Goal: Task Accomplishment & Management: Manage account settings

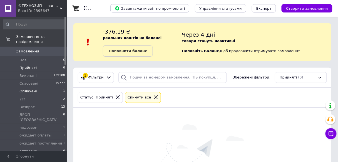
click at [57, 88] on li "Оплачені 1" at bounding box center [34, 92] width 68 height 8
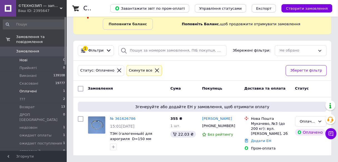
click at [59, 56] on li "Нові 0" at bounding box center [34, 60] width 68 height 8
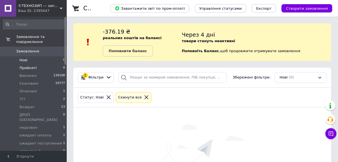
drag, startPoint x: 56, startPoint y: 60, endPoint x: 59, endPoint y: 60, distance: 3.1
click at [56, 64] on li "Прийняті 0" at bounding box center [34, 68] width 68 height 8
click at [47, 103] on li "Возврат 13" at bounding box center [34, 107] width 68 height 8
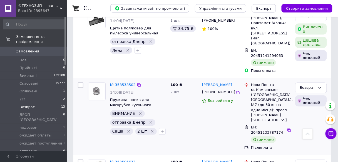
scroll to position [200, 0]
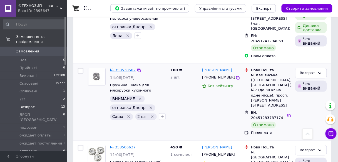
click at [128, 68] on link "№ 358538502" at bounding box center [123, 70] width 26 height 4
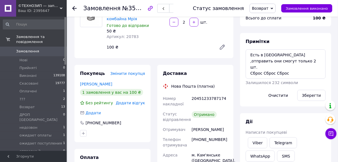
scroll to position [89, 0]
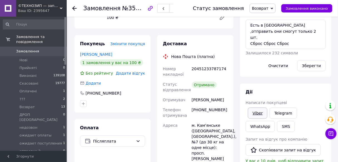
click at [256, 114] on link "Viber" at bounding box center [257, 113] width 19 height 11
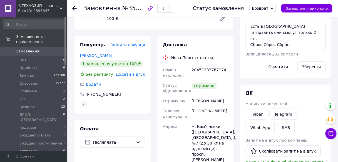
scroll to position [45, 0]
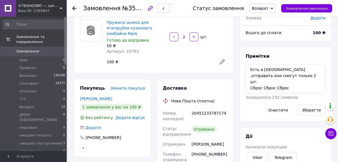
click at [74, 9] on icon at bounding box center [74, 8] width 4 height 4
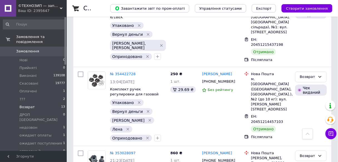
scroll to position [601, 0]
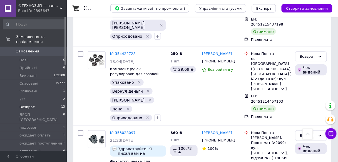
click at [301, 9] on span "Створити замовлення" at bounding box center [307, 8] width 42 height 4
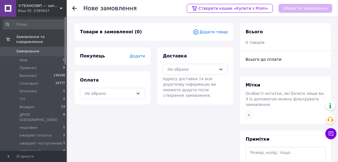
click at [209, 33] on span "Додати товар" at bounding box center [210, 32] width 35 height 6
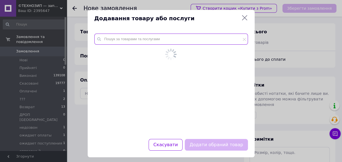
click at [204, 39] on input "text" at bounding box center [171, 39] width 154 height 11
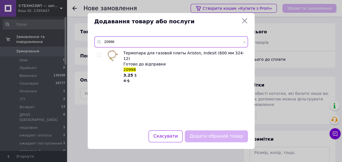
type input "20998"
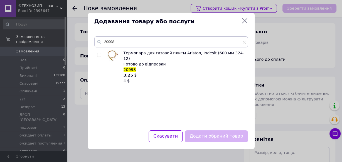
drag, startPoint x: 100, startPoint y: 55, endPoint x: 106, endPoint y: 56, distance: 6.5
click at [100, 55] on input "checkbox" at bounding box center [99, 55] width 4 height 4
checkbox input "true"
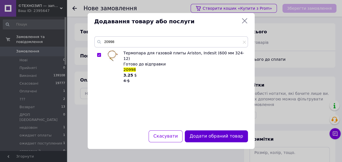
click at [214, 135] on button "Додати обраний товар" at bounding box center [216, 137] width 63 height 12
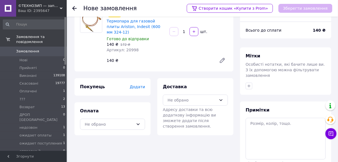
scroll to position [22, 0]
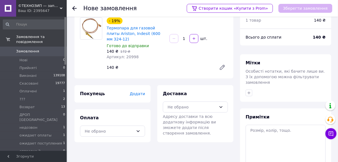
click at [138, 92] on span "Додати" at bounding box center [137, 94] width 15 height 4
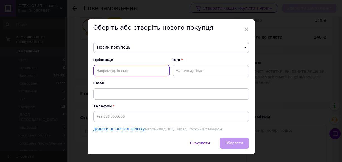
click at [149, 68] on input "text" at bounding box center [131, 70] width 77 height 11
type input "Кириянов"
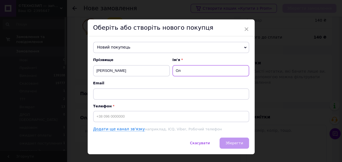
type input "О"
type input "[PERSON_NAME]"
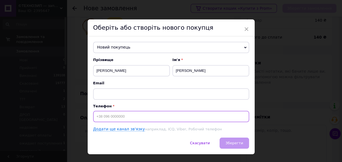
click at [125, 119] on input at bounding box center [171, 116] width 156 height 11
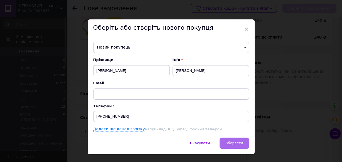
click at [228, 143] on span "Зберегти" at bounding box center [234, 143] width 18 height 4
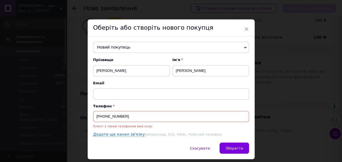
click at [153, 120] on input "[PHONE_NUMBER]" at bounding box center [171, 116] width 156 height 11
type input "+380506171409"
click at [232, 148] on span "Зберегти" at bounding box center [234, 149] width 18 height 4
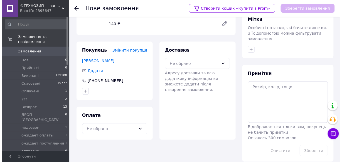
scroll to position [66, 0]
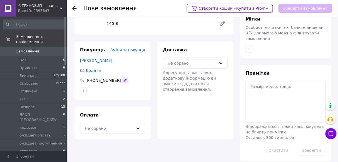
click at [124, 79] on icon "button" at bounding box center [125, 80] width 3 height 3
type input "[PHONE_NUMBER]"
click at [120, 87] on div at bounding box center [112, 91] width 67 height 9
click at [121, 126] on div "Не обрано" at bounding box center [109, 129] width 49 height 6
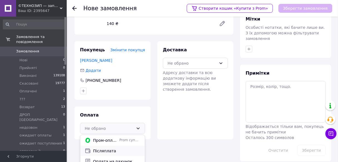
click at [107, 149] on span "Післяплата" at bounding box center [116, 152] width 47 height 6
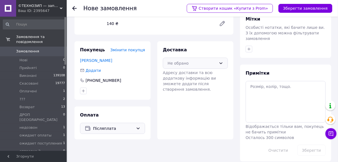
click at [219, 59] on div "Не обрано" at bounding box center [195, 63] width 65 height 11
click at [210, 73] on span "Нова Пошта (платна)" at bounding box center [199, 76] width 47 height 6
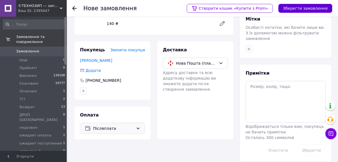
click at [304, 10] on button "Зберегти замовлення" at bounding box center [306, 8] width 54 height 9
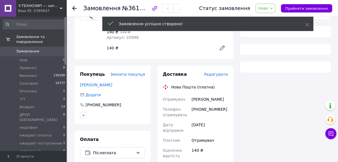
click at [219, 72] on span "Редагувати" at bounding box center [216, 74] width 24 height 4
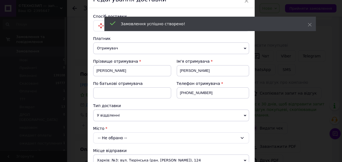
scroll to position [67, 0]
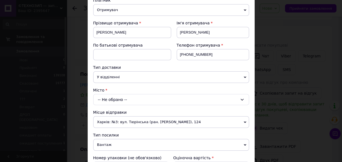
click at [157, 101] on div "-- Не обрано --" at bounding box center [171, 99] width 156 height 11
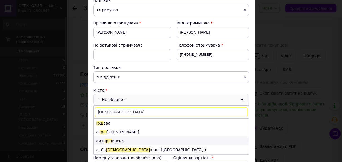
type input "ірш"
click at [127, 138] on li "смт. Ірш анськ" at bounding box center [170, 141] width 155 height 9
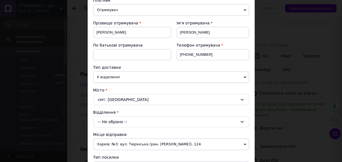
click at [139, 124] on div "-- Не обрано --" at bounding box center [171, 122] width 156 height 11
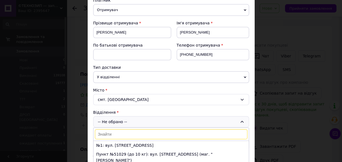
click at [122, 144] on li "№1: вул. Гулія, 23" at bounding box center [170, 145] width 155 height 9
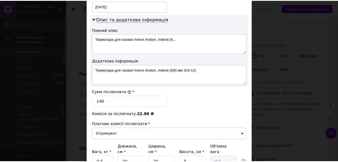
scroll to position [321, 0]
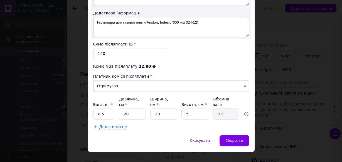
click at [238, 137] on div "Скасувати   Зберегти" at bounding box center [171, 143] width 167 height 17
click at [242, 139] on span "Зберегти" at bounding box center [234, 141] width 18 height 4
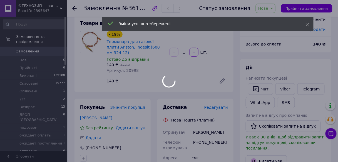
scroll to position [0, 0]
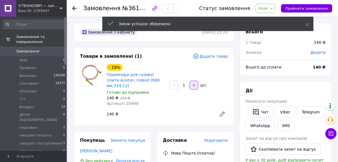
click at [194, 83] on icon "button" at bounding box center [194, 85] width 4 height 4
type input "2"
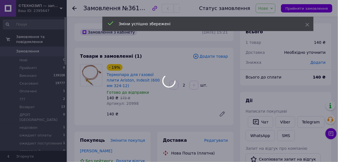
click at [301, 9] on div at bounding box center [169, 81] width 338 height 162
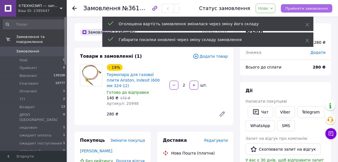
click at [312, 9] on span "Прийняти замовлення" at bounding box center [307, 8] width 43 height 4
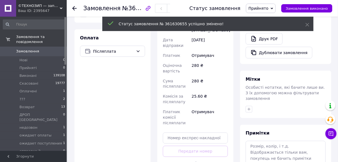
scroll to position [200, 0]
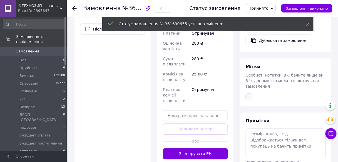
click at [248, 95] on icon "button" at bounding box center [249, 97] width 4 height 4
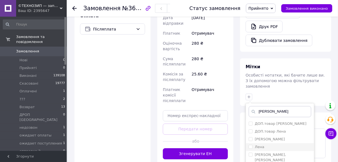
type input "лена"
click at [251, 146] on input "Лена" at bounding box center [251, 148] width 4 height 4
checkbox input "true"
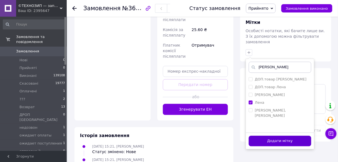
click at [260, 136] on button "Додати мітку" at bounding box center [280, 141] width 63 height 11
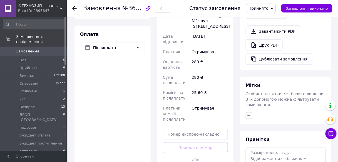
scroll to position [178, 0]
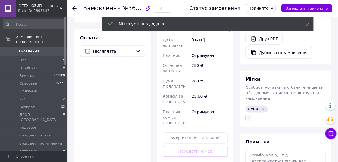
click at [249, 117] on icon "button" at bounding box center [249, 118] width 3 height 3
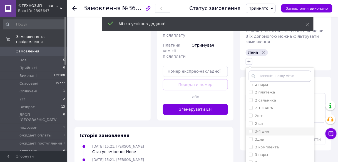
scroll to position [200, 0]
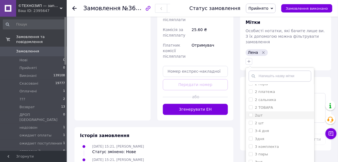
click at [247, 112] on li "2шт" at bounding box center [280, 116] width 68 height 8
checkbox input "true"
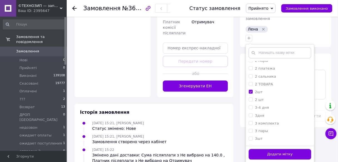
scroll to position [289, 0]
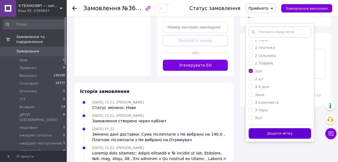
click at [262, 129] on button "Додати мітку" at bounding box center [280, 134] width 63 height 11
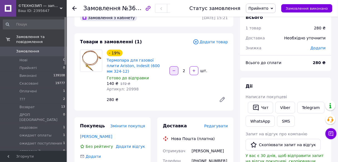
scroll to position [22, 0]
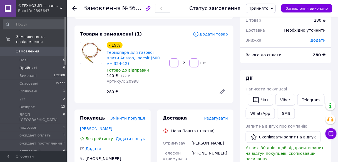
click at [55, 64] on li "Прийняті 0" at bounding box center [34, 68] width 68 height 8
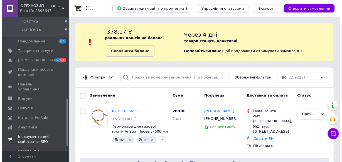
scroll to position [243, 0]
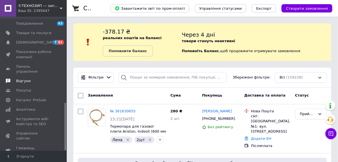
click at [20, 79] on span "Відгуки" at bounding box center [23, 81] width 14 height 5
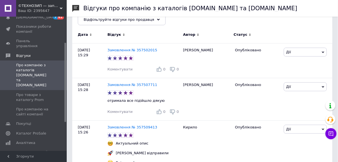
scroll to position [67, 0]
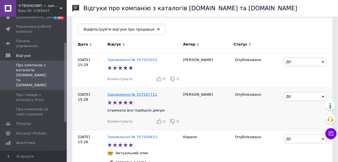
click at [119, 93] on link "Замовлення № 357507711" at bounding box center [133, 95] width 50 height 4
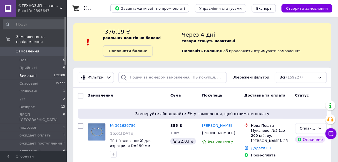
click at [54, 73] on span "139108" at bounding box center [59, 75] width 12 height 5
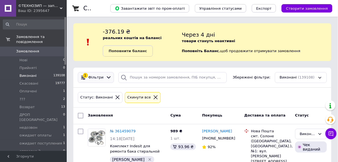
click at [105, 78] on div at bounding box center [109, 78] width 8 height 6
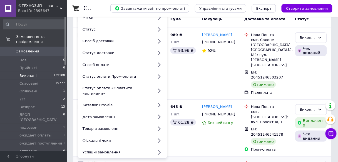
scroll to position [134, 0]
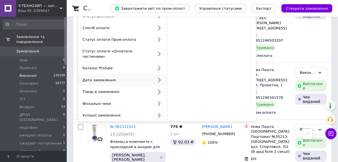
click at [116, 78] on div "Дата замовлення" at bounding box center [122, 80] width 89 height 12
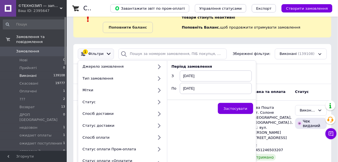
scroll to position [0, 0]
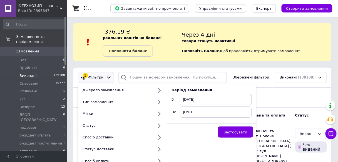
click at [190, 99] on span "[DATE]" at bounding box center [216, 99] width 72 height 11
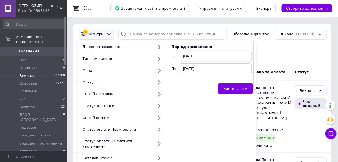
scroll to position [67, 0]
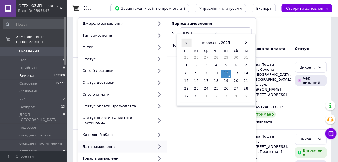
click at [186, 42] on span "‹" at bounding box center [187, 43] width 10 height 8
click at [207, 72] on td "13" at bounding box center [206, 75] width 10 height 8
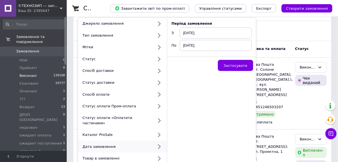
click at [191, 46] on span "[DATE]" at bounding box center [216, 45] width 72 height 11
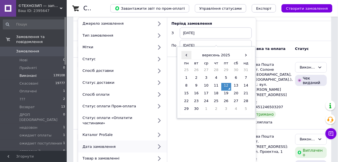
click at [186, 52] on span "‹" at bounding box center [187, 55] width 10 height 8
click at [216, 86] on td "14" at bounding box center [216, 87] width 10 height 8
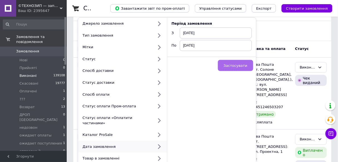
click at [241, 68] on button "Застосувати" at bounding box center [235, 65] width 35 height 11
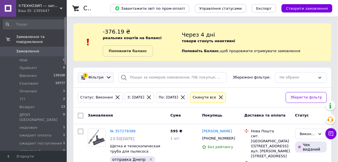
click at [105, 78] on div at bounding box center [109, 78] width 8 height 6
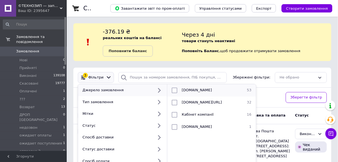
click at [174, 90] on input "checkbox" at bounding box center [175, 91] width 6 height 6
checkbox input "true"
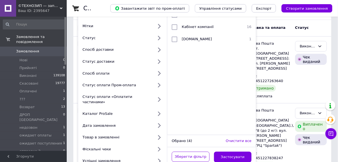
scroll to position [89, 0]
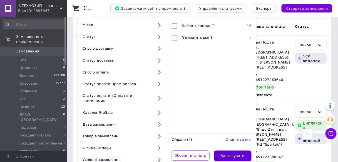
click at [237, 151] on button "Застосувати" at bounding box center [233, 156] width 38 height 11
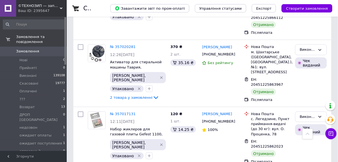
scroll to position [3275, 0]
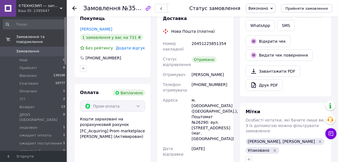
scroll to position [134, 0]
click at [75, 8] on icon at bounding box center [74, 8] width 4 height 4
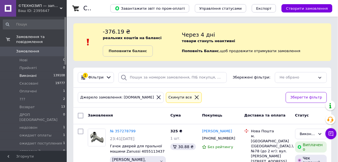
click at [56, 73] on span "139108" at bounding box center [59, 75] width 12 height 5
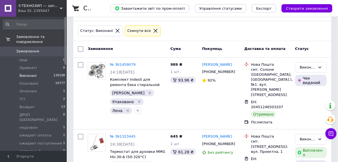
scroll to position [22, 0]
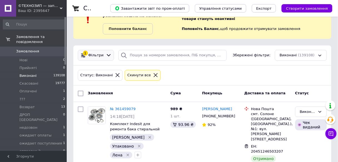
click at [106, 57] on icon at bounding box center [109, 56] width 6 height 6
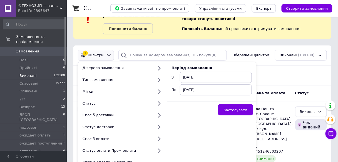
click at [195, 80] on span "[DATE]" at bounding box center [216, 77] width 72 height 11
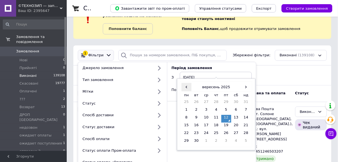
click at [186, 88] on span "‹" at bounding box center [187, 87] width 10 height 8
click at [225, 115] on td "15" at bounding box center [226, 119] width 10 height 8
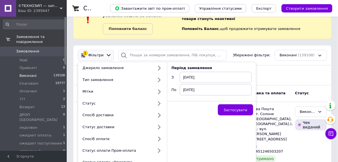
click at [191, 90] on span "[DATE]" at bounding box center [216, 90] width 72 height 11
click at [187, 92] on span "[DATE]" at bounding box center [216, 90] width 72 height 11
click at [188, 90] on span "[DATE]" at bounding box center [216, 90] width 72 height 11
click at [191, 90] on span "[DATE]" at bounding box center [216, 90] width 72 height 11
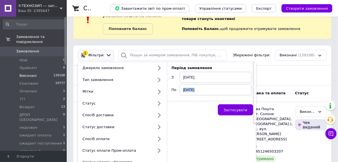
click at [191, 90] on span "[DATE]" at bounding box center [216, 90] width 72 height 11
click at [189, 90] on span "[DATE]" at bounding box center [216, 90] width 72 height 11
click at [189, 91] on span "[DATE]" at bounding box center [216, 90] width 72 height 11
click at [196, 90] on span "[DATE]" at bounding box center [216, 90] width 72 height 11
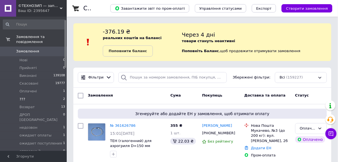
scroll to position [22, 0]
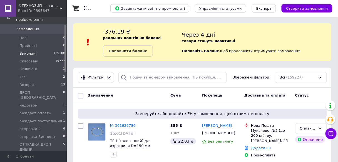
click at [50, 50] on li "Виконані 139108" at bounding box center [34, 54] width 68 height 8
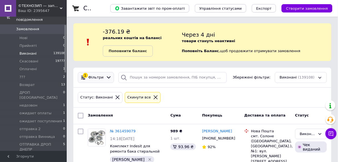
click at [111, 80] on div "1 Фільтри" at bounding box center [96, 77] width 36 height 11
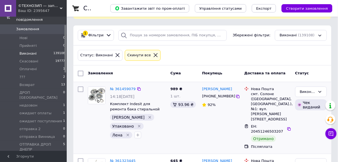
scroll to position [45, 0]
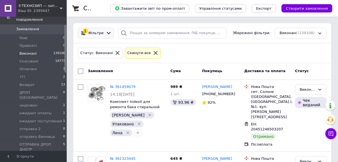
click at [107, 33] on icon at bounding box center [109, 33] width 4 height 2
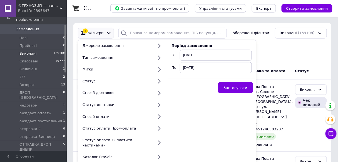
click at [193, 54] on span "[DATE]" at bounding box center [216, 55] width 72 height 11
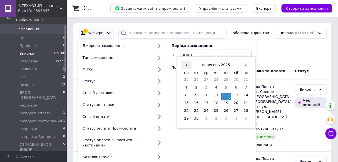
click at [186, 67] on span "‹" at bounding box center [187, 65] width 10 height 8
click at [224, 95] on td "15" at bounding box center [226, 97] width 10 height 8
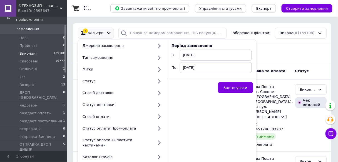
click at [186, 69] on span "[DATE]" at bounding box center [216, 67] width 72 height 11
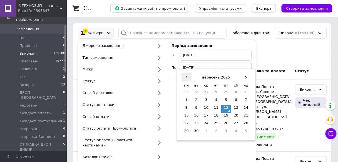
click at [188, 77] on span "‹" at bounding box center [187, 77] width 10 height 8
click at [237, 109] on td "16" at bounding box center [236, 109] width 10 height 8
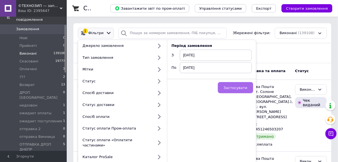
click at [249, 91] on button "Застосувати" at bounding box center [235, 87] width 35 height 11
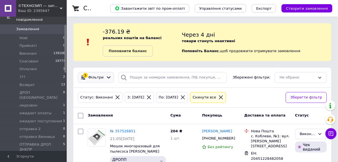
click at [108, 78] on icon at bounding box center [109, 78] width 6 height 6
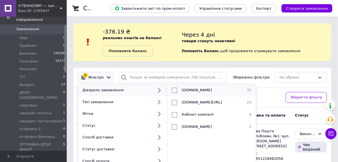
click at [173, 90] on input "checkbox" at bounding box center [175, 91] width 6 height 6
checkbox input "true"
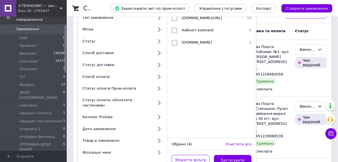
scroll to position [111, 0]
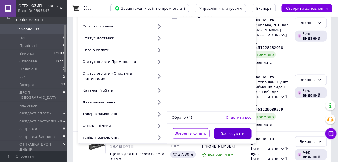
click at [242, 130] on button "Застосувати" at bounding box center [233, 134] width 38 height 11
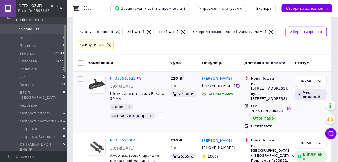
scroll to position [67, 0]
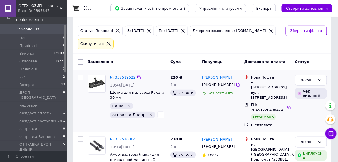
click at [123, 75] on link "№ 357519522" at bounding box center [123, 77] width 26 height 4
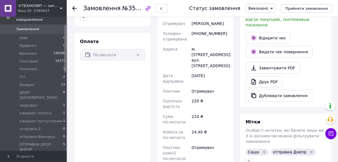
scroll to position [134, 0]
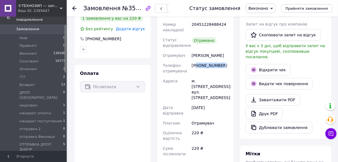
drag, startPoint x: 198, startPoint y: 65, endPoint x: 223, endPoint y: 63, distance: 24.8
click at [223, 63] on div "+380951711837" at bounding box center [210, 69] width 38 height 16
drag, startPoint x: 216, startPoint y: 65, endPoint x: 206, endPoint y: 78, distance: 16.0
click at [206, 78] on div "м. Тростянець (Сумська обл.), №1: вул. Благовіщенська, 58" at bounding box center [210, 89] width 38 height 27
drag, startPoint x: 199, startPoint y: 66, endPoint x: 222, endPoint y: 65, distance: 23.4
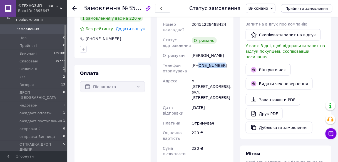
click at [222, 65] on div "+380951711837" at bounding box center [210, 69] width 38 height 16
copy div "0951711837"
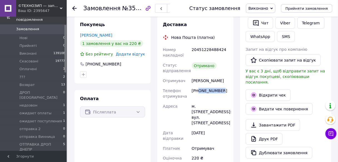
scroll to position [89, 0]
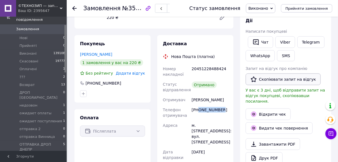
click at [287, 80] on button "Скопіювати запит на відгук" at bounding box center [283, 80] width 75 height 12
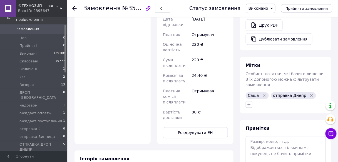
scroll to position [223, 0]
click at [249, 102] on icon "button" at bounding box center [249, 104] width 4 height 4
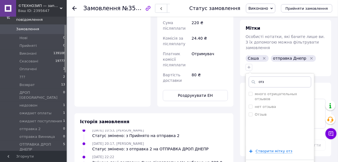
scroll to position [267, 0]
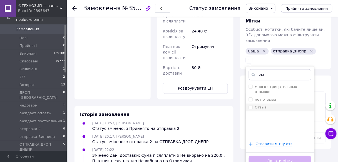
type input "отз"
click at [249, 105] on input "Отзыв" at bounding box center [251, 107] width 4 height 4
checkbox input "true"
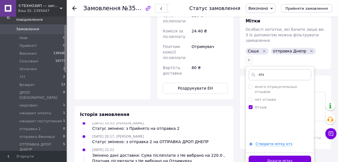
click at [253, 153] on div "Додати мітку" at bounding box center [280, 161] width 68 height 17
click at [255, 156] on button "Додати мітку" at bounding box center [280, 161] width 63 height 11
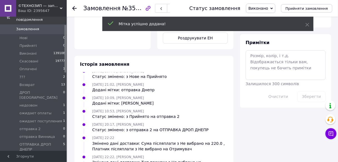
scroll to position [2, 0]
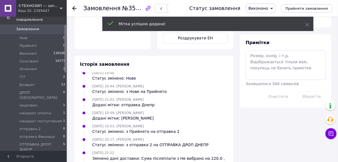
click at [75, 8] on icon at bounding box center [74, 8] width 4 height 4
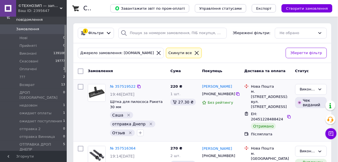
scroll to position [111, 0]
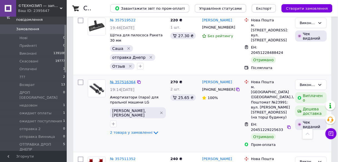
click at [124, 80] on link "№ 357516364" at bounding box center [123, 82] width 26 height 4
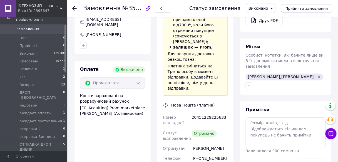
scroll to position [267, 0]
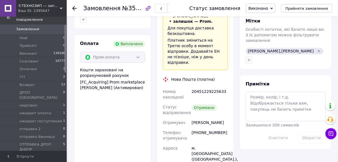
click at [200, 128] on div "+380686140399" at bounding box center [210, 136] width 38 height 16
drag, startPoint x: 199, startPoint y: 117, endPoint x: 216, endPoint y: 120, distance: 17.7
click at [222, 128] on div "+380686140399" at bounding box center [210, 136] width 38 height 16
copy div "0686140399"
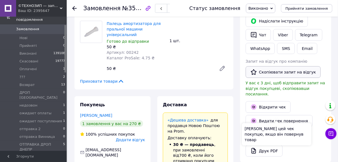
scroll to position [89, 0]
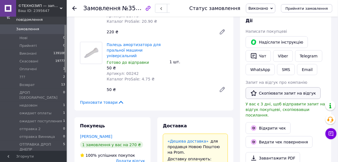
click at [265, 93] on button "Скопіювати запит на відгук" at bounding box center [283, 94] width 75 height 12
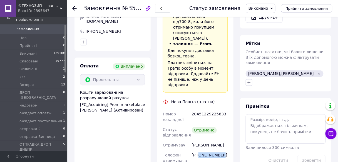
scroll to position [245, 0]
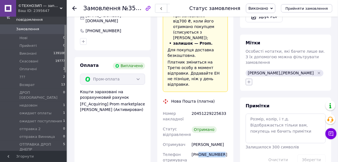
click at [249, 81] on icon "button" at bounding box center [249, 82] width 3 height 3
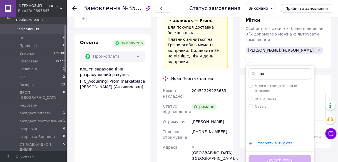
scroll to position [289, 0]
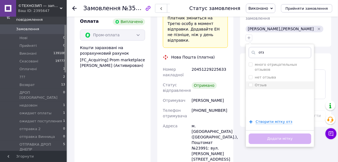
type input "отз"
click at [248, 82] on li "Отзыв" at bounding box center [280, 86] width 68 height 8
checkbox input "true"
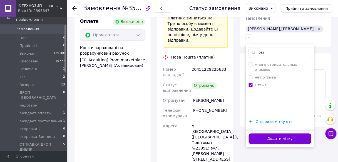
click at [256, 134] on button "Додати мітку" at bounding box center [280, 139] width 63 height 11
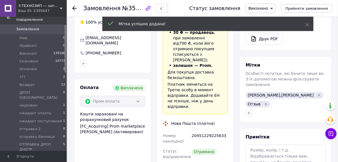
scroll to position [299, 0]
click at [73, 8] on use at bounding box center [74, 8] width 4 height 4
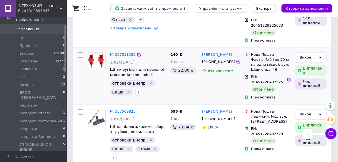
scroll to position [200, 0]
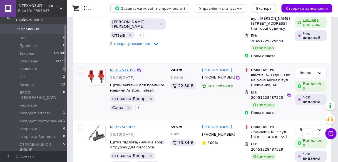
click at [126, 68] on link "№ 357511352" at bounding box center [123, 70] width 26 height 4
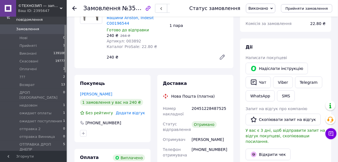
scroll to position [67, 0]
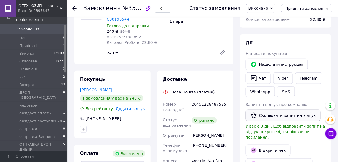
click at [266, 117] on button "Скопіювати запит на відгук" at bounding box center [283, 116] width 75 height 12
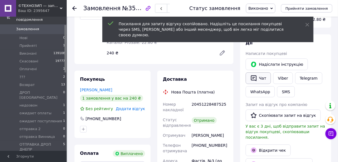
click at [262, 76] on button "Чат" at bounding box center [258, 79] width 25 height 12
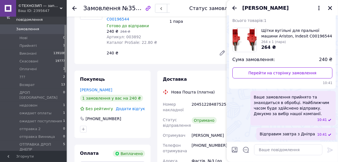
scroll to position [24, 0]
click at [332, 8] on icon "Закрити" at bounding box center [330, 8] width 5 height 5
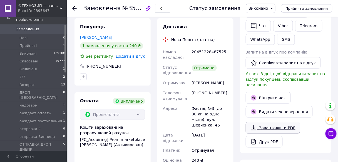
scroll to position [89, 0]
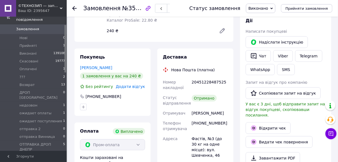
click at [75, 8] on use at bounding box center [74, 8] width 4 height 4
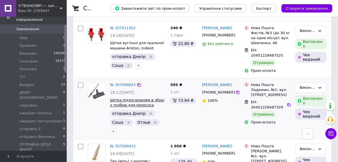
scroll to position [289, 0]
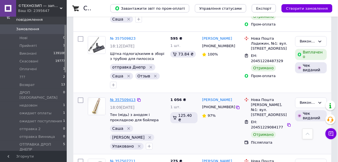
click at [125, 98] on link "№ 357509413" at bounding box center [123, 100] width 26 height 4
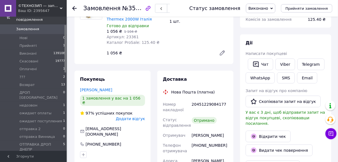
scroll to position [89, 0]
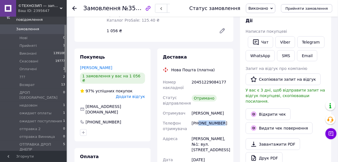
drag, startPoint x: 199, startPoint y: 125, endPoint x: 225, endPoint y: 124, distance: 26.2
click at [225, 124] on div "+380676988664" at bounding box center [210, 127] width 38 height 16
copy div "0676988664"
click at [297, 79] on button "Скопіювати запит на відгук" at bounding box center [283, 80] width 75 height 12
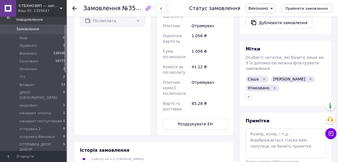
scroll to position [267, 0]
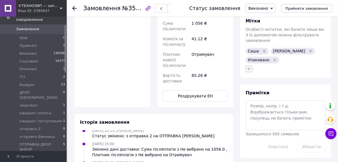
click at [250, 67] on icon "button" at bounding box center [249, 69] width 4 height 4
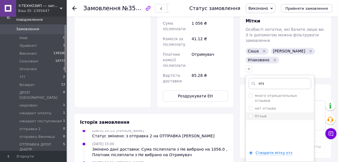
type input "отз"
click at [252, 114] on input "Отзыв" at bounding box center [251, 116] width 4 height 4
checkbox input "true"
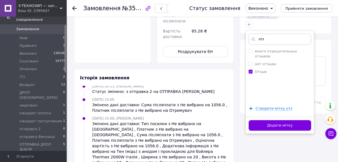
click at [265, 120] on button "Додати мітку" at bounding box center [280, 125] width 63 height 11
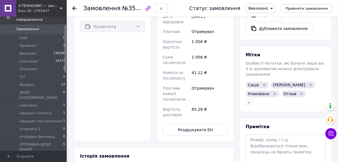
scroll to position [200, 0]
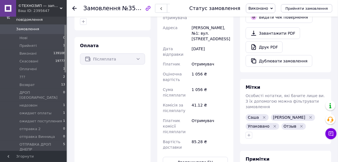
click at [74, 9] on use at bounding box center [74, 8] width 4 height 4
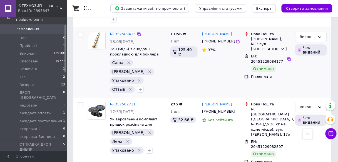
scroll to position [356, 0]
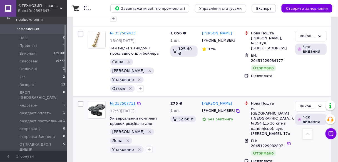
click at [128, 102] on link "№ 357507711" at bounding box center [123, 104] width 26 height 4
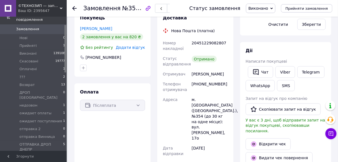
scroll to position [148, 0]
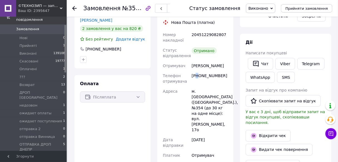
click at [199, 75] on div "+380988656109" at bounding box center [210, 79] width 38 height 16
click at [199, 76] on div "+380988656109" at bounding box center [210, 79] width 38 height 16
click at [199, 77] on div "+380988656109" at bounding box center [210, 79] width 38 height 16
drag, startPoint x: 199, startPoint y: 77, endPoint x: 207, endPoint y: 75, distance: 8.2
click at [207, 75] on div "+380988656109" at bounding box center [210, 79] width 38 height 16
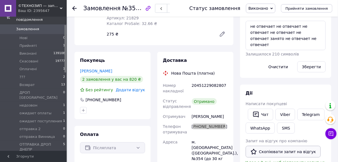
scroll to position [156, 0]
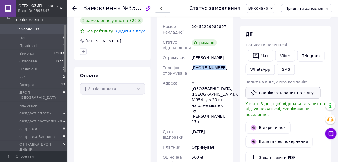
click at [286, 95] on button "Скопіювати запит на відгук" at bounding box center [283, 93] width 75 height 12
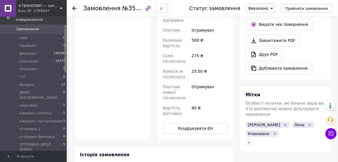
scroll to position [334, 0]
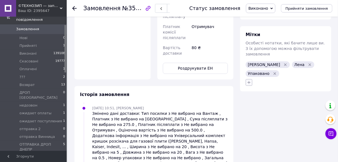
click at [250, 80] on icon "button" at bounding box center [249, 82] width 4 height 4
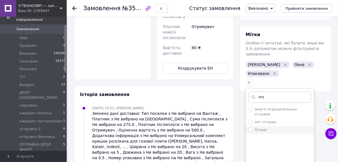
type input "отз"
click at [253, 128] on span at bounding box center [251, 130] width 4 height 4
click at [253, 128] on input "Отзыв" at bounding box center [251, 130] width 4 height 4
drag, startPoint x: 249, startPoint y: 114, endPoint x: 241, endPoint y: 116, distance: 8.4
click at [249, 128] on input "Отзыв" at bounding box center [251, 130] width 4 height 4
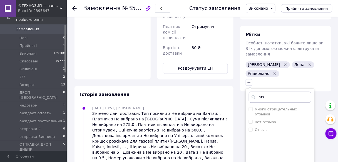
checkbox input "true"
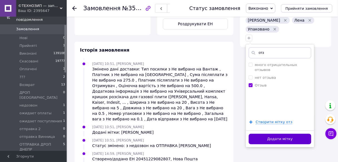
click at [283, 134] on button "Додати мітку" at bounding box center [280, 139] width 63 height 11
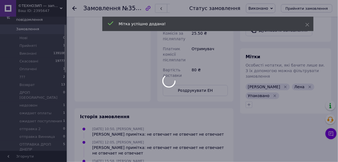
scroll to position [226, 0]
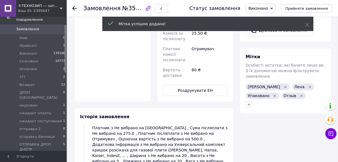
click at [72, 8] on icon at bounding box center [74, 8] width 4 height 4
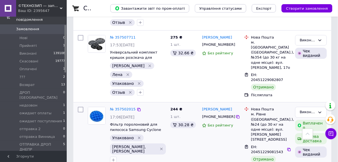
scroll to position [423, 0]
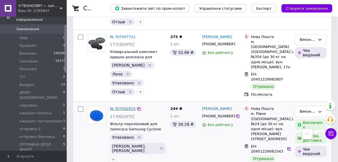
click at [125, 107] on link "№ 357502015" at bounding box center [123, 109] width 26 height 4
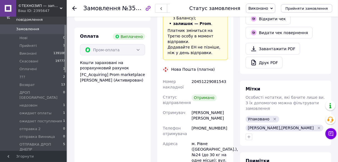
scroll to position [218, 0]
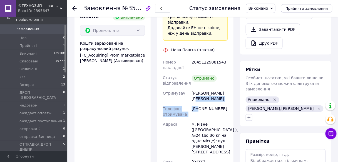
drag, startPoint x: 199, startPoint y: 87, endPoint x: 216, endPoint y: 85, distance: 16.6
click at [223, 82] on div "Номер накладної 20451229081543 Статус відправлення Отримано Отримувач Бабейчик …" at bounding box center [195, 152] width 67 height 188
click at [203, 104] on div "+380677844598" at bounding box center [210, 112] width 38 height 16
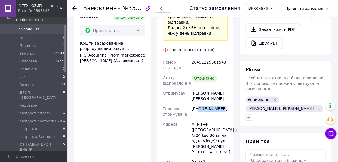
drag, startPoint x: 199, startPoint y: 88, endPoint x: 221, endPoint y: 86, distance: 22.1
click at [221, 104] on div "+380677844598" at bounding box center [210, 112] width 38 height 16
copy div "0677844598"
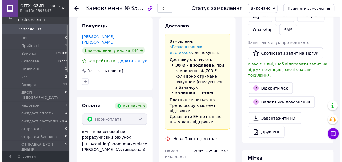
scroll to position [85, 0]
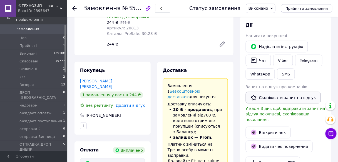
click at [257, 97] on button "Скопіювати запит на відгук" at bounding box center [283, 98] width 75 height 12
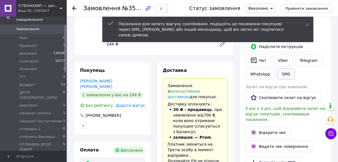
click at [280, 73] on button "SMS" at bounding box center [286, 74] width 18 height 11
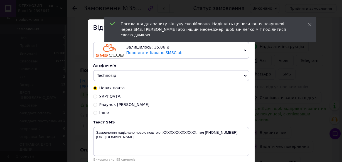
click at [94, 114] on input "Інше" at bounding box center [95, 113] width 4 height 4
radio input "true"
radio input "false"
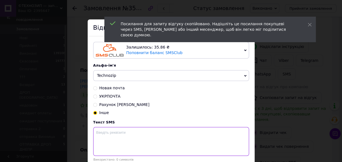
paste textarea "https://prom.ua/s/tRkzMOZ9wGr"
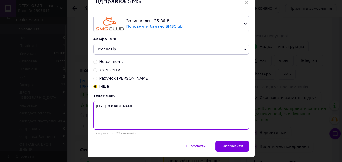
scroll to position [42, 0]
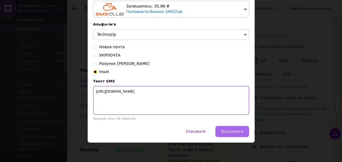
type textarea "https://prom.ua/s/tRkzMOZ9wGr"
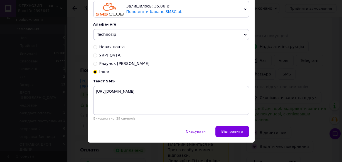
drag, startPoint x: 228, startPoint y: 132, endPoint x: 231, endPoint y: 132, distance: 2.8
click at [228, 132] on span "Відправити" at bounding box center [232, 132] width 22 height 4
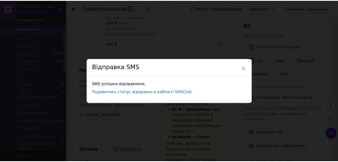
scroll to position [0, 0]
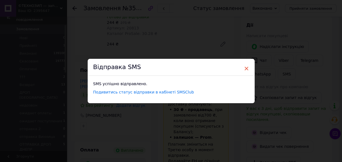
click at [246, 68] on span "×" at bounding box center [246, 68] width 5 height 9
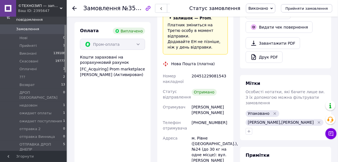
scroll to position [263, 0]
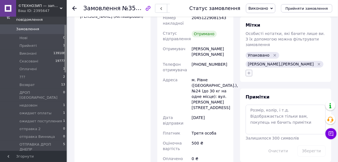
click at [248, 71] on icon "button" at bounding box center [249, 73] width 4 height 4
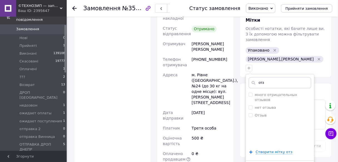
scroll to position [307, 0]
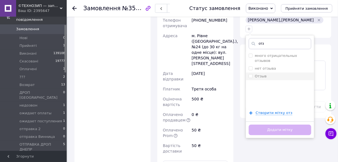
type input "отз"
click at [251, 74] on input "Отзыв" at bounding box center [251, 76] width 4 height 4
checkbox input "true"
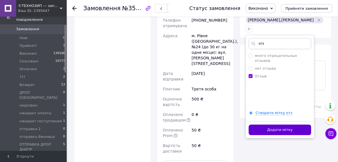
click at [263, 125] on button "Додати мітку" at bounding box center [280, 130] width 63 height 11
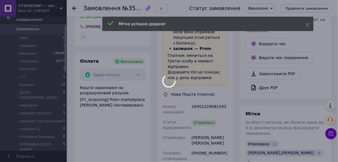
scroll to position [136, 0]
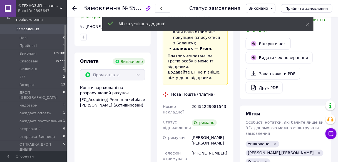
click at [73, 7] on use at bounding box center [74, 8] width 4 height 4
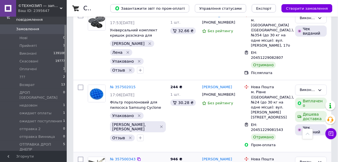
scroll to position [467, 0]
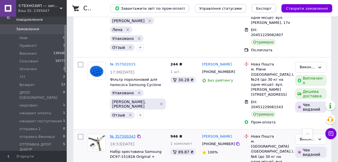
click at [122, 135] on link "№ 357500343" at bounding box center [123, 137] width 26 height 4
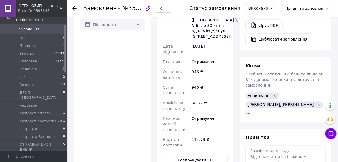
scroll to position [253, 0]
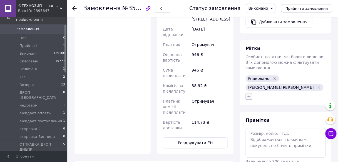
click at [250, 93] on button "button" at bounding box center [249, 96] width 7 height 7
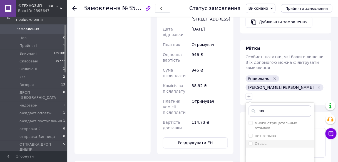
type input "отз"
click at [250, 142] on input "Отзыв" at bounding box center [251, 144] width 4 height 4
checkbox input "true"
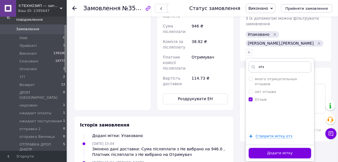
click at [258, 148] on button "Додати мітку" at bounding box center [280, 153] width 63 height 11
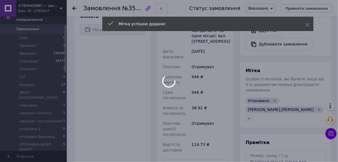
scroll to position [99, 0]
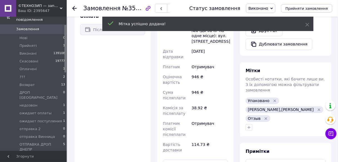
click at [75, 8] on icon at bounding box center [74, 8] width 4 height 4
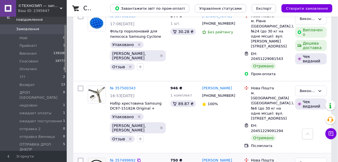
scroll to position [534, 0]
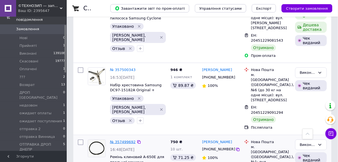
click at [125, 140] on link "№ 357499692" at bounding box center [123, 142] width 26 height 4
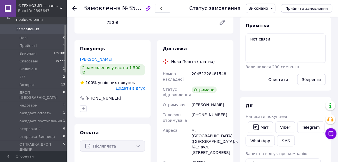
scroll to position [92, 0]
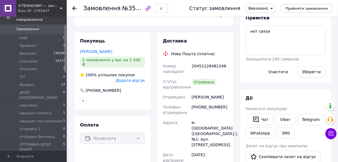
click at [199, 108] on div "+380731734991" at bounding box center [210, 110] width 38 height 16
click at [259, 118] on icon "button" at bounding box center [256, 120] width 6 height 6
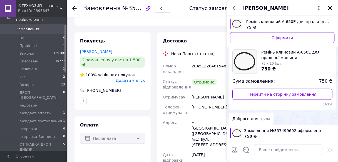
scroll to position [120, 0]
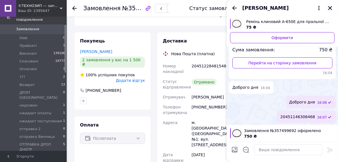
click at [329, 6] on icon "Закрити" at bounding box center [330, 8] width 5 height 5
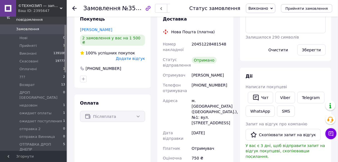
scroll to position [159, 0]
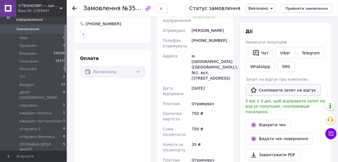
click at [283, 92] on button "Скопіювати запит на відгук" at bounding box center [283, 91] width 75 height 12
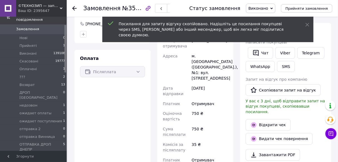
scroll to position [136, 0]
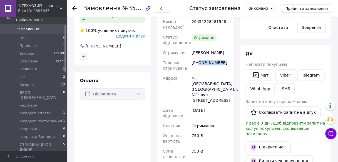
drag, startPoint x: 199, startPoint y: 65, endPoint x: 223, endPoint y: 62, distance: 23.3
click at [223, 62] on div "+380731734991" at bounding box center [210, 66] width 38 height 16
copy div "0731734991"
click at [271, 111] on button "Скопіювати запит на відгук" at bounding box center [283, 113] width 75 height 12
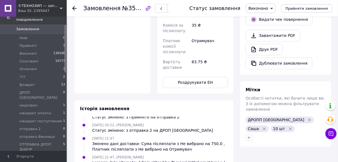
scroll to position [314, 0]
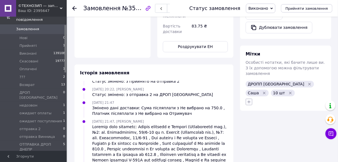
click at [247, 99] on button "button" at bounding box center [249, 102] width 7 height 7
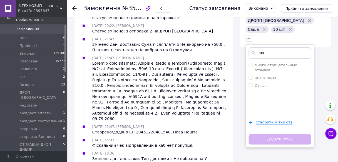
scroll to position [381, 0]
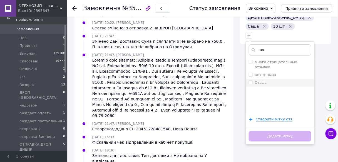
type input "отз"
drag, startPoint x: 250, startPoint y: 65, endPoint x: 251, endPoint y: 70, distance: 5.5
click at [250, 81] on input "Отзыв" at bounding box center [251, 83] width 4 height 4
checkbox input "true"
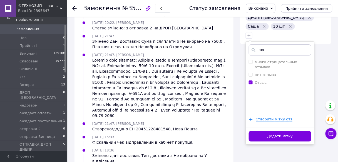
click at [258, 131] on button "Додати мітку" at bounding box center [280, 136] width 63 height 11
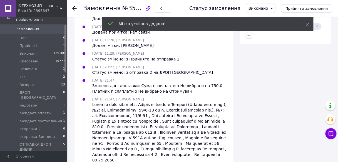
scroll to position [102, 0]
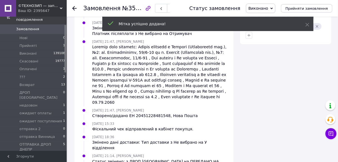
click at [77, 9] on div at bounding box center [77, 8] width 11 height 17
click at [76, 9] on icon at bounding box center [74, 8] width 4 height 4
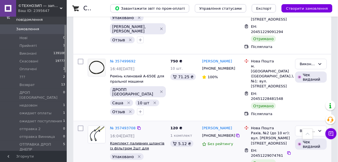
scroll to position [623, 0]
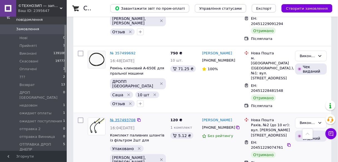
click at [126, 118] on link "№ 357493708" at bounding box center [123, 120] width 26 height 4
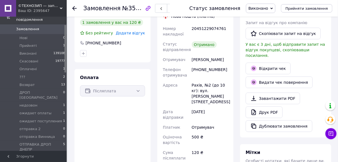
scroll to position [127, 0]
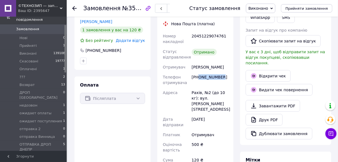
drag, startPoint x: 199, startPoint y: 79, endPoint x: 217, endPoint y: 78, distance: 17.6
click at [226, 76] on div "+380961891451" at bounding box center [210, 80] width 38 height 16
copy div "0961891451"
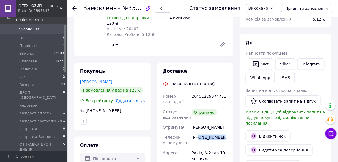
scroll to position [45, 0]
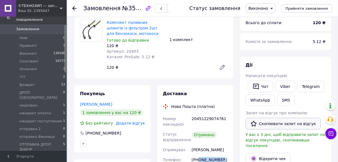
click at [272, 123] on button "Скопіювати запит на відгук" at bounding box center [283, 124] width 75 height 12
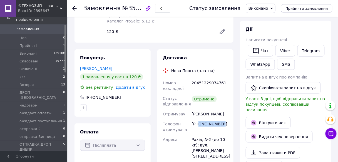
scroll to position [89, 0]
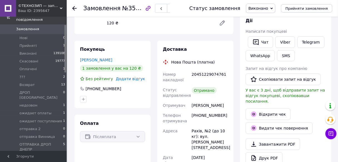
click at [74, 8] on use at bounding box center [74, 8] width 4 height 4
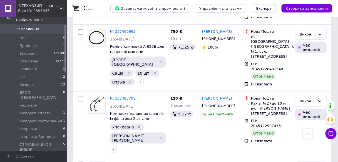
scroll to position [645, 0]
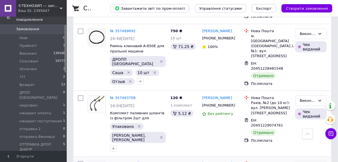
click at [124, 162] on link "№ 357475924" at bounding box center [123, 164] width 26 height 4
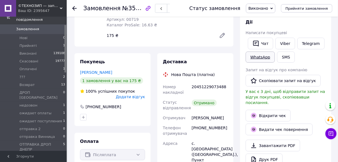
scroll to position [45, 0]
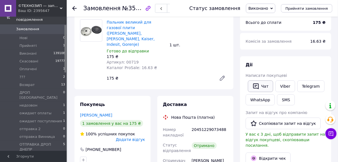
click at [265, 87] on button "Чат" at bounding box center [260, 87] width 25 height 12
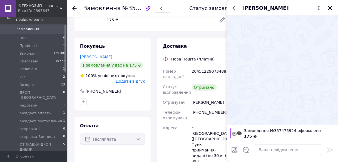
scroll to position [112, 0]
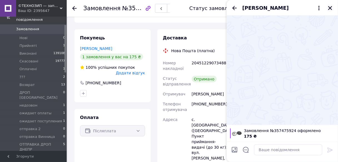
click at [331, 10] on icon "Закрити" at bounding box center [330, 8] width 5 height 5
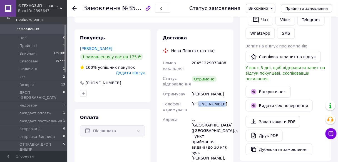
drag, startPoint x: 199, startPoint y: 92, endPoint x: 221, endPoint y: 92, distance: 22.3
click at [221, 99] on div "+380958167725" at bounding box center [210, 107] width 38 height 16
copy div "0958167725"
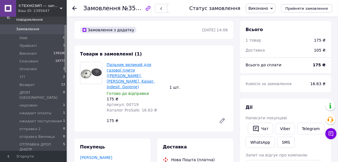
scroll to position [0, 0]
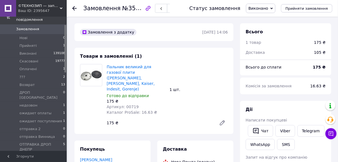
click at [74, 7] on use at bounding box center [74, 8] width 4 height 4
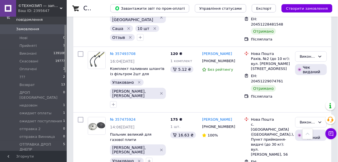
scroll to position [645, 0]
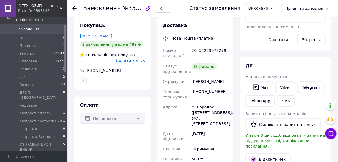
scroll to position [139, 0]
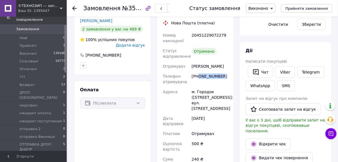
drag, startPoint x: 199, startPoint y: 83, endPoint x: 222, endPoint y: 82, distance: 22.9
click at [222, 82] on div "+380674221840" at bounding box center [210, 79] width 38 height 16
copy div "0674221840"
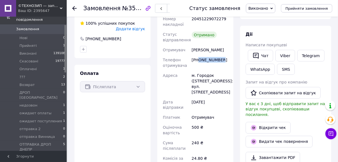
scroll to position [111, 0]
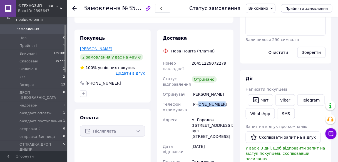
click at [109, 48] on link "Іваночко Володимир" at bounding box center [96, 49] width 32 height 4
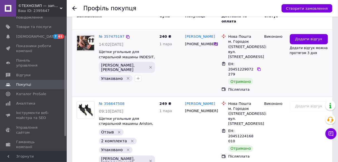
scroll to position [109, 0]
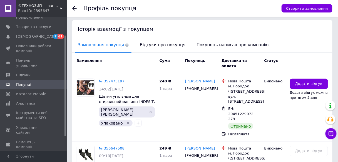
click at [73, 9] on use at bounding box center [74, 8] width 4 height 4
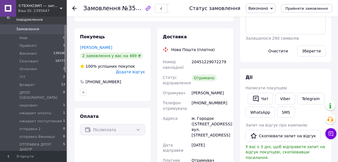
scroll to position [136, 0]
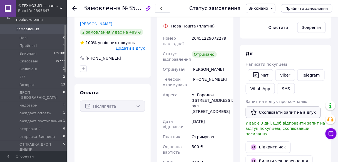
click at [273, 113] on button "Скопіювати запит на відгук" at bounding box center [283, 113] width 75 height 12
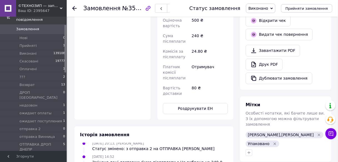
scroll to position [314, 0]
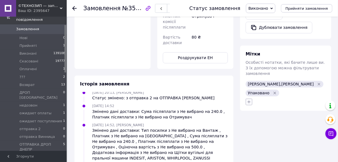
click at [250, 100] on icon "button" at bounding box center [249, 101] width 3 height 3
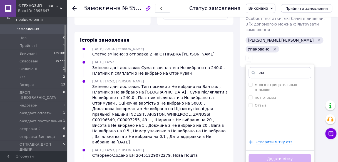
scroll to position [359, 0]
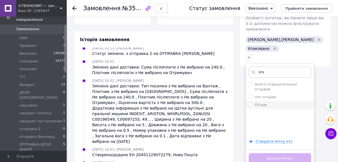
type input "отз"
click at [252, 103] on input "Отзыв" at bounding box center [251, 105] width 4 height 4
checkbox input "true"
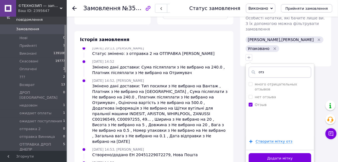
click at [256, 154] on button "Додати мітку" at bounding box center [280, 159] width 63 height 11
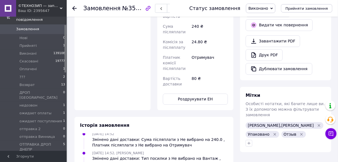
scroll to position [225, 0]
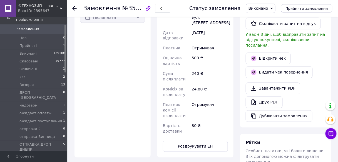
click at [74, 9] on use at bounding box center [74, 8] width 4 height 4
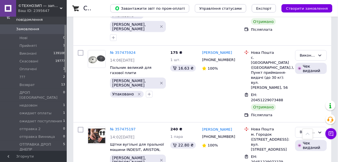
scroll to position [757, 0]
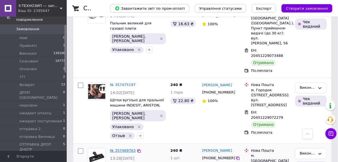
click at [127, 149] on link "№ 357469763" at bounding box center [123, 151] width 26 height 4
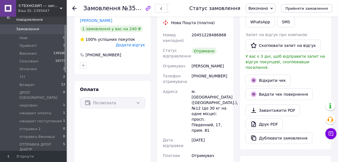
scroll to position [106, 0]
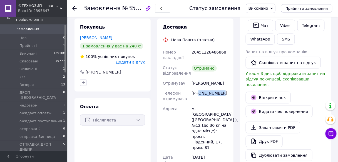
drag, startPoint x: 199, startPoint y: 93, endPoint x: 221, endPoint y: 97, distance: 21.9
click at [227, 94] on div "+380989792798" at bounding box center [210, 96] width 38 height 16
copy div "0989792798"
click at [280, 63] on button "Скопіювати запит на відгук" at bounding box center [283, 63] width 75 height 12
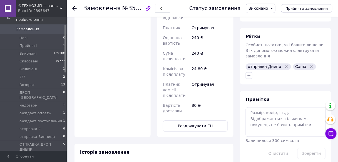
scroll to position [284, 0]
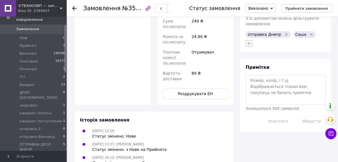
click at [252, 41] on icon "button" at bounding box center [249, 43] width 4 height 4
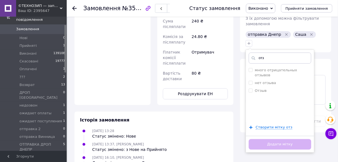
scroll to position [328, 0]
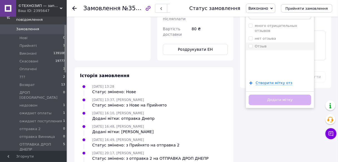
type input "отз"
click at [249, 44] on input "Отзыв" at bounding box center [251, 46] width 4 height 4
checkbox input "true"
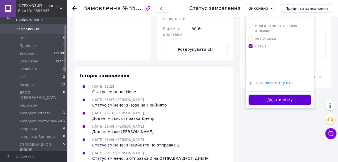
click at [254, 95] on button "Додати мітку" at bounding box center [280, 100] width 63 height 11
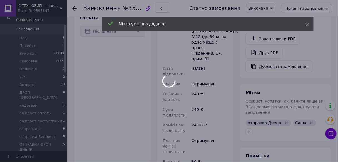
scroll to position [69, 0]
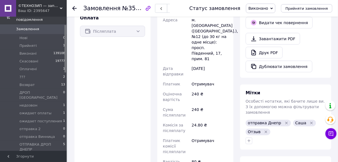
click at [73, 8] on use at bounding box center [74, 8] width 4 height 4
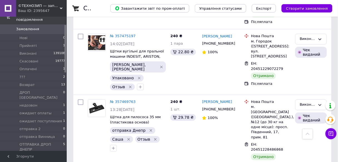
scroll to position [779, 0]
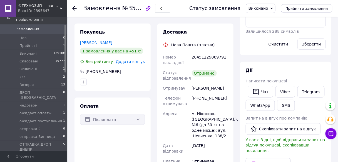
scroll to position [80, 0]
drag, startPoint x: 199, startPoint y: 100, endPoint x: 226, endPoint y: 98, distance: 26.5
click at [226, 98] on div "+380502250137" at bounding box center [210, 101] width 38 height 16
copy div "0502250137"
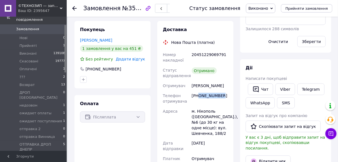
scroll to position [134, 0]
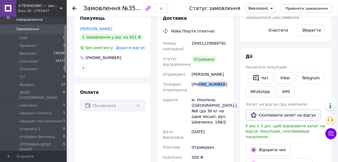
click at [271, 120] on button "Скопіювати запит на відгук" at bounding box center [283, 116] width 75 height 12
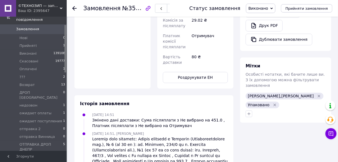
scroll to position [312, 0]
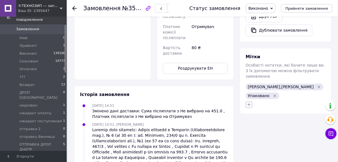
click at [249, 103] on icon "button" at bounding box center [249, 105] width 4 height 4
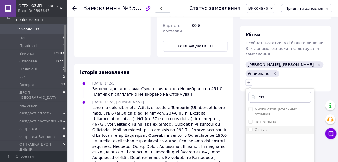
type input "отз"
click at [250, 128] on input "Отзыв" at bounding box center [251, 130] width 4 height 4
checkbox input "true"
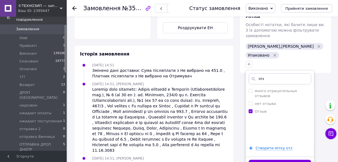
scroll to position [378, 0]
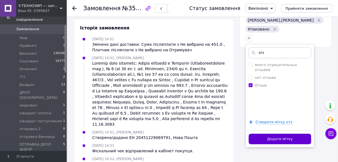
click at [264, 134] on button "Додати мітку" at bounding box center [280, 139] width 63 height 11
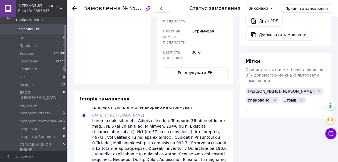
scroll to position [334, 0]
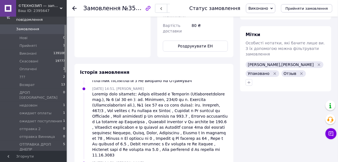
click at [73, 8] on icon at bounding box center [74, 8] width 4 height 4
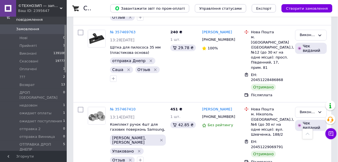
scroll to position [868, 0]
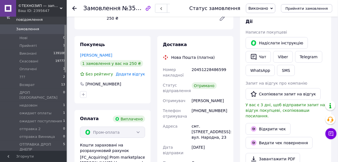
scroll to position [76, 0]
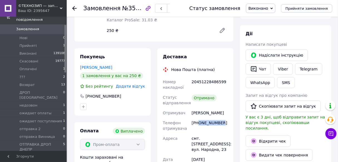
drag, startPoint x: 198, startPoint y: 123, endPoint x: 217, endPoint y: 122, distance: 19.3
click at [219, 120] on div "+380668935239" at bounding box center [210, 126] width 38 height 16
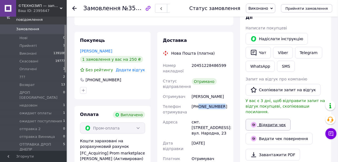
scroll to position [111, 0]
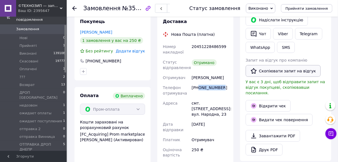
click at [297, 72] on button "Скопіювати запит на відгук" at bounding box center [283, 71] width 75 height 12
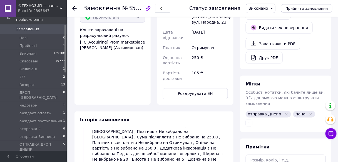
scroll to position [223, 0]
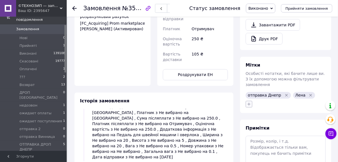
click at [249, 103] on icon "button" at bounding box center [249, 104] width 3 height 3
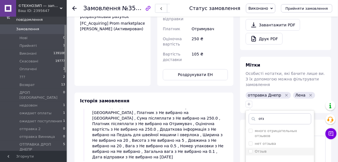
type input "отз"
click at [251, 150] on label "Отзыв" at bounding box center [258, 152] width 18 height 5
click at [251, 150] on input "Отзыв" at bounding box center [251, 152] width 4 height 4
click at [250, 150] on input "Отзыв" at bounding box center [251, 152] width 4 height 4
checkbox input "true"
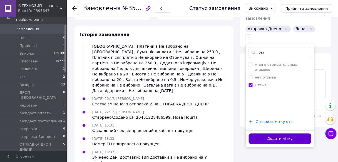
click at [265, 134] on button "Додати мітку" at bounding box center [280, 139] width 63 height 11
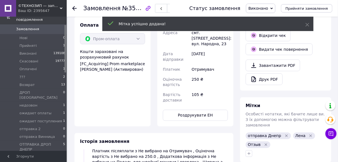
scroll to position [156, 0]
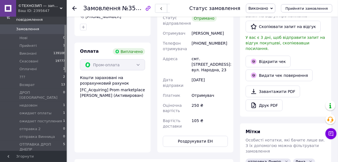
click at [73, 8] on use at bounding box center [74, 8] width 4 height 4
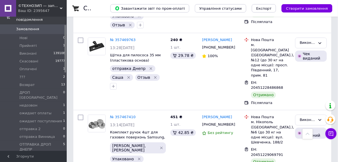
scroll to position [890, 0]
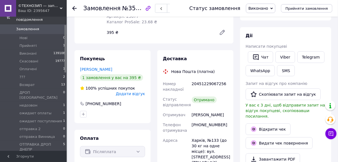
scroll to position [73, 0]
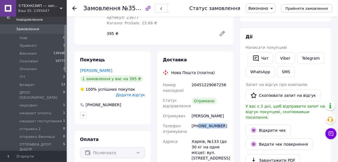
drag, startPoint x: 199, startPoint y: 127, endPoint x: 225, endPoint y: 126, distance: 25.3
click at [227, 125] on div "[PHONE_NUMBER]" at bounding box center [210, 129] width 38 height 16
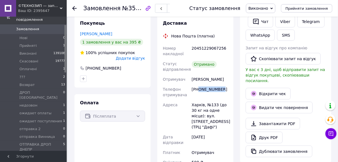
scroll to position [111, 0]
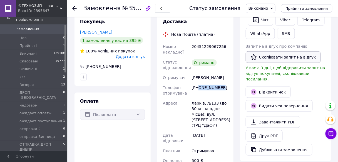
click at [283, 55] on button "Скопіювати запит на відгук" at bounding box center [283, 57] width 75 height 12
click at [295, 55] on button "Скопіювати запит на відгук" at bounding box center [283, 57] width 75 height 12
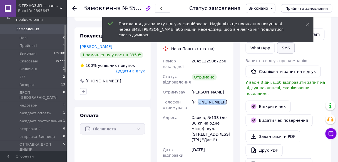
scroll to position [89, 0]
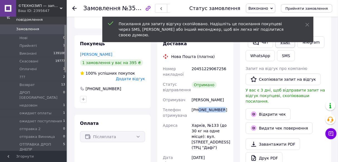
click at [288, 43] on link "Viber" at bounding box center [285, 42] width 19 height 12
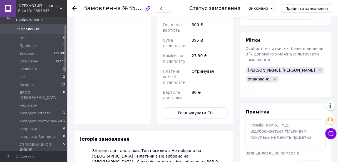
scroll to position [267, 0]
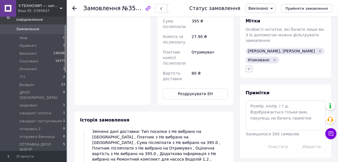
click at [250, 67] on icon "button" at bounding box center [249, 68] width 3 height 3
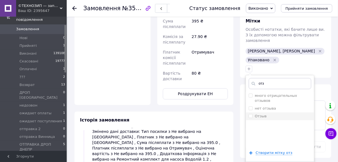
type input "отз"
click at [250, 114] on input "Отзыв" at bounding box center [251, 116] width 4 height 4
checkbox input "true"
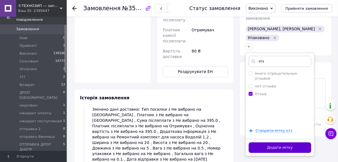
click at [267, 143] on button "Додати мітку" at bounding box center [280, 148] width 63 height 11
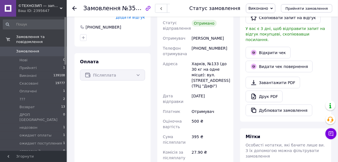
scroll to position [111, 0]
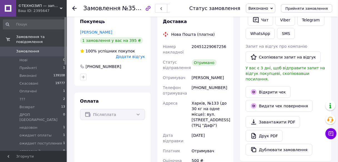
click at [73, 7] on icon at bounding box center [74, 8] width 4 height 4
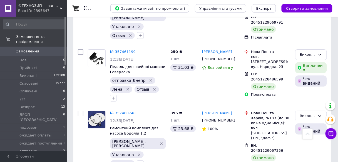
scroll to position [1002, 0]
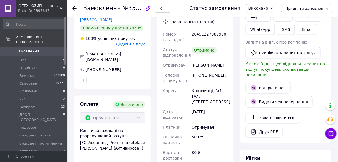
scroll to position [98, 0]
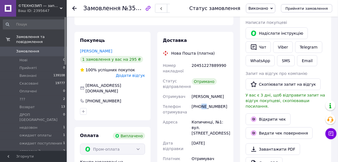
drag, startPoint x: 200, startPoint y: 103, endPoint x: 206, endPoint y: 102, distance: 6.1
click at [207, 102] on div "+380981298488" at bounding box center [210, 110] width 38 height 16
drag, startPoint x: 200, startPoint y: 102, endPoint x: 218, endPoint y: 103, distance: 18.1
click at [219, 102] on div "+380981298488" at bounding box center [210, 110] width 38 height 16
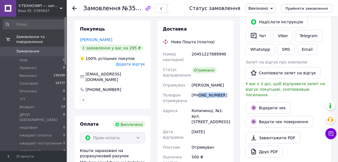
scroll to position [120, 0]
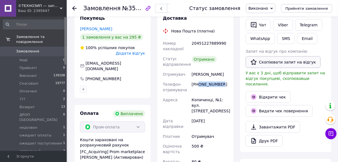
click at [287, 62] on button "Скопіювати запит на відгук" at bounding box center [283, 62] width 75 height 12
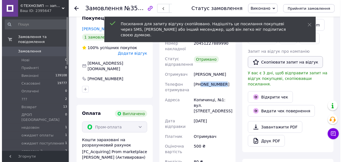
scroll to position [76, 0]
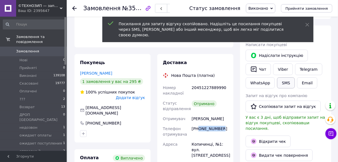
click at [284, 82] on button "SMS" at bounding box center [286, 83] width 18 height 11
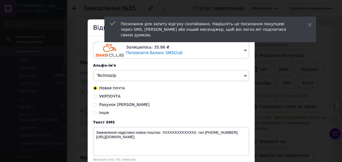
click at [93, 115] on div "Інше" at bounding box center [171, 113] width 156 height 6
click at [93, 115] on icon at bounding box center [95, 113] width 4 height 4
click at [93, 115] on input "Інше" at bounding box center [95, 113] width 4 height 4
radio input "true"
radio input "false"
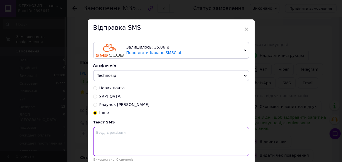
paste textarea "https://prom.ua/s/Us6cnrF39IC"
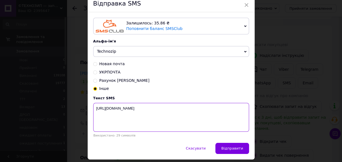
scroll to position [42, 0]
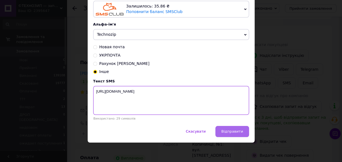
type textarea "https://prom.ua/s/Us6cnrF39IC"
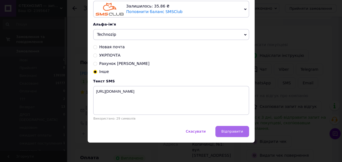
click at [230, 135] on button "Відправити" at bounding box center [231, 131] width 33 height 11
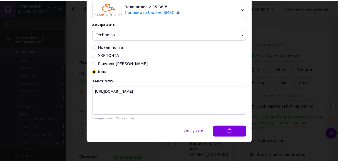
scroll to position [0, 0]
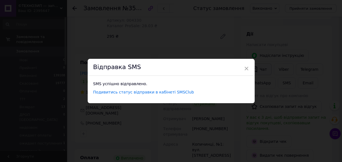
click at [245, 69] on span "×" at bounding box center [246, 68] width 5 height 9
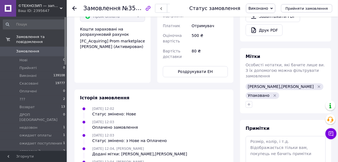
scroll to position [231, 0]
click at [249, 101] on button "button" at bounding box center [249, 104] width 7 height 7
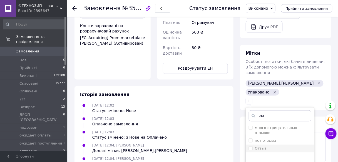
scroll to position [254, 0]
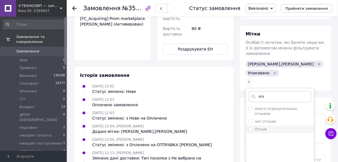
type input "отз"
click at [251, 127] on label "Отзыв" at bounding box center [258, 129] width 18 height 5
click at [251, 128] on input "Отзыв" at bounding box center [251, 130] width 4 height 4
click at [250, 128] on input "Отзыв" at bounding box center [251, 130] width 4 height 4
checkbox input "true"
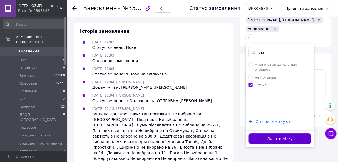
click at [265, 134] on button "Додати мітку" at bounding box center [280, 139] width 63 height 11
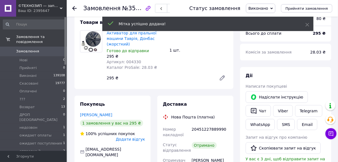
scroll to position [0, 0]
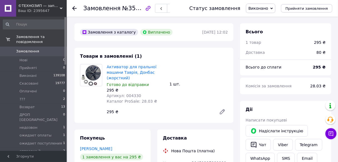
click at [76, 8] on use at bounding box center [74, 8] width 4 height 4
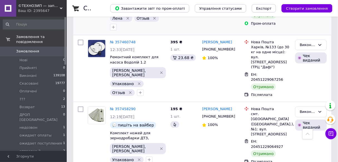
scroll to position [1091, 0]
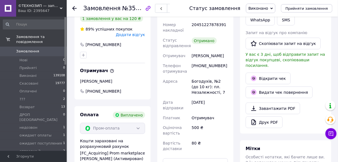
scroll to position [132, 0]
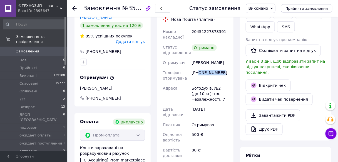
drag, startPoint x: 199, startPoint y: 72, endPoint x: 218, endPoint y: 71, distance: 19.3
click at [222, 69] on div "+380977070090" at bounding box center [210, 76] width 38 height 16
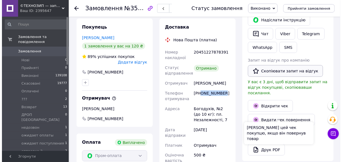
scroll to position [67, 0]
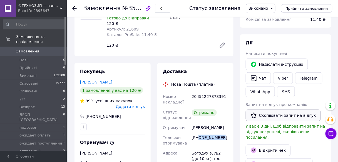
click at [276, 116] on button "Скопіювати запит на відгук" at bounding box center [283, 116] width 75 height 12
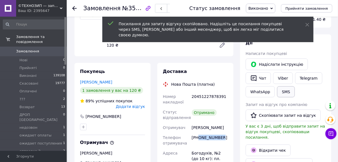
click at [285, 92] on button "SMS" at bounding box center [286, 92] width 18 height 11
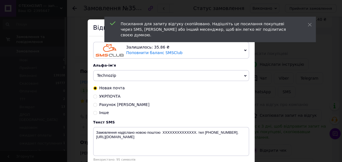
click at [92, 114] on div "Залишилось: 35.86 ₴ Поповнити баланс SMSClub Підключити LetsAds Альфа-ім'я Tech…" at bounding box center [171, 101] width 167 height 131
click at [94, 114] on input "Інше" at bounding box center [95, 113] width 4 height 4
radio input "true"
radio input "false"
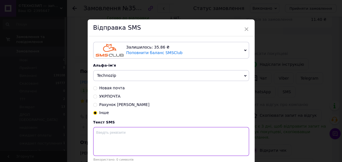
paste textarea "https://prom.ua/s/o5p8qb907WX"
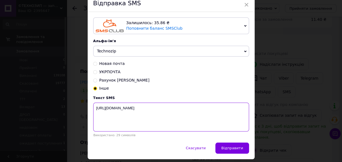
scroll to position [42, 0]
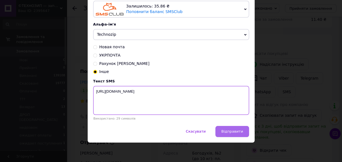
type textarea "https://prom.ua/s/o5p8qb907WX"
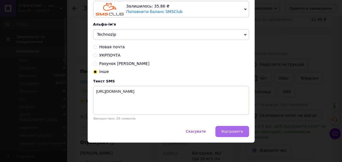
click at [233, 132] on span "Відправити" at bounding box center [232, 132] width 22 height 4
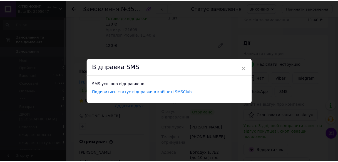
scroll to position [0, 0]
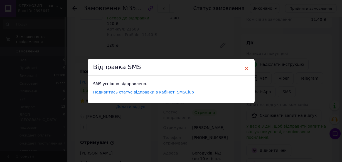
click at [246, 68] on span "×" at bounding box center [246, 68] width 5 height 9
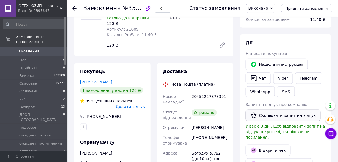
click at [266, 115] on button "Скопіювати запит на відгук" at bounding box center [283, 116] width 75 height 12
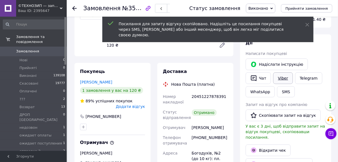
click at [284, 80] on link "Viber" at bounding box center [282, 79] width 19 height 12
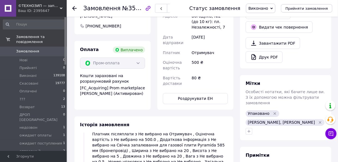
scroll to position [245, 0]
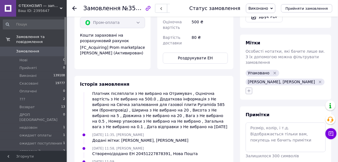
click at [249, 89] on icon "button" at bounding box center [249, 91] width 4 height 4
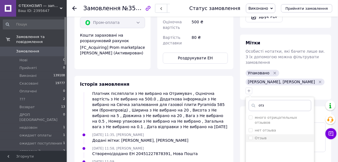
type input "отз"
click at [250, 137] on input "Отзыв" at bounding box center [251, 139] width 4 height 4
checkbox input "true"
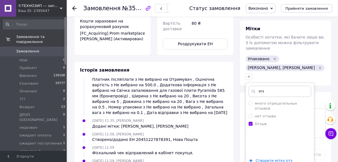
scroll to position [289, 0]
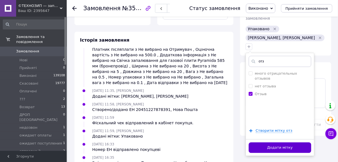
click at [253, 139] on div "Додати мітку" at bounding box center [280, 147] width 68 height 17
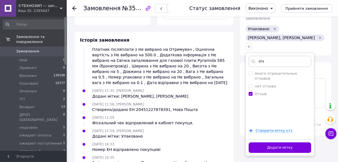
click at [252, 143] on button "Додати мітку" at bounding box center [280, 148] width 63 height 11
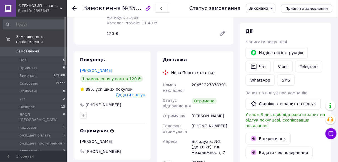
scroll to position [45, 0]
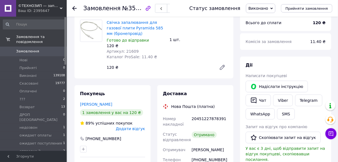
click at [73, 8] on use at bounding box center [74, 8] width 4 height 4
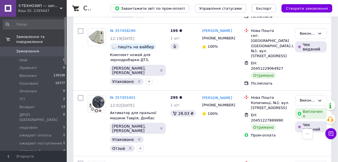
scroll to position [1157, 0]
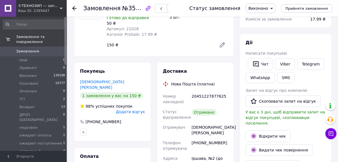
scroll to position [17, 0]
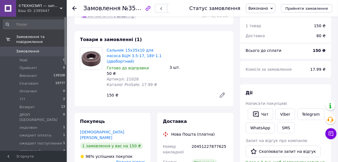
click at [74, 9] on icon at bounding box center [74, 8] width 4 height 4
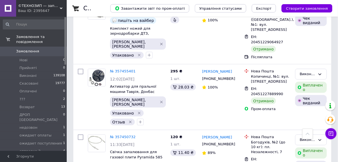
scroll to position [1180, 0]
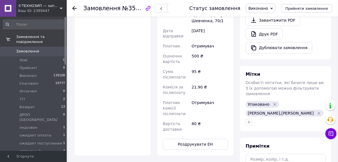
scroll to position [245, 0]
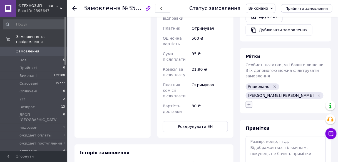
click at [249, 103] on icon "button" at bounding box center [249, 105] width 4 height 4
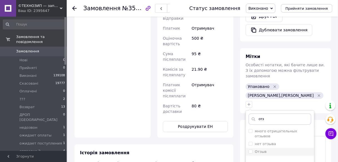
type input "отз"
click at [253, 150] on label "Отзыв" at bounding box center [258, 152] width 18 height 5
click at [253, 150] on input "Отзыв" at bounding box center [251, 152] width 4 height 4
click at [251, 150] on label "Отзыв" at bounding box center [258, 152] width 18 height 5
click at [251, 150] on input "Отзыв" at bounding box center [251, 152] width 4 height 4
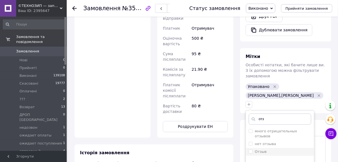
click at [250, 150] on input "Отзыв" at bounding box center [251, 152] width 4 height 4
checkbox input "true"
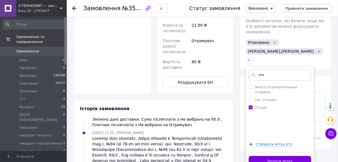
click at [263, 156] on button "Додати мітку" at bounding box center [280, 161] width 63 height 11
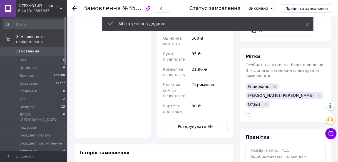
scroll to position [86, 0]
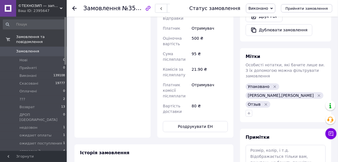
click at [75, 9] on icon at bounding box center [74, 8] width 4 height 4
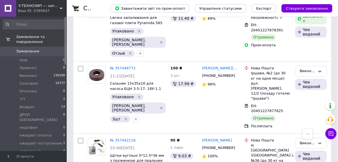
scroll to position [1269, 0]
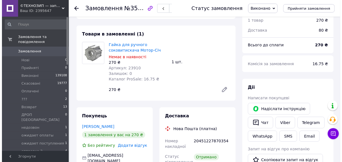
scroll to position [67, 0]
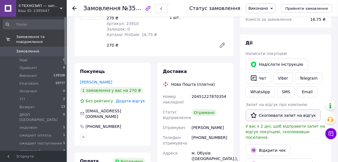
click at [260, 117] on button "Скопіювати запит на відгук" at bounding box center [283, 116] width 75 height 12
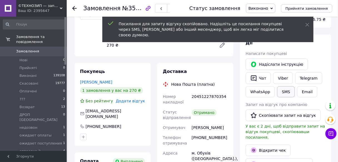
click at [288, 90] on button "SMS" at bounding box center [286, 92] width 18 height 11
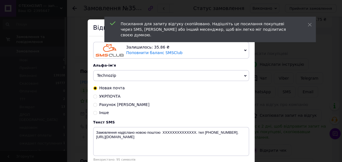
click at [95, 114] on input "Інше" at bounding box center [95, 113] width 4 height 4
radio input "true"
radio input "false"
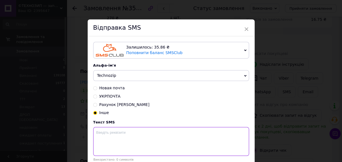
paste textarea "https://prom.ua/s/1OxxNRCjS73"
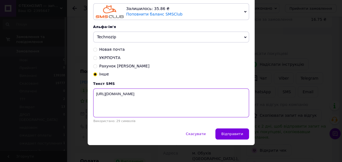
scroll to position [42, 0]
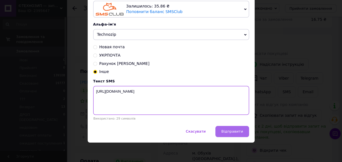
type textarea "https://prom.ua/s/1OxxNRCjS73"
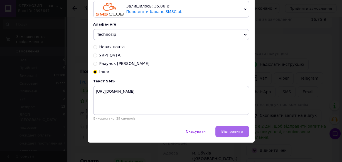
click at [231, 134] on button "Відправити" at bounding box center [231, 131] width 33 height 11
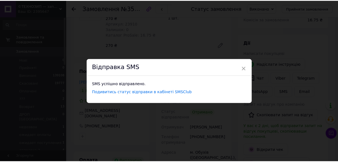
scroll to position [0, 0]
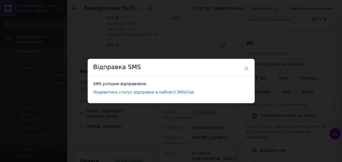
click at [246, 68] on span "×" at bounding box center [246, 68] width 5 height 9
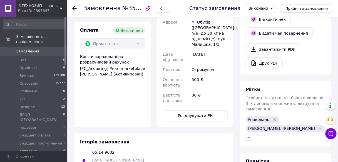
scroll to position [223, 0]
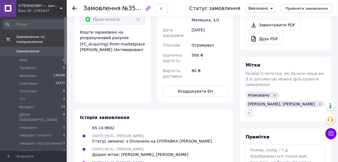
click at [250, 111] on icon "button" at bounding box center [249, 113] width 4 height 4
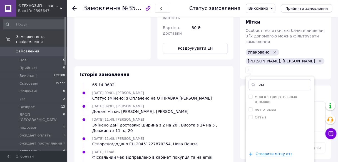
scroll to position [267, 0]
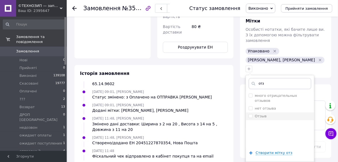
type input "отз"
click at [250, 114] on input "Отзыв" at bounding box center [251, 116] width 4 height 4
checkbox input "true"
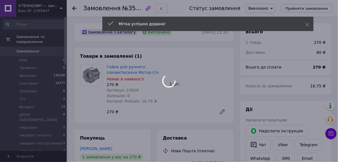
scroll to position [129, 0]
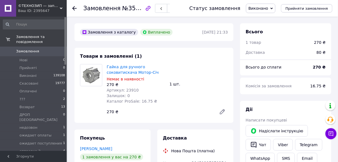
click at [74, 8] on icon at bounding box center [74, 8] width 4 height 4
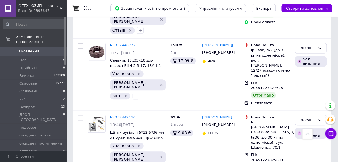
scroll to position [1335, 0]
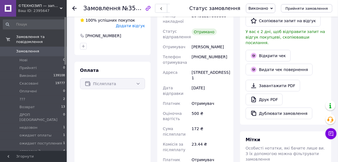
scroll to position [94, 0]
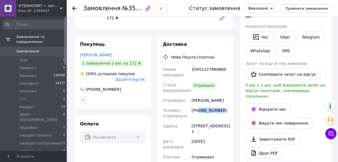
drag, startPoint x: 199, startPoint y: 116, endPoint x: 225, endPoint y: 118, distance: 25.9
click at [225, 118] on div "+380939781068" at bounding box center [210, 114] width 38 height 16
click at [274, 76] on button "Скопіювати запит на відгук" at bounding box center [283, 75] width 75 height 12
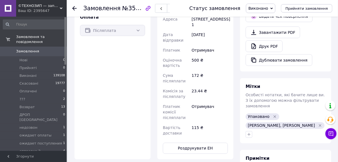
scroll to position [205, 0]
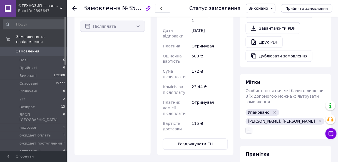
click at [248, 129] on icon "button" at bounding box center [249, 131] width 4 height 4
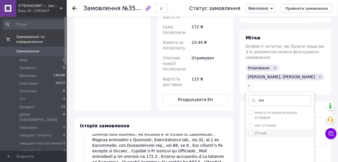
type input "отз"
click at [251, 132] on input "Отзыв" at bounding box center [251, 134] width 4 height 4
checkbox input "true"
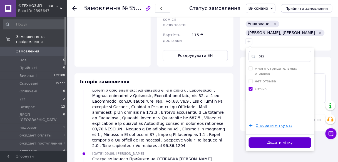
click at [262, 138] on button "Додати мітку" at bounding box center [280, 143] width 63 height 11
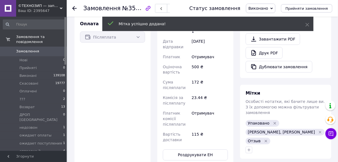
scroll to position [139, 0]
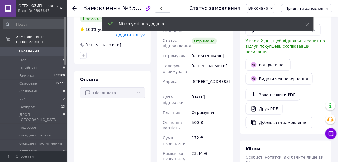
click at [76, 8] on icon at bounding box center [74, 8] width 4 height 4
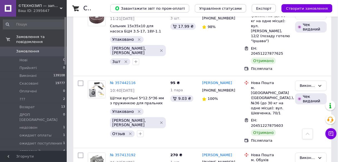
scroll to position [1379, 0]
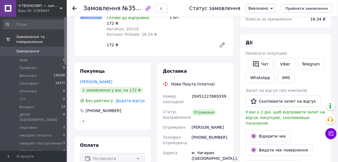
scroll to position [112, 0]
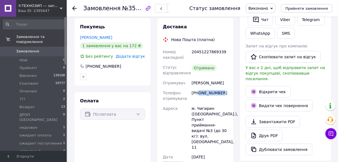
drag, startPoint x: 200, startPoint y: 93, endPoint x: 219, endPoint y: 92, distance: 18.9
click at [220, 92] on div "+380635795786" at bounding box center [210, 96] width 38 height 16
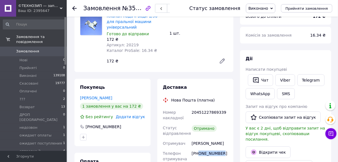
scroll to position [45, 0]
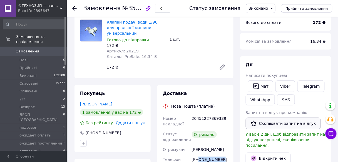
click at [278, 123] on button "Скопіювати запит на відгук" at bounding box center [283, 124] width 75 height 12
click at [280, 124] on button "Скопіювати запит на відгук" at bounding box center [283, 124] width 75 height 12
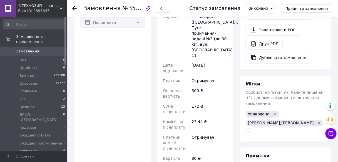
scroll to position [223, 0]
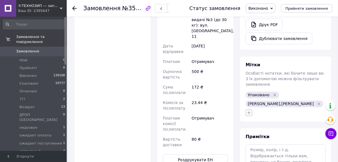
click at [251, 111] on icon "button" at bounding box center [249, 113] width 4 height 4
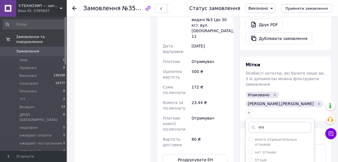
scroll to position [267, 0]
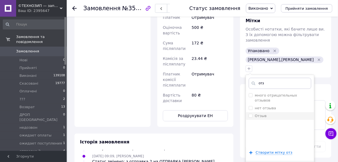
type input "отз"
click at [251, 114] on input "Отзыв" at bounding box center [251, 116] width 4 height 4
checkbox input "true"
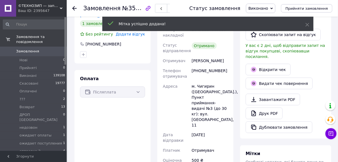
scroll to position [67, 0]
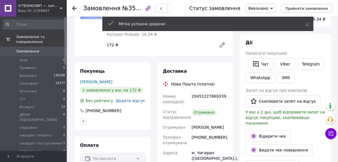
click at [76, 9] on icon at bounding box center [74, 8] width 4 height 4
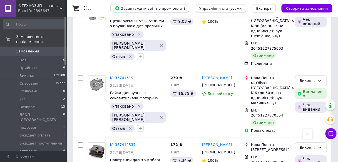
scroll to position [1469, 0]
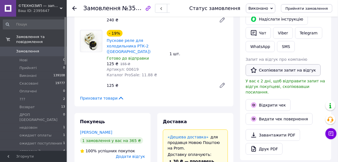
scroll to position [89, 0]
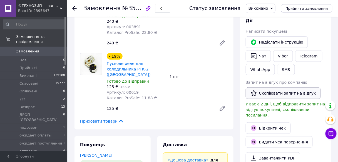
click at [273, 93] on button "Скопіювати запит на відгук" at bounding box center [283, 94] width 75 height 12
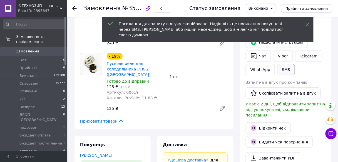
click at [287, 67] on button "SMS" at bounding box center [286, 69] width 18 height 11
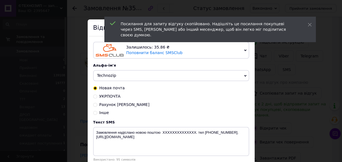
click at [95, 114] on input "Інше" at bounding box center [95, 113] width 4 height 4
radio input "true"
radio input "false"
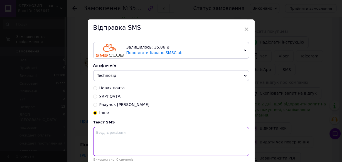
paste textarea "https://prom.ua/s/SfxRnFPIaut"
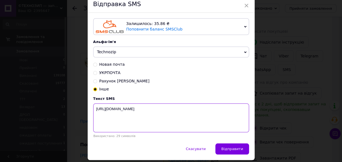
scroll to position [42, 0]
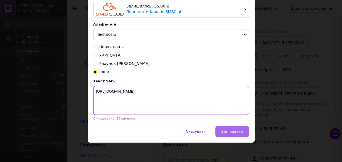
type textarea "https://prom.ua/s/SfxRnFPIaut"
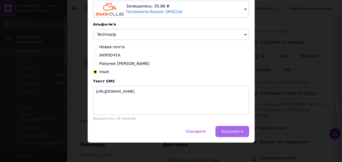
click at [237, 132] on span "Відправити" at bounding box center [232, 132] width 22 height 4
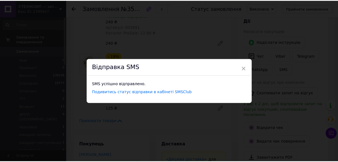
scroll to position [0, 0]
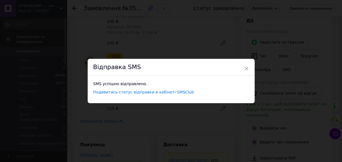
click at [245, 68] on span "×" at bounding box center [246, 68] width 5 height 9
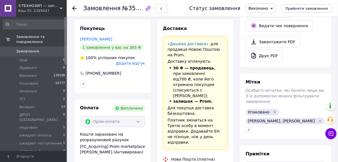
scroll to position [245, 0]
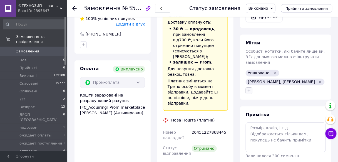
click at [250, 89] on icon "button" at bounding box center [249, 91] width 4 height 4
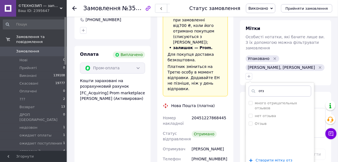
scroll to position [289, 0]
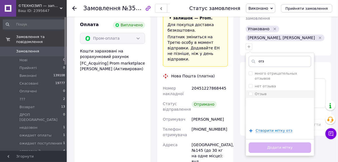
type input "отз"
click at [250, 92] on input "Отзыв" at bounding box center [251, 94] width 4 height 4
checkbox input "true"
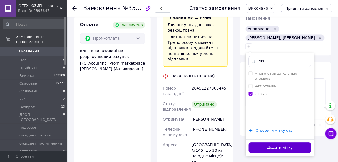
click at [273, 143] on button "Додати мітку" at bounding box center [280, 148] width 63 height 11
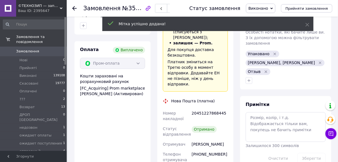
scroll to position [245, 0]
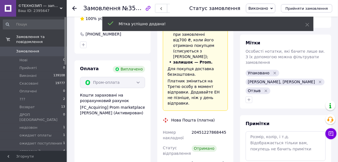
click at [75, 8] on use at bounding box center [74, 8] width 4 height 4
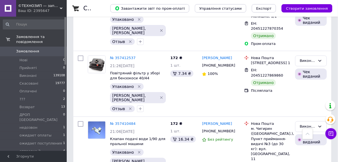
scroll to position [1558, 0]
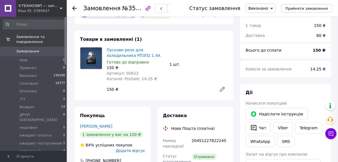
scroll to position [67, 0]
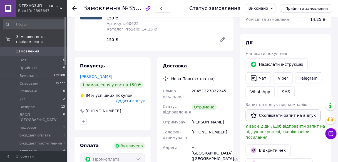
click at [266, 114] on button "Скопіювати запит на відгук" at bounding box center [283, 116] width 75 height 12
click at [282, 92] on button "SMS" at bounding box center [286, 92] width 18 height 11
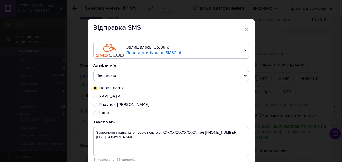
drag, startPoint x: 97, startPoint y: 115, endPoint x: 95, endPoint y: 116, distance: 2.9
click at [97, 115] on div "Інше" at bounding box center [171, 113] width 156 height 6
drag, startPoint x: 93, startPoint y: 114, endPoint x: 102, endPoint y: 121, distance: 11.4
click at [93, 114] on input "Інше" at bounding box center [95, 113] width 4 height 4
radio input "true"
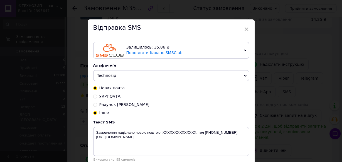
radio input "false"
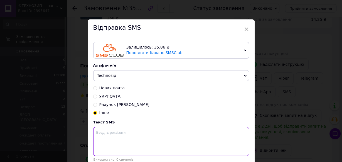
paste textarea "https://prom.ua/s/RXeKY3XwmqA"
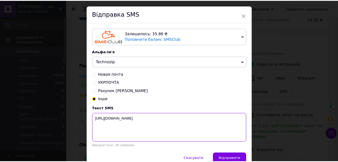
scroll to position [0, 0]
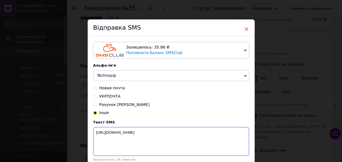
type textarea "https://prom.ua/s/RXeKY3XwmqA"
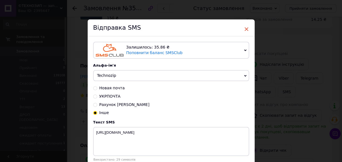
click at [245, 30] on span "×" at bounding box center [246, 28] width 5 height 9
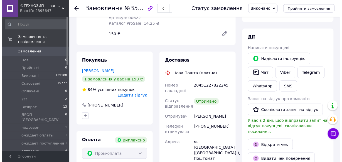
scroll to position [89, 0]
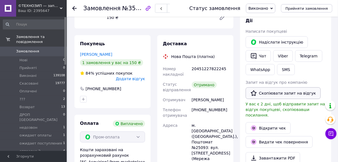
click at [263, 93] on button "Скопіювати запит на відгук" at bounding box center [283, 94] width 75 height 12
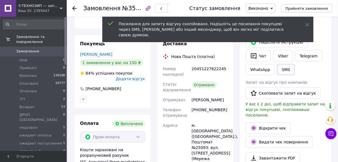
click at [282, 69] on button "SMS" at bounding box center [286, 69] width 18 height 11
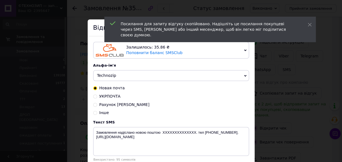
click at [93, 114] on input "Інше" at bounding box center [95, 113] width 4 height 4
radio input "true"
radio input "false"
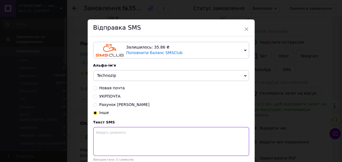
paste textarea "https://prom.ua/s/RXeKY3XwmqA"
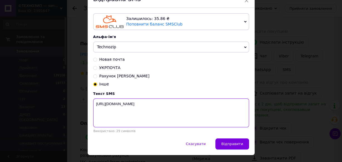
scroll to position [42, 0]
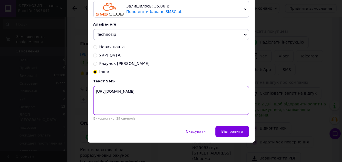
type textarea "https://prom.ua/s/RXeKY3XwmqA"
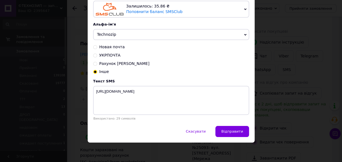
click at [235, 132] on span "Відправити" at bounding box center [232, 132] width 22 height 4
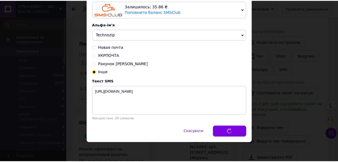
scroll to position [0, 0]
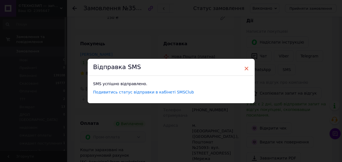
click at [246, 69] on span "×" at bounding box center [246, 68] width 5 height 9
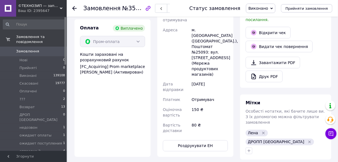
scroll to position [245, 0]
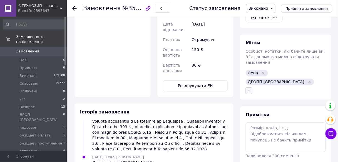
click at [250, 90] on icon "button" at bounding box center [249, 91] width 3 height 3
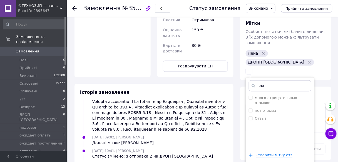
scroll to position [289, 0]
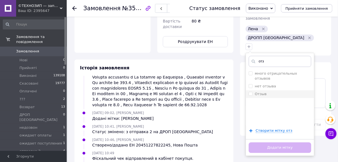
type input "отз"
click at [250, 92] on input "Отзыв" at bounding box center [251, 94] width 4 height 4
checkbox input "true"
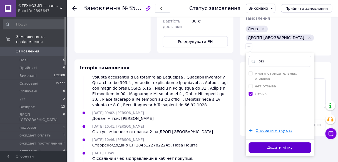
click at [262, 143] on button "Додати мітку" at bounding box center [280, 148] width 63 height 11
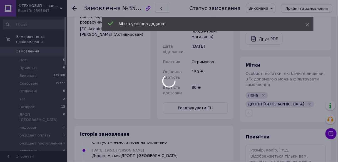
scroll to position [129, 0]
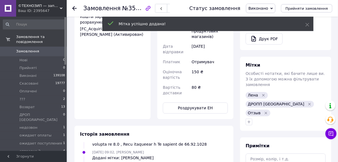
click at [74, 7] on icon at bounding box center [74, 8] width 4 height 4
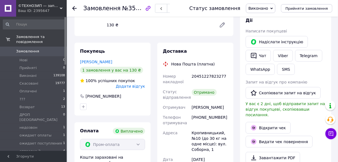
scroll to position [111, 0]
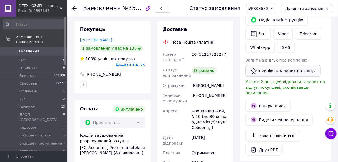
click at [286, 72] on button "Скопіювати запит на відгук" at bounding box center [283, 71] width 75 height 12
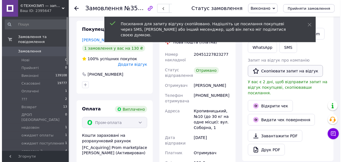
scroll to position [89, 0]
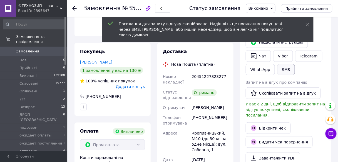
click at [286, 71] on button "SMS" at bounding box center [286, 69] width 18 height 11
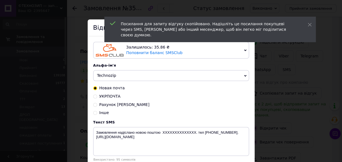
click at [95, 114] on input "Інше" at bounding box center [95, 113] width 4 height 4
radio input "true"
radio input "false"
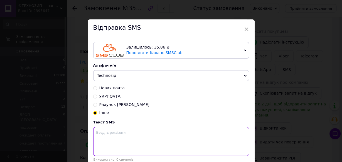
paste textarea "https://prom.ua/s/IVWGZiFxq5a"
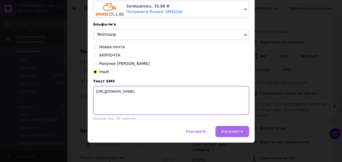
type textarea "https://prom.ua/s/IVWGZiFxq5a"
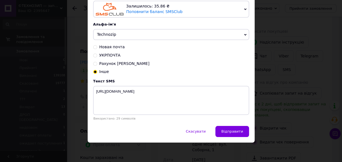
click at [233, 130] on span "Відправити" at bounding box center [232, 132] width 22 height 4
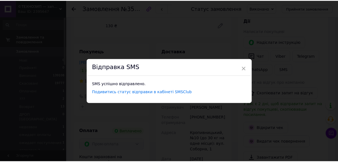
scroll to position [0, 0]
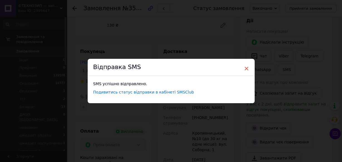
click at [246, 68] on span "×" at bounding box center [246, 68] width 5 height 9
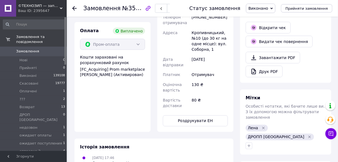
scroll to position [223, 0]
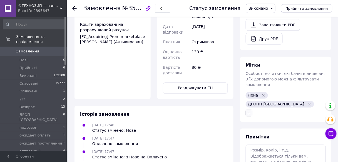
click at [252, 111] on icon "button" at bounding box center [249, 113] width 4 height 4
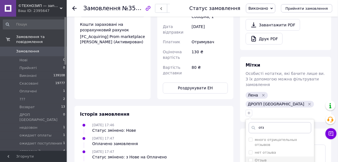
type input "отз"
click at [250, 159] on input "Отзыв" at bounding box center [251, 161] width 4 height 4
checkbox input "true"
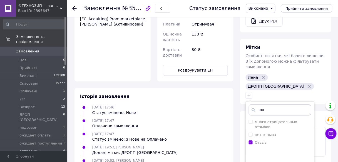
scroll to position [267, 0]
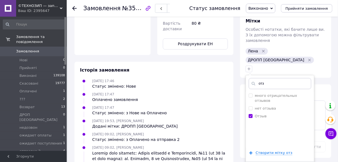
drag, startPoint x: 257, startPoint y: 151, endPoint x: 254, endPoint y: 149, distance: 3.4
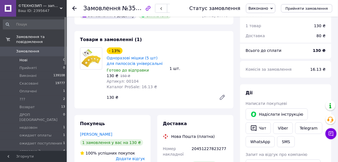
scroll to position [0, 0]
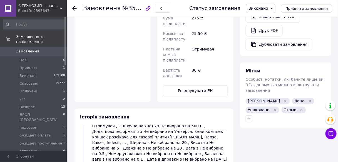
scroll to position [312, 0]
click at [53, 64] on li "Прийняті 1" at bounding box center [34, 68] width 68 height 8
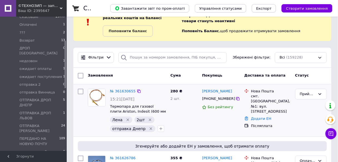
scroll to position [45, 0]
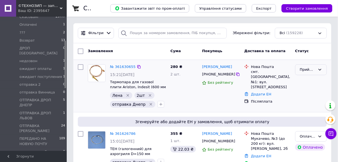
click at [314, 68] on div "Прийнято" at bounding box center [308, 70] width 16 height 6
click at [308, 108] on li "отправка 2" at bounding box center [311, 113] width 31 height 10
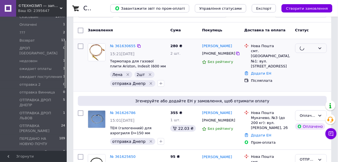
scroll to position [111, 0]
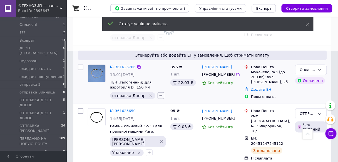
click at [158, 98] on button "button" at bounding box center [161, 96] width 7 height 7
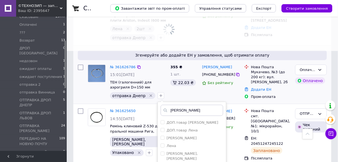
scroll to position [200, 0]
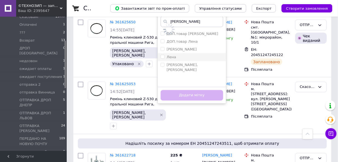
type input "[PERSON_NAME]"
click at [161, 56] on input "Лена" at bounding box center [163, 57] width 4 height 4
checkbox input "true"
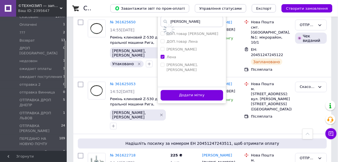
click at [176, 95] on button "Додати мітку" at bounding box center [192, 95] width 63 height 11
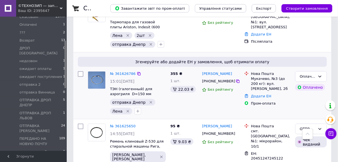
scroll to position [89, 0]
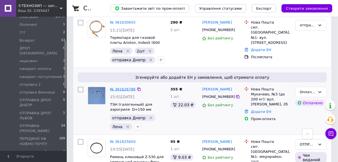
click at [128, 91] on link "№ 361626786" at bounding box center [123, 89] width 26 height 4
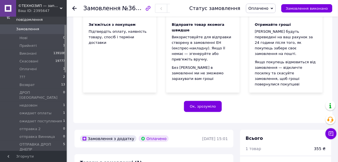
scroll to position [76, 0]
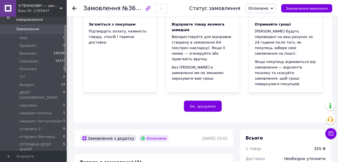
click at [276, 5] on span "Оплачено" at bounding box center [261, 8] width 30 height 9
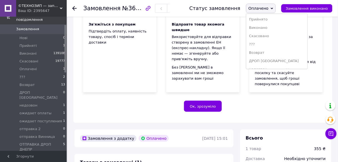
scroll to position [67, 0]
click at [284, 26] on li "отправка 2" at bounding box center [276, 28] width 61 height 8
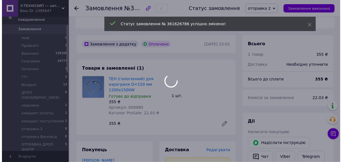
scroll to position [254, 0]
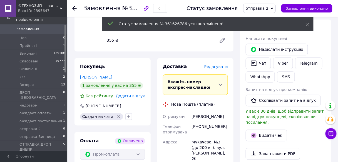
click at [222, 65] on span "Редагувати" at bounding box center [216, 67] width 24 height 4
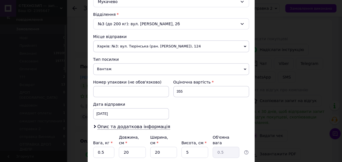
scroll to position [200, 0]
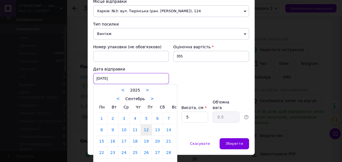
click at [101, 76] on div "12.09.2025 < 2025 > < Сентябрь > Пн Вт Ср Чт Пт Сб Вс 1 2 3 4 5 6 7 8 9 10 11 1…" at bounding box center [131, 78] width 76 height 11
click at [159, 127] on link "13" at bounding box center [157, 130] width 11 height 11
type input "13.09.2025"
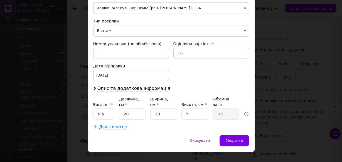
scroll to position [204, 0]
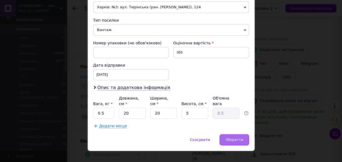
click at [229, 135] on div "Зберегти" at bounding box center [234, 140] width 29 height 11
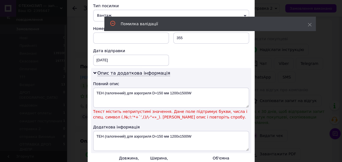
scroll to position [226, 0]
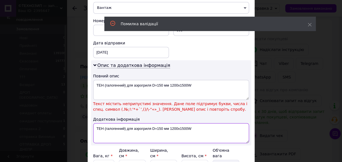
click at [204, 124] on textarea "ТЕН (галогенний) для аэрогриля D=150 мм 1200х1500W" at bounding box center [171, 134] width 156 height 20
type textarea "ТЕН (гал"
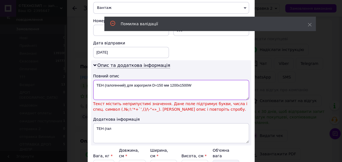
click at [216, 90] on textarea "ТЕН (галогенний) для аэрогриля D=150 мм 1200х1500W" at bounding box center [171, 90] width 156 height 20
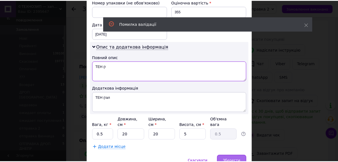
scroll to position [266, 0]
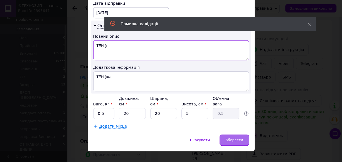
type textarea "ТЕН (г"
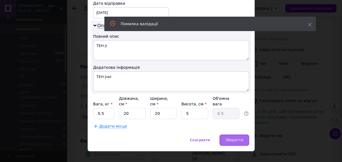
click at [239, 138] on span "Зберегти" at bounding box center [234, 140] width 18 height 4
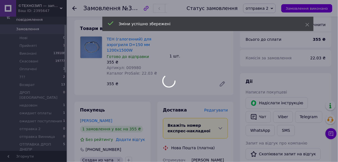
scroll to position [210, 0]
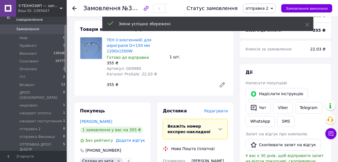
click at [75, 7] on icon at bounding box center [74, 8] width 4 height 4
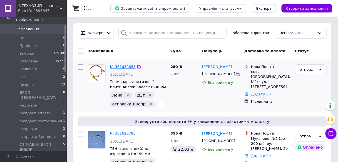
click at [119, 69] on link "№ 361630655" at bounding box center [123, 67] width 26 height 4
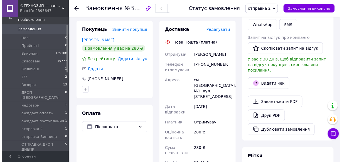
scroll to position [89, 0]
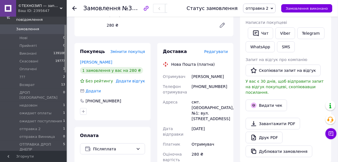
click at [225, 50] on span "Редагувати" at bounding box center [216, 52] width 24 height 4
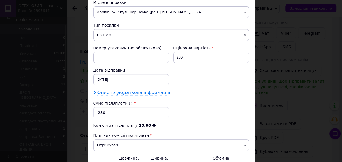
scroll to position [223, 0]
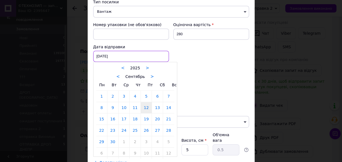
click at [105, 58] on div "12.09.2025 < 2025 > < Сентябрь > Пн Вт Ср Чт Пт Сб Вс 1 2 3 4 5 6 7 8 9 10 11 1…" at bounding box center [131, 56] width 76 height 11
click at [153, 107] on link "13" at bounding box center [157, 107] width 11 height 11
type input "13.09.2025"
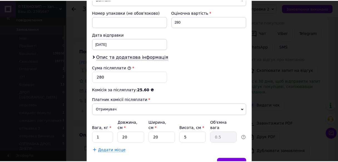
scroll to position [259, 0]
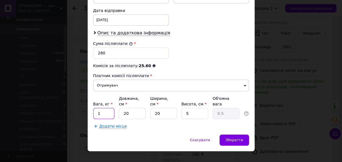
click at [106, 108] on input "1" at bounding box center [103, 113] width 21 height 11
type input "0.5"
click at [237, 135] on div "Зберегти" at bounding box center [234, 140] width 29 height 11
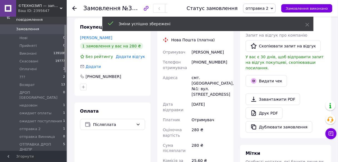
scroll to position [111, 0]
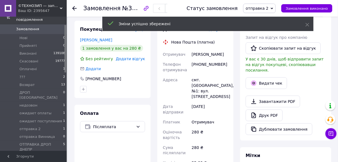
click at [73, 8] on use at bounding box center [74, 8] width 4 height 4
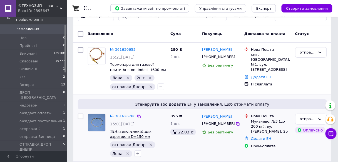
scroll to position [45, 0]
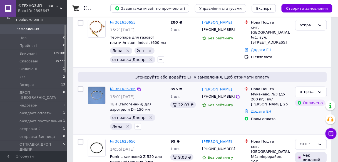
click at [128, 91] on link "№ 361626786" at bounding box center [123, 89] width 26 height 4
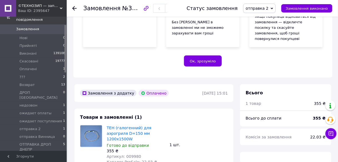
scroll to position [188, 0]
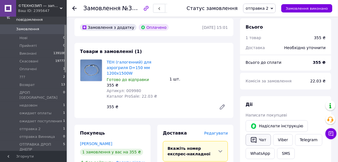
click at [256, 137] on icon "button" at bounding box center [254, 140] width 7 height 7
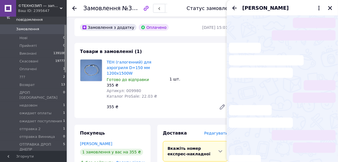
scroll to position [80, 0]
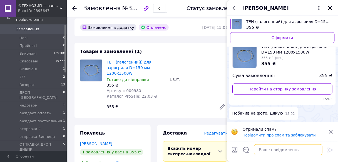
click at [279, 152] on textarea at bounding box center [288, 150] width 68 height 11
type textarea "Д"
type textarea "Відправка завтра"
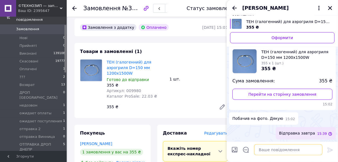
scroll to position [61, 0]
click at [329, 8] on icon "Закрити" at bounding box center [330, 8] width 5 height 5
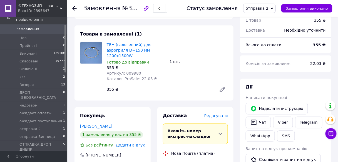
scroll to position [143, 0]
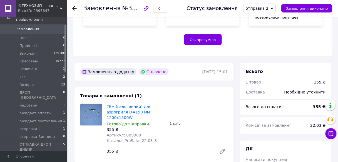
click at [76, 9] on icon at bounding box center [74, 8] width 4 height 4
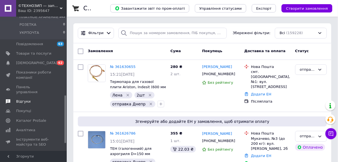
click at [24, 99] on span "Відгуки" at bounding box center [23, 101] width 14 height 5
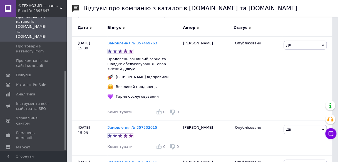
scroll to position [67, 0]
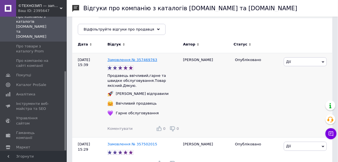
click at [142, 60] on link "Замовлення № 357469763" at bounding box center [133, 60] width 50 height 4
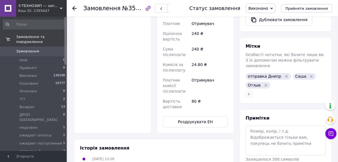
scroll to position [69, 0]
click at [54, 65] on li "Прийняті 0" at bounding box center [34, 68] width 68 height 8
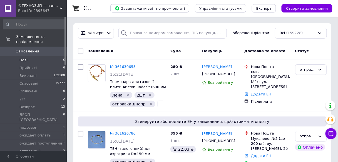
click at [59, 56] on li "Нові 0" at bounding box center [34, 60] width 68 height 8
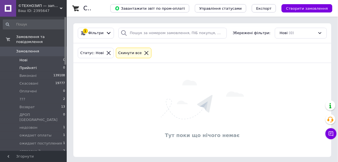
click at [56, 65] on li "Прийняті 0" at bounding box center [34, 68] width 68 height 8
click at [54, 88] on li "Оплачені 0" at bounding box center [34, 92] width 68 height 8
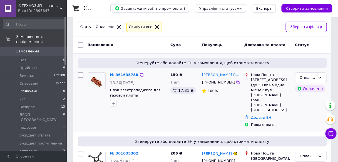
scroll to position [61, 0]
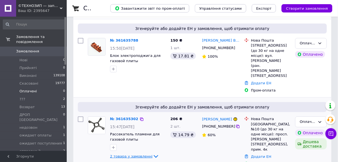
click at [132, 155] on span "2 товара у замовленні" at bounding box center [131, 157] width 43 height 4
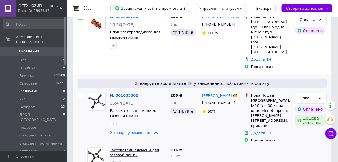
scroll to position [105, 0]
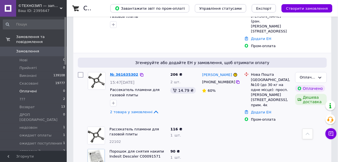
click at [127, 73] on link "№ 361635302" at bounding box center [124, 75] width 28 height 4
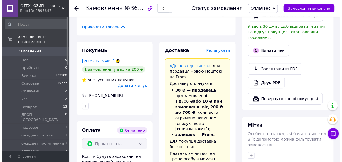
scroll to position [350, 0]
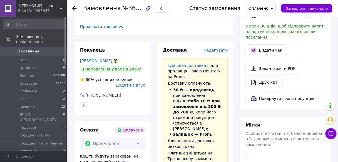
click at [222, 48] on span "Редагувати" at bounding box center [216, 50] width 24 height 4
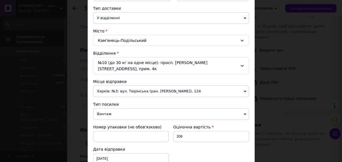
scroll to position [178, 0]
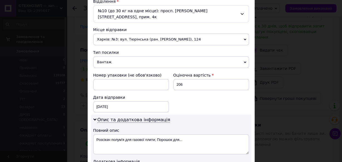
click at [161, 35] on span "Харків: №3: вул. Тюрінська (ран. [PERSON_NAME]), 124" at bounding box center [171, 40] width 156 height 12
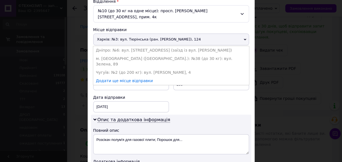
click at [146, 68] on li "Чугуїв: №2 (до 200 кг): вул. [PERSON_NAME], 4" at bounding box center [171, 72] width 156 height 8
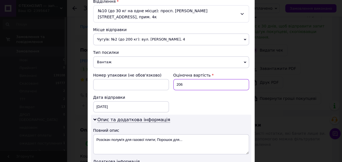
click at [189, 79] on input "206" at bounding box center [211, 84] width 76 height 11
type input "2"
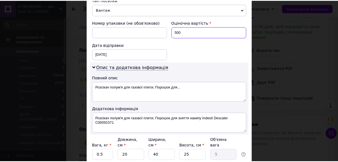
scroll to position [266, 0]
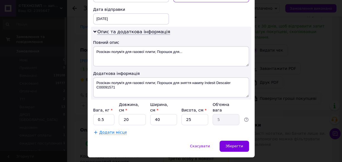
type input "500"
click at [168, 114] on input "40" at bounding box center [163, 119] width 27 height 11
type input "4"
type input "0.5"
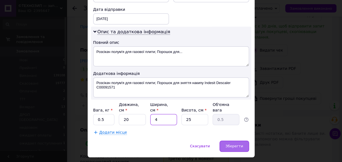
type input "4"
click at [240, 144] on span "Зберегти" at bounding box center [234, 146] width 18 height 4
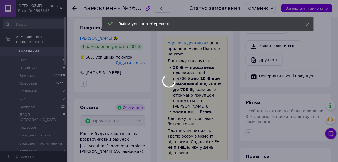
scroll to position [439, 0]
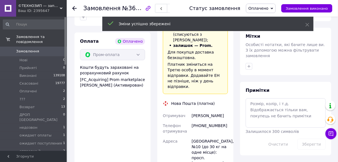
click at [269, 9] on span "Оплачено" at bounding box center [259, 8] width 20 height 4
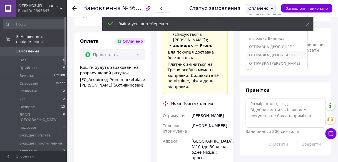
scroll to position [67, 0]
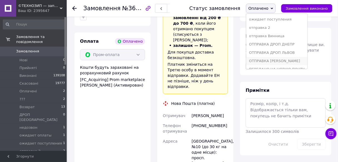
click at [272, 59] on li "ОТПРАВКА [PERSON_NAME]" at bounding box center [276, 61] width 61 height 8
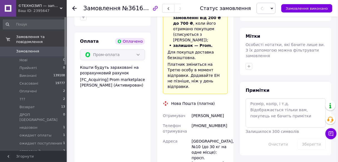
scroll to position [394, 0]
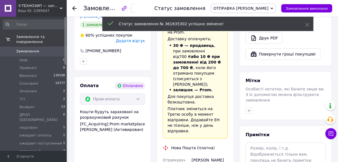
click at [250, 107] on div at bounding box center [286, 111] width 82 height 9
click at [252, 108] on button "button" at bounding box center [249, 111] width 7 height 7
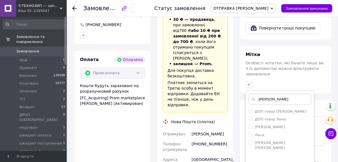
scroll to position [461, 0]
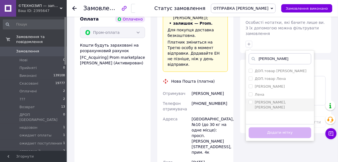
type input "[PERSON_NAME]"
click at [251, 100] on input "[PERSON_NAME], [PERSON_NAME]" at bounding box center [251, 102] width 4 height 4
checkbox input "true"
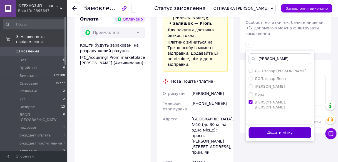
click at [264, 128] on button "Додати мітку" at bounding box center [280, 133] width 63 height 11
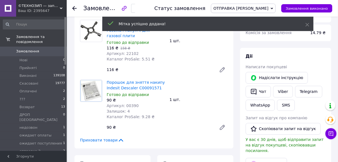
scroll to position [194, 0]
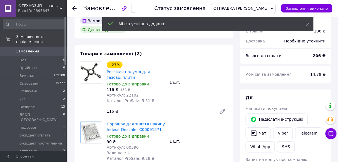
click at [74, 8] on use at bounding box center [74, 8] width 4 height 4
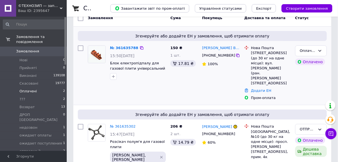
scroll to position [61, 0]
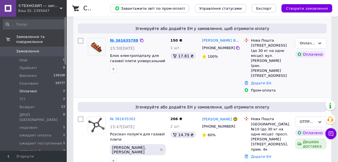
click at [122, 41] on link "№ 361635788" at bounding box center [124, 40] width 28 height 4
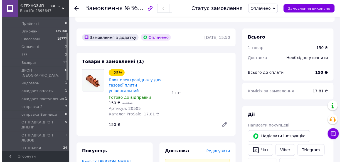
scroll to position [239, 0]
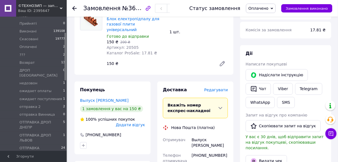
click at [220, 88] on span "Редагувати" at bounding box center [216, 90] width 24 height 4
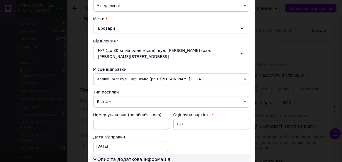
scroll to position [156, 0]
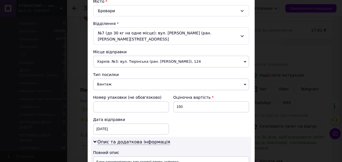
click at [161, 64] on span "Харків: №3: вул. Тюрінська (ран. [PERSON_NAME]), 124" at bounding box center [171, 62] width 156 height 12
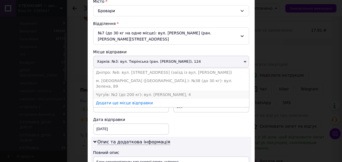
click at [145, 91] on li "Чугуїв: №2 (до 200 кг): вул. [PERSON_NAME], 4" at bounding box center [171, 95] width 156 height 8
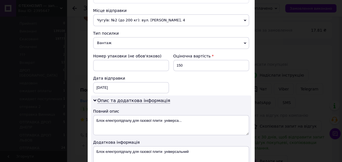
scroll to position [200, 0]
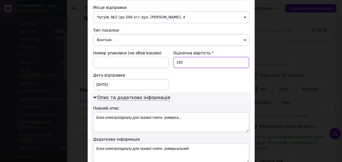
click at [213, 60] on input "150" at bounding box center [211, 62] width 76 height 11
type input "1"
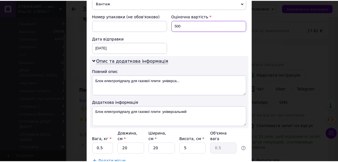
scroll to position [272, 0]
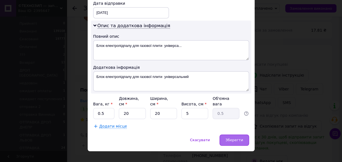
type input "500"
click at [239, 138] on span "Зберегти" at bounding box center [234, 140] width 18 height 4
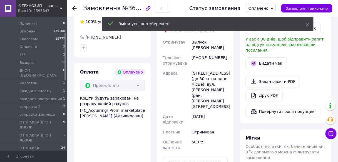
scroll to position [372, 0]
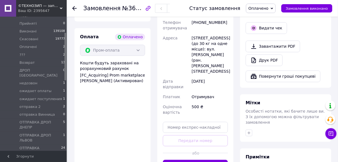
drag, startPoint x: 273, startPoint y: 9, endPoint x: 280, endPoint y: 28, distance: 19.8
click at [269, 9] on span "Оплачено" at bounding box center [259, 8] width 20 height 4
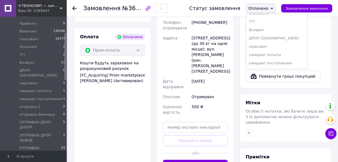
scroll to position [67, 0]
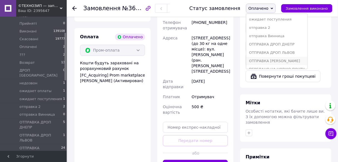
click at [272, 61] on li "ОТПРАВКА [PERSON_NAME]" at bounding box center [276, 61] width 61 height 8
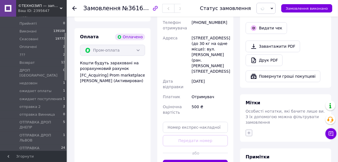
click at [252, 131] on icon "button" at bounding box center [249, 133] width 4 height 4
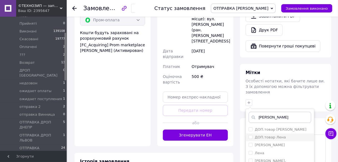
scroll to position [439, 0]
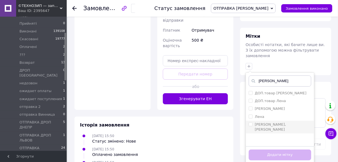
type input "[PERSON_NAME]"
click at [251, 123] on input "[PERSON_NAME], [PERSON_NAME]" at bounding box center [251, 125] width 4 height 4
checkbox input "true"
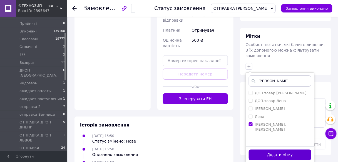
click at [275, 150] on button "Додати мітку" at bounding box center [280, 155] width 63 height 11
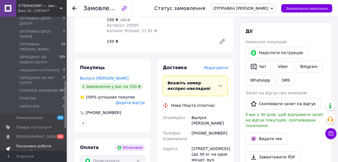
scroll to position [200, 0]
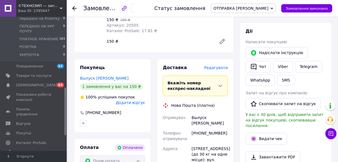
click at [22, 122] on span "Відгуки" at bounding box center [23, 124] width 14 height 5
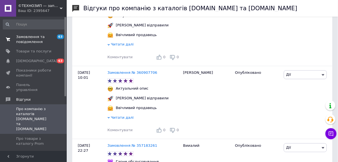
click at [35, 43] on span "Замовлення та повідомлення" at bounding box center [33, 39] width 35 height 10
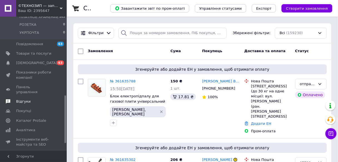
click at [23, 99] on span "Відгуки" at bounding box center [23, 101] width 14 height 5
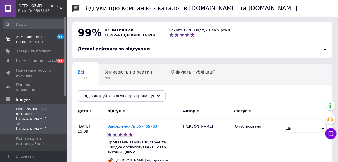
click at [35, 42] on span "Замовлення та повідомлення" at bounding box center [33, 39] width 35 height 10
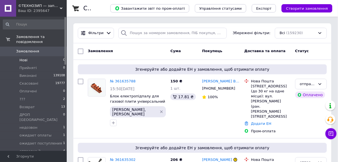
click at [61, 56] on li "Нові 0" at bounding box center [34, 60] width 68 height 8
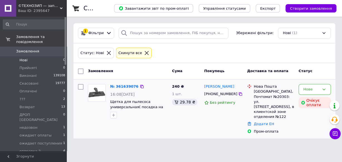
click at [125, 89] on div "№ 361639076" at bounding box center [124, 87] width 29 height 6
click at [126, 88] on link "№ 361639076" at bounding box center [124, 87] width 28 height 4
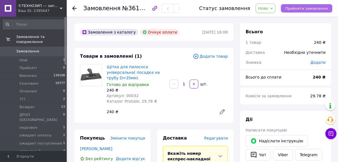
click at [305, 10] on span "Прийняти замовлення" at bounding box center [307, 8] width 43 height 4
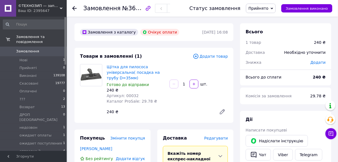
click at [74, 8] on use at bounding box center [74, 8] width 4 height 4
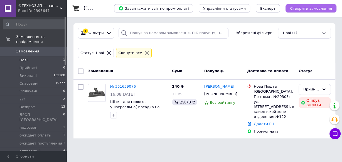
click at [299, 6] on span "Створити замовлення" at bounding box center [311, 8] width 42 height 4
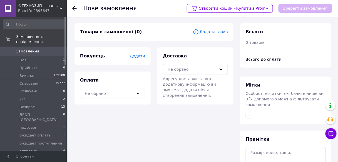
click at [223, 32] on span "Додати товар" at bounding box center [210, 32] width 35 height 6
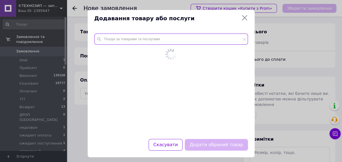
click at [218, 41] on input "text" at bounding box center [171, 39] width 154 height 11
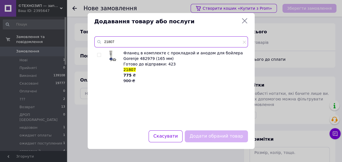
type input "21807"
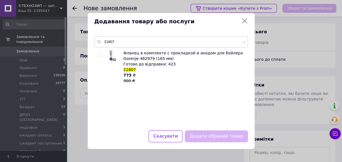
click at [98, 56] on input "checkbox" at bounding box center [99, 55] width 4 height 4
checkbox input "true"
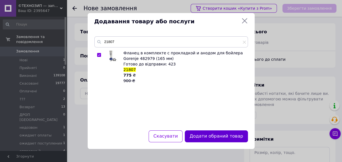
click at [205, 137] on button "Додати обраний товар" at bounding box center [216, 137] width 63 height 12
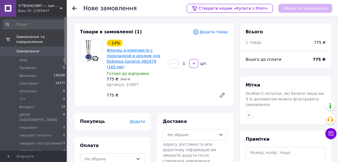
click at [128, 58] on link "Фланец в комплекте с прокладкой и анодом для бойлера Gorenje 482979 (165 мм)" at bounding box center [134, 58] width 54 height 21
click at [137, 123] on span "Додати" at bounding box center [137, 122] width 15 height 4
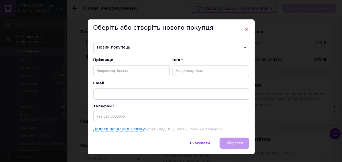
click at [245, 31] on span "×" at bounding box center [246, 28] width 5 height 9
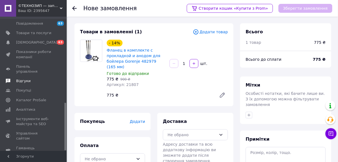
click at [22, 79] on span "Відгуки" at bounding box center [23, 81] width 14 height 5
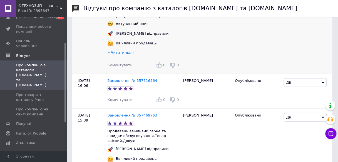
scroll to position [67, 0]
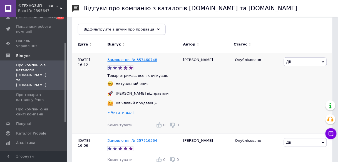
click at [142, 59] on link "Замовлення № 357460748" at bounding box center [133, 60] width 50 height 4
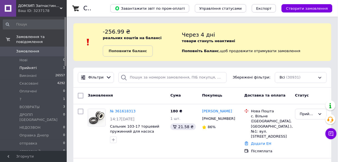
click at [54, 64] on li "Прийняті 1" at bounding box center [34, 68] width 68 height 8
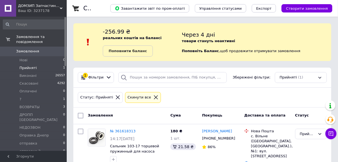
click at [57, 9] on div "Ваш ID: 3237178" at bounding box center [42, 10] width 49 height 5
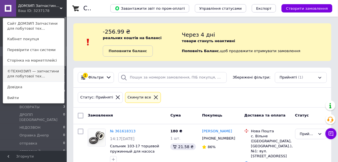
click at [41, 74] on link "©ТЕХНОЗИП — запчастини для побутової тех..." at bounding box center [33, 74] width 61 height 16
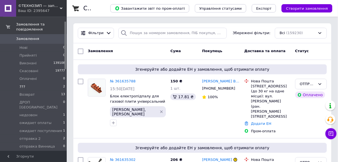
scroll to position [67, 0]
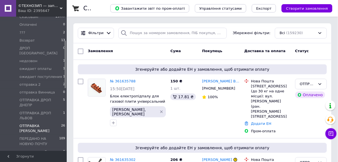
click at [58, 122] on li "ОТПРАВКА [PERSON_NAME] 26" at bounding box center [34, 128] width 68 height 13
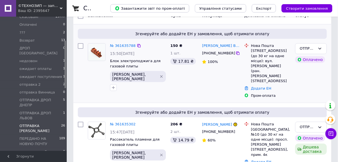
scroll to position [67, 0]
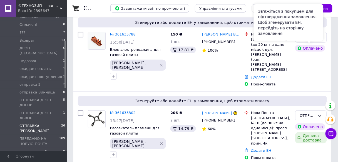
click at [322, 36] on div "Зв'яжіться з покупцем для підтвердження замовлення. Щоб згенерувати ЕН, перейді…" at bounding box center [289, 22] width 70 height 37
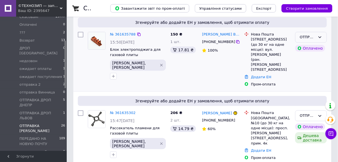
click at [320, 38] on icon at bounding box center [320, 37] width 4 height 4
click at [319, 63] on li "отправка 2" at bounding box center [311, 68] width 31 height 10
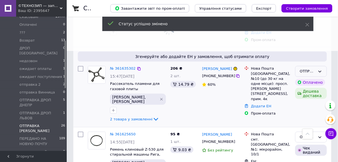
click at [326, 66] on div "ОТПРАВКА [PERSON_NAME]" at bounding box center [311, 71] width 32 height 11
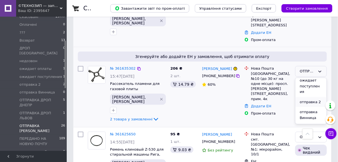
click at [314, 97] on li "отправка 2" at bounding box center [311, 102] width 31 height 10
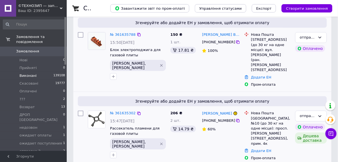
scroll to position [67, 0]
click at [59, 58] on li "Нові 0" at bounding box center [34, 60] width 68 height 8
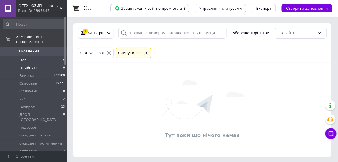
click at [57, 64] on li "Прийняті 0" at bounding box center [34, 68] width 68 height 8
click at [59, 57] on li "Нові 0" at bounding box center [34, 60] width 68 height 8
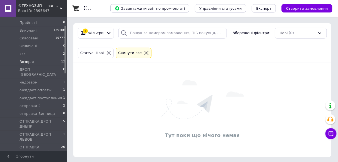
scroll to position [22, 0]
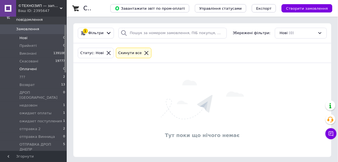
click at [61, 65] on li "Оплачені 0" at bounding box center [34, 69] width 68 height 8
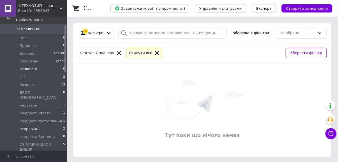
click at [54, 125] on li "отправка 2 2" at bounding box center [34, 129] width 68 height 8
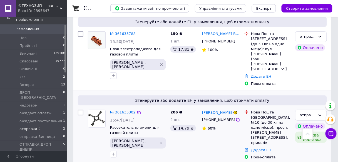
scroll to position [67, 0]
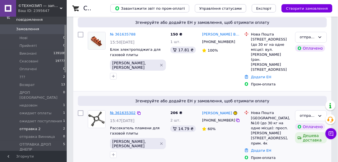
click at [129, 111] on link "№ 361635302" at bounding box center [123, 113] width 26 height 4
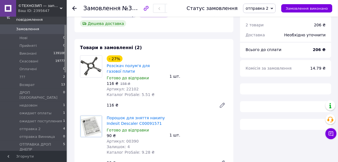
scroll to position [178, 0]
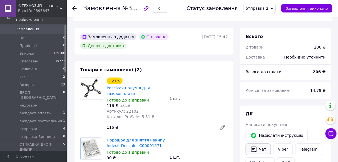
click at [258, 144] on button "Чат" at bounding box center [258, 150] width 25 height 12
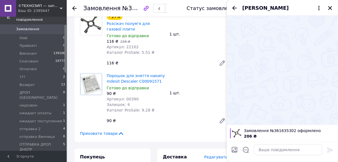
scroll to position [245, 0]
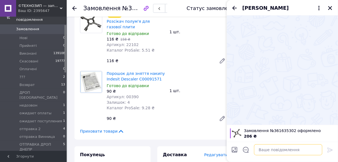
click at [270, 147] on textarea at bounding box center [288, 150] width 68 height 11
type textarea "Доброго дня, відправка завтра"
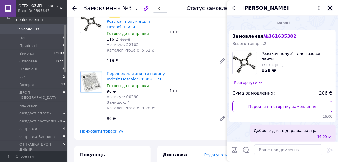
click at [331, 9] on icon "Закрити" at bounding box center [330, 8] width 5 height 5
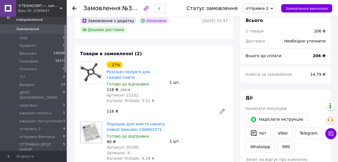
scroll to position [178, 0]
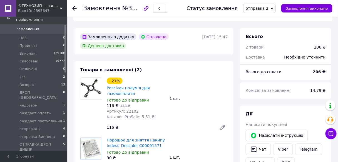
click at [74, 8] on use at bounding box center [74, 8] width 4 height 4
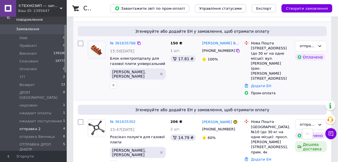
scroll to position [22, 0]
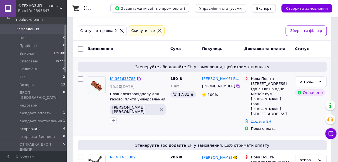
click at [120, 79] on link "№ 361635788" at bounding box center [123, 79] width 26 height 4
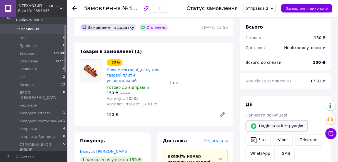
scroll to position [210, 0]
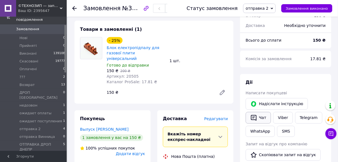
click at [261, 112] on button "Чат" at bounding box center [258, 118] width 25 height 12
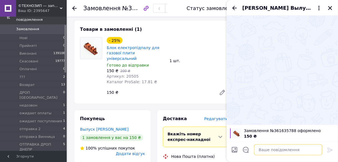
click at [267, 151] on textarea at bounding box center [288, 150] width 68 height 11
type textarea "Доброго дня, відправка завтра"
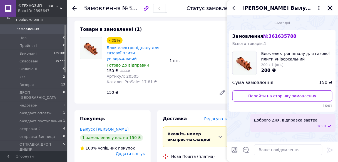
drag, startPoint x: 330, startPoint y: 7, endPoint x: 306, endPoint y: 15, distance: 25.9
click at [330, 7] on icon "Закрити" at bounding box center [330, 8] width 5 height 5
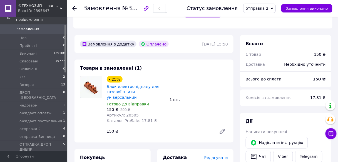
scroll to position [143, 0]
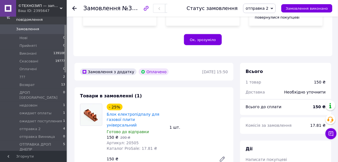
click at [73, 7] on use at bounding box center [74, 8] width 4 height 4
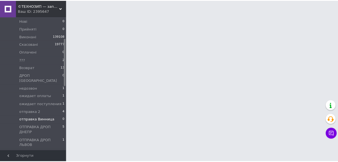
scroll to position [67, 0]
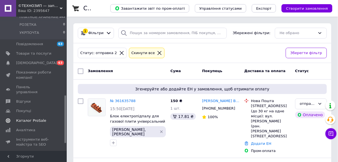
click at [23, 99] on span "Відгуки" at bounding box center [23, 101] width 14 height 5
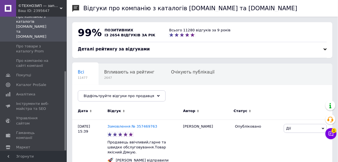
click at [46, 7] on span "©ТЕХНОЗИП — запчастини для побутової техніки з доставкою по всій [GEOGRAPHIC_DA…" at bounding box center [39, 5] width 42 height 5
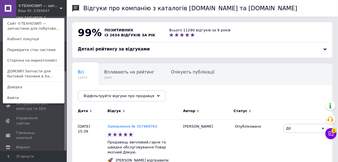
click at [41, 76] on link "ДОМЗИП Запчасти для бытовой техники в Ха..." at bounding box center [33, 74] width 61 height 16
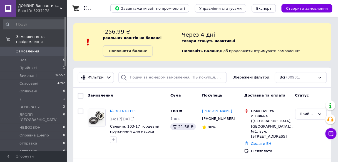
click at [51, 8] on span "ДОМЗИП Запчастини для побутової техніки в [GEOGRAPHIC_DATA] і з доставкою по вс…" at bounding box center [39, 5] width 42 height 5
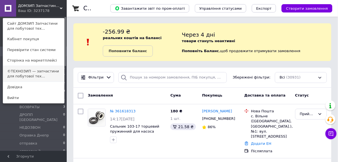
click at [47, 76] on link "©ТЕХНОЗИП — запчастини для побутової тех..." at bounding box center [33, 74] width 61 height 16
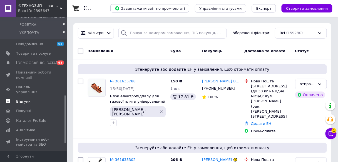
click at [24, 97] on link "Відгуки" at bounding box center [34, 101] width 68 height 9
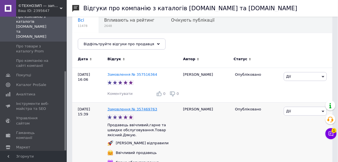
scroll to position [45, 0]
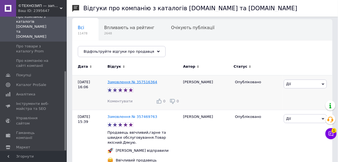
click at [147, 82] on link "Замовлення № 357516364" at bounding box center [133, 82] width 50 height 4
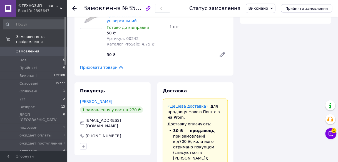
scroll to position [178, 0]
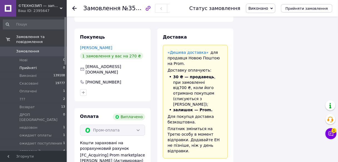
click at [57, 64] on li "Прийняті 0" at bounding box center [34, 68] width 68 height 8
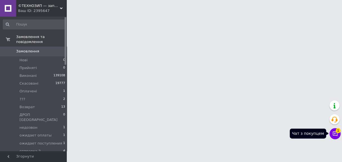
click at [334, 132] on icon at bounding box center [335, 134] width 6 height 6
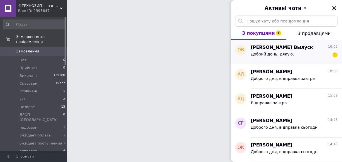
click at [303, 59] on div "Добрий день, дякую. 1" at bounding box center [294, 55] width 87 height 9
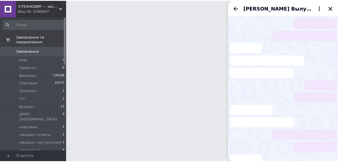
scroll to position [11, 0]
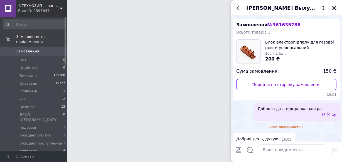
click at [335, 10] on icon "Закрити" at bounding box center [334, 8] width 5 height 5
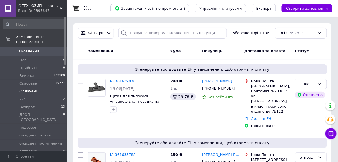
click at [60, 89] on li "Оплачені 1" at bounding box center [34, 92] width 68 height 8
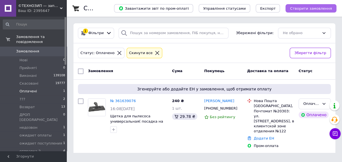
click at [308, 10] on span "Створити замовлення" at bounding box center [311, 8] width 42 height 4
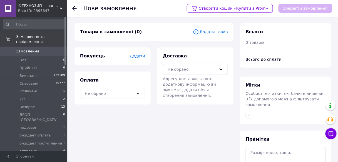
click at [220, 34] on span "Додати товар" at bounding box center [210, 32] width 35 height 6
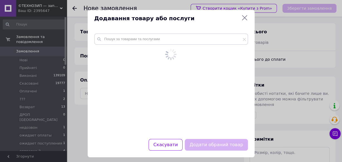
click at [214, 39] on input "text" at bounding box center [171, 39] width 154 height 11
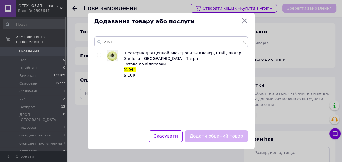
type input "21944"
click at [100, 55] on input "checkbox" at bounding box center [99, 55] width 4 height 4
checkbox input "true"
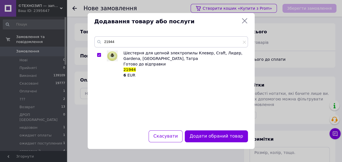
click at [211, 139] on button "Додати обраний товар" at bounding box center [216, 137] width 63 height 12
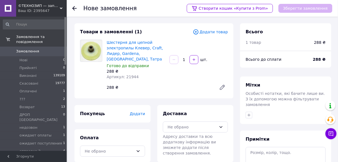
click at [142, 112] on span "Додати" at bounding box center [137, 114] width 15 height 4
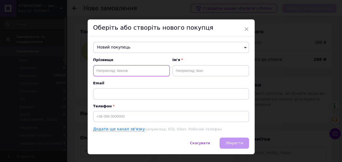
click at [153, 71] on input "text" at bounding box center [131, 70] width 77 height 11
type input "Дідік"
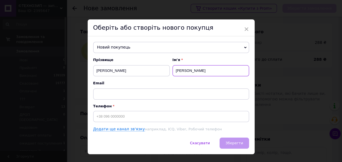
type input "Анатолий"
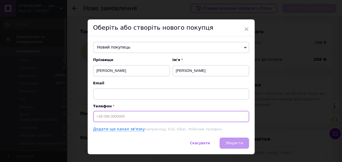
click at [129, 118] on input at bounding box center [171, 116] width 156 height 11
type input "+380674561730"
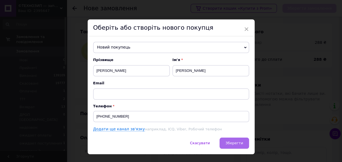
click at [238, 141] on span "Зберегти" at bounding box center [234, 143] width 18 height 4
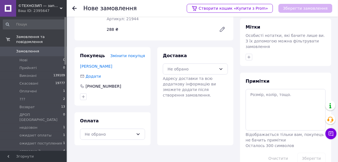
scroll to position [66, 0]
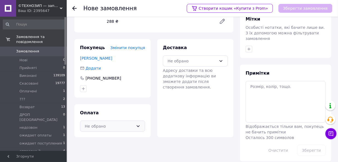
click at [125, 124] on div "Не обрано" at bounding box center [109, 127] width 49 height 6
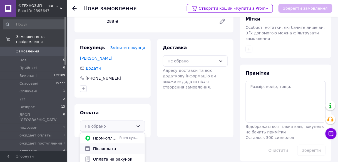
click at [108, 146] on span "Післяплата" at bounding box center [116, 149] width 47 height 6
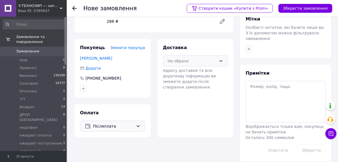
click at [220, 59] on icon at bounding box center [221, 61] width 4 height 4
click at [208, 70] on span "Нова Пошта (платна)" at bounding box center [199, 73] width 47 height 6
click at [293, 8] on button "Зберегти замовлення" at bounding box center [306, 8] width 54 height 9
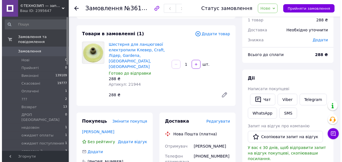
scroll to position [67, 0]
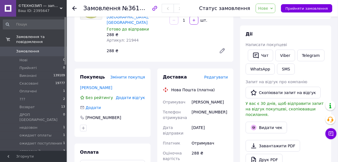
click at [223, 75] on span "Редагувати" at bounding box center [216, 77] width 24 height 4
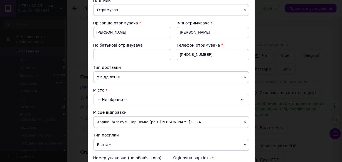
drag, startPoint x: 149, startPoint y: 79, endPoint x: 147, endPoint y: 81, distance: 3.0
click at [149, 79] on span "У відділенні" at bounding box center [171, 77] width 156 height 12
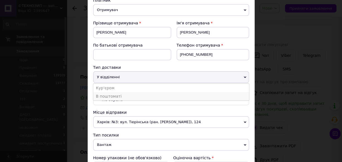
click at [137, 96] on li "В поштоматі" at bounding box center [171, 96] width 156 height 8
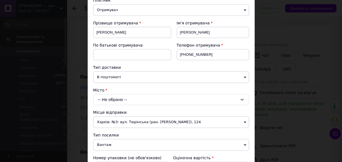
click at [136, 98] on div "-- Не обрано --" at bounding box center [171, 99] width 156 height 11
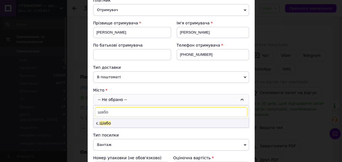
type input "шабо"
click at [118, 121] on li "с. Шабо" at bounding box center [170, 123] width 155 height 9
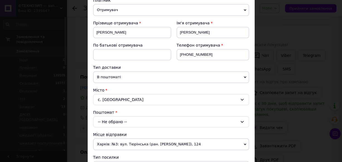
click at [122, 119] on div "-- Не обрано --" at bounding box center [171, 122] width 156 height 11
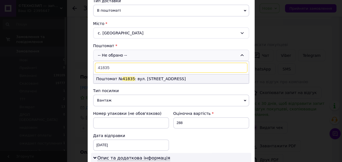
type input "41835"
click at [160, 75] on li "Поштомат № 41835 : вул. Центральна, 65А, біля відділення №1" at bounding box center [170, 79] width 155 height 9
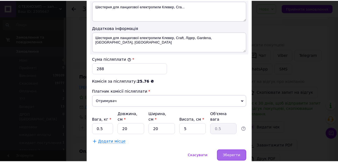
scroll to position [321, 0]
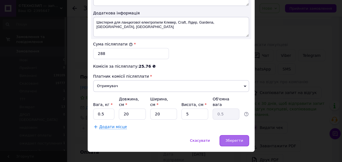
click at [236, 135] on div "Зберегти" at bounding box center [234, 140] width 29 height 11
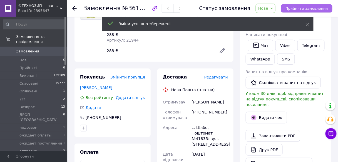
click at [324, 9] on span "Прийняти замовлення" at bounding box center [307, 8] width 43 height 4
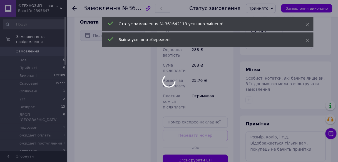
scroll to position [200, 0]
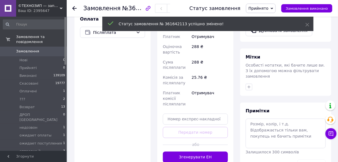
click at [250, 86] on div "Всього 1 товар 288 ₴ Знижка Додати Всього до сплати 288 ₴ Дії Написати покупцев…" at bounding box center [285, 0] width 91 height 354
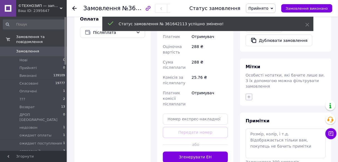
click at [249, 96] on icon "button" at bounding box center [249, 97] width 3 height 3
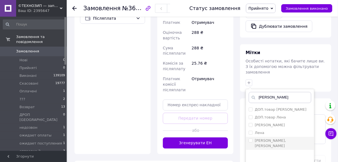
scroll to position [223, 0]
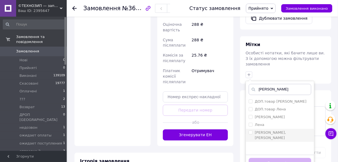
type input "лена"
drag, startPoint x: 251, startPoint y: 119, endPoint x: 263, endPoint y: 140, distance: 24.2
click at [251, 131] on input "[PERSON_NAME], [PERSON_NAME]" at bounding box center [251, 133] width 4 height 4
checkbox input "true"
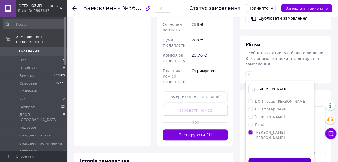
click at [271, 159] on button "Додати мітку" at bounding box center [280, 164] width 63 height 11
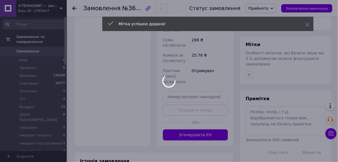
scroll to position [200, 0]
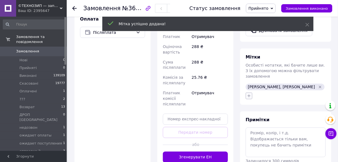
click at [250, 93] on button "button" at bounding box center [249, 96] width 7 height 7
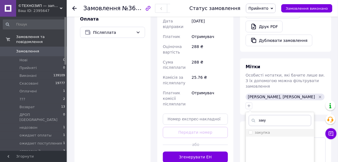
type input "заку"
click at [251, 131] on label "закупка" at bounding box center [259, 133] width 21 height 5
click at [251, 131] on input "закупка" at bounding box center [251, 133] width 4 height 4
click at [252, 131] on input "закупка" at bounding box center [251, 133] width 4 height 4
checkbox input "true"
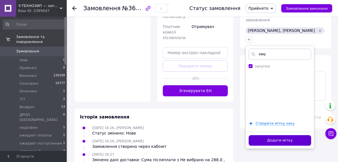
click at [265, 135] on button "Додати мітку" at bounding box center [280, 140] width 63 height 11
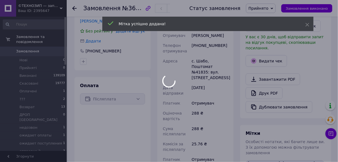
scroll to position [89, 0]
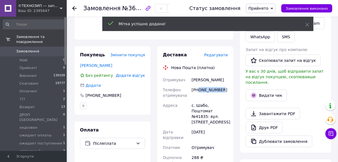
drag, startPoint x: 199, startPoint y: 79, endPoint x: 222, endPoint y: 80, distance: 23.6
click at [224, 85] on div "+380674561730" at bounding box center [210, 93] width 38 height 16
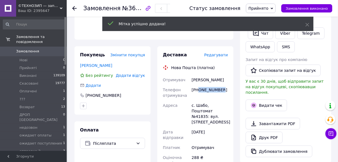
copy div "0674561730"
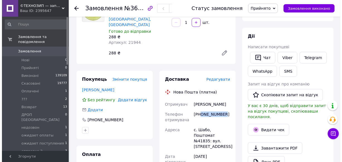
scroll to position [45, 0]
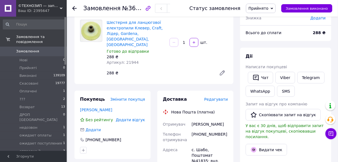
click at [217, 97] on span "Редагувати" at bounding box center [216, 99] width 24 height 4
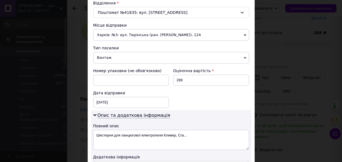
scroll to position [178, 0]
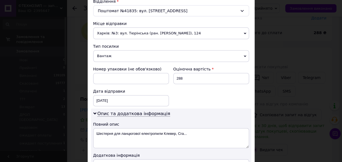
click at [161, 32] on span "Харків: №3: вул. Тюрінська (ран. Якіра), 124" at bounding box center [171, 34] width 156 height 12
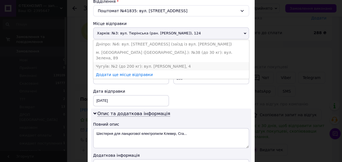
click at [145, 62] on li "Чугуїв: №2 (до 200 кг): вул. Леонова, 4" at bounding box center [171, 66] width 156 height 8
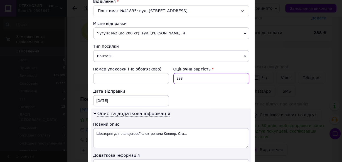
click at [187, 77] on input "288" at bounding box center [211, 78] width 76 height 11
type input "2"
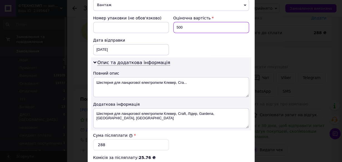
scroll to position [245, 0]
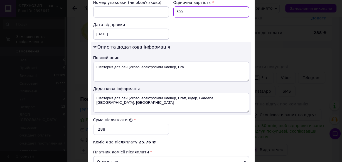
type input "500"
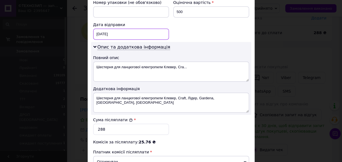
click at [96, 32] on div "12.09.2025 < 2025 > < Сентябрь > Пн Вт Ср Чт Пт Сб Вс 1 2 3 4 5 6 7 8 9 10 11 1…" at bounding box center [131, 34] width 76 height 11
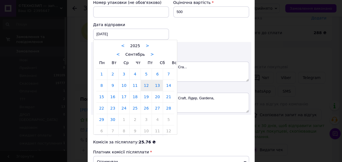
click at [156, 83] on link "13" at bounding box center [157, 85] width 11 height 11
type input "13.09.2025"
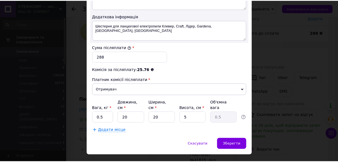
scroll to position [321, 0]
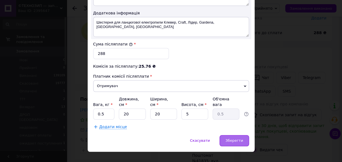
click at [237, 135] on div "Зберегти" at bounding box center [234, 140] width 29 height 11
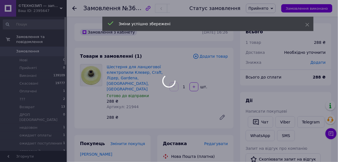
scroll to position [11, 0]
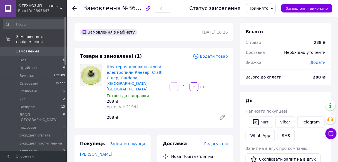
click at [269, 10] on span "Прийнято" at bounding box center [259, 8] width 20 height 4
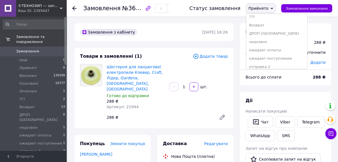
scroll to position [67, 0]
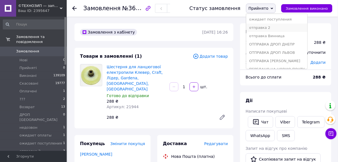
click at [288, 28] on li "отправка 2" at bounding box center [276, 28] width 61 height 8
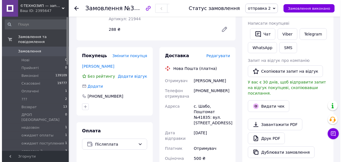
scroll to position [89, 0]
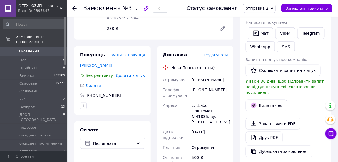
click at [216, 53] on span "Редагувати" at bounding box center [216, 55] width 24 height 4
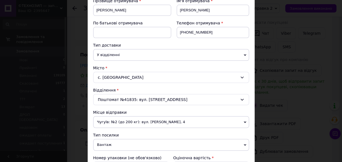
click at [147, 56] on span "У відділенні" at bounding box center [171, 55] width 156 height 12
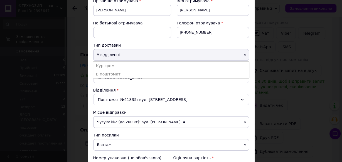
click at [147, 56] on span "У відділенні" at bounding box center [171, 55] width 156 height 12
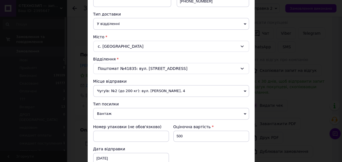
scroll to position [134, 0]
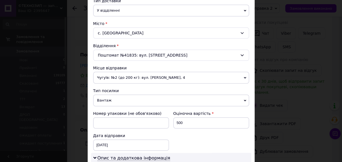
click at [146, 58] on div "Поштомат №41835: вул. Центральна, 65А, біля відділення №1" at bounding box center [171, 55] width 156 height 11
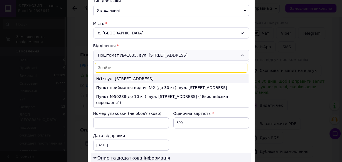
click at [138, 77] on li "№1: вул. Центральна, 65а" at bounding box center [170, 79] width 155 height 9
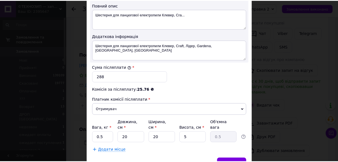
scroll to position [321, 0]
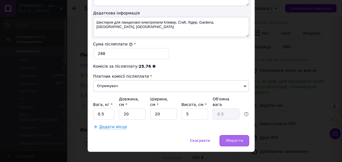
click at [240, 135] on div "Зберегти" at bounding box center [234, 140] width 29 height 11
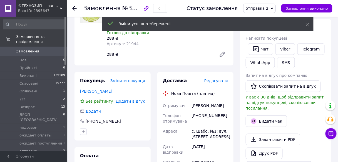
scroll to position [22, 0]
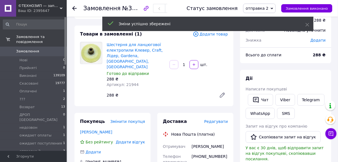
click at [74, 9] on use at bounding box center [74, 8] width 4 height 4
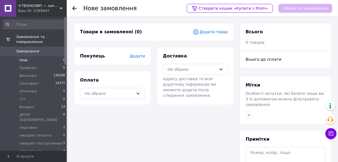
click at [60, 56] on li "Нові 0" at bounding box center [34, 60] width 68 height 8
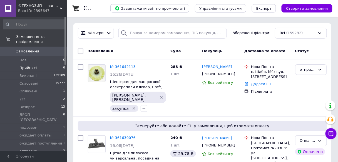
click at [58, 64] on li "Прийняті 0" at bounding box center [34, 68] width 68 height 8
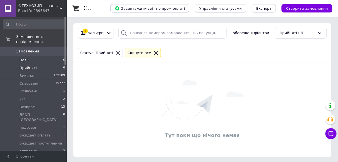
click at [60, 56] on li "Нові 0" at bounding box center [34, 60] width 68 height 8
click at [55, 64] on li "Прийняті 0" at bounding box center [34, 68] width 68 height 8
click at [60, 56] on li "Нові 0" at bounding box center [34, 60] width 68 height 8
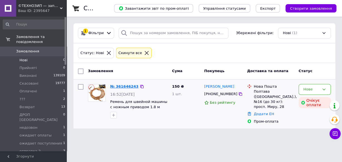
click at [127, 87] on link "№ 361646243" at bounding box center [124, 87] width 28 height 4
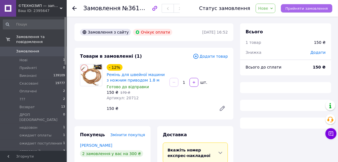
click at [312, 8] on span "Прийняти замовлення" at bounding box center [307, 8] width 43 height 4
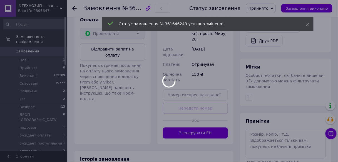
scroll to position [200, 0]
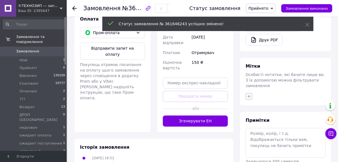
click at [251, 93] on button "button" at bounding box center [249, 96] width 7 height 7
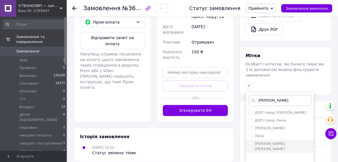
scroll to position [216, 0]
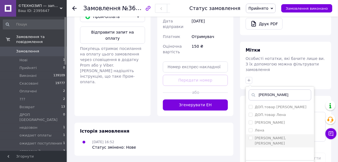
type input "лена"
drag, startPoint x: 250, startPoint y: 114, endPoint x: 253, endPoint y: 123, distance: 9.2
click at [250, 137] on input "[PERSON_NAME], [PERSON_NAME]" at bounding box center [251, 139] width 4 height 4
checkbox input "true"
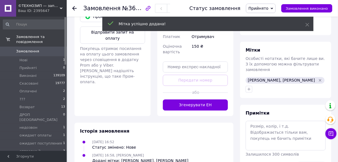
click at [73, 9] on icon at bounding box center [74, 8] width 4 height 4
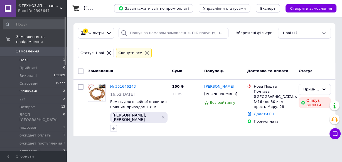
click at [63, 89] on span "2" at bounding box center [64, 91] width 2 height 5
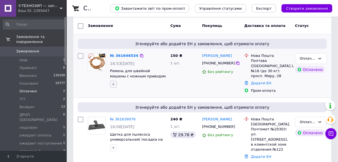
scroll to position [45, 0]
click at [116, 85] on button "button" at bounding box center [113, 84] width 7 height 7
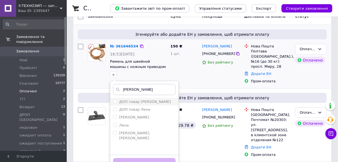
scroll to position [64, 0]
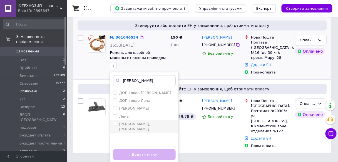
type input "лена"
click at [112, 123] on li "[PERSON_NAME], [PERSON_NAME]" at bounding box center [144, 127] width 68 height 13
checkbox input "true"
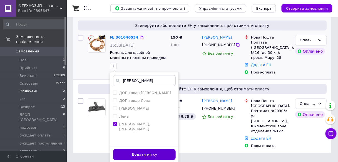
click at [143, 155] on button "Додати мітку" at bounding box center [144, 155] width 63 height 11
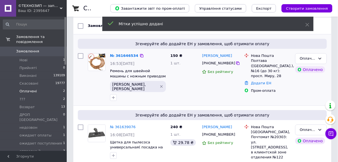
click at [58, 10] on div "Ваш ID: 2395647" at bounding box center [42, 10] width 49 height 5
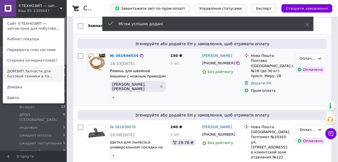
click at [39, 72] on link "ДОМЗИП Запчасти для бытовой техники в Ха..." at bounding box center [33, 74] width 61 height 16
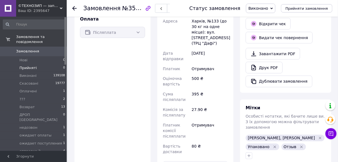
click at [51, 64] on li "Прийняті 0" at bounding box center [34, 68] width 68 height 8
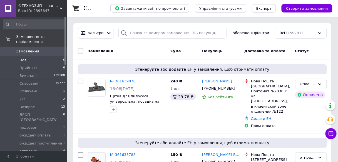
click at [57, 56] on li "Нові 0" at bounding box center [34, 60] width 68 height 8
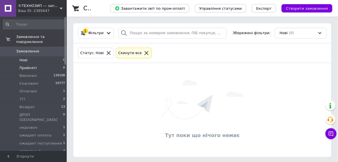
click at [58, 65] on li "Прийняті 0" at bounding box center [34, 68] width 68 height 8
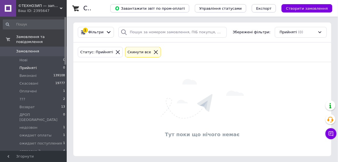
scroll to position [1, 0]
click at [58, 56] on li "Нові 0" at bounding box center [34, 60] width 68 height 8
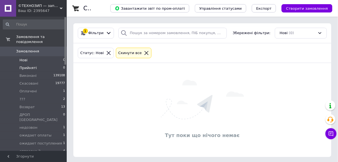
click at [57, 64] on li "Прийняті 0" at bounding box center [34, 68] width 68 height 8
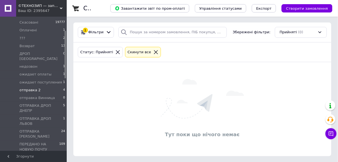
scroll to position [67, 0]
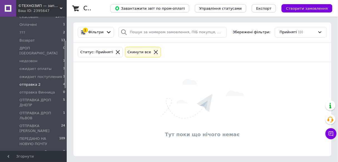
click at [46, 81] on li "отправка 2 4" at bounding box center [34, 85] width 68 height 8
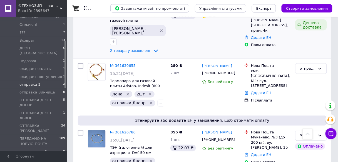
scroll to position [180, 0]
click at [61, 124] on span "24" at bounding box center [63, 129] width 4 height 10
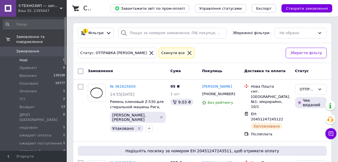
click at [60, 56] on li "Нові 0" at bounding box center [34, 60] width 68 height 8
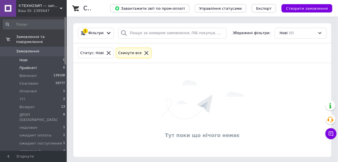
click at [56, 64] on li "Прийняті 0" at bounding box center [34, 68] width 68 height 8
click at [54, 88] on li "Оплачені 1" at bounding box center [34, 92] width 68 height 8
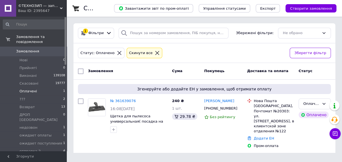
click at [49, 8] on div "Ваш ID: 2395647" at bounding box center [42, 10] width 49 height 5
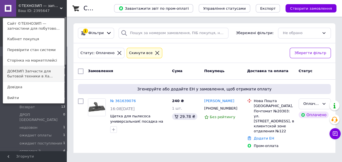
click at [36, 73] on link "ДОМЗИП Запчасти для бытовой техники в Ха..." at bounding box center [33, 74] width 61 height 16
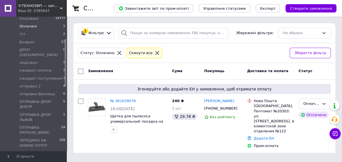
scroll to position [67, 0]
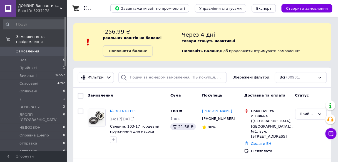
drag, startPoint x: 40, startPoint y: 10, endPoint x: 40, endPoint y: 22, distance: 12.0
click at [40, 10] on div "Ваш ID: 3237178" at bounding box center [42, 10] width 49 height 5
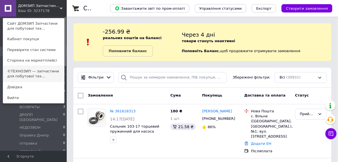
click at [27, 70] on link "©ТЕХНОЗИП — запчастини для побутової тех..." at bounding box center [33, 74] width 61 height 16
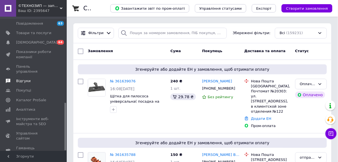
click at [24, 79] on span "Відгуки" at bounding box center [23, 81] width 14 height 5
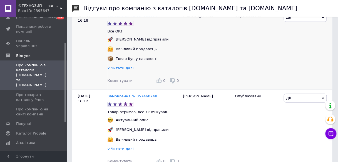
scroll to position [67, 0]
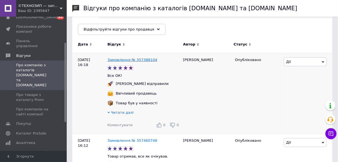
click at [147, 60] on link "Замовлення № 357388104" at bounding box center [133, 60] width 50 height 4
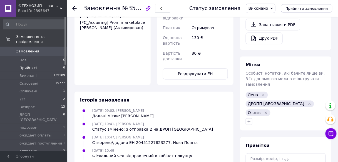
scroll to position [207, 0]
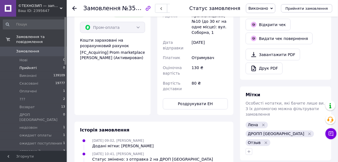
click at [59, 64] on li "Прийняті 0" at bounding box center [34, 68] width 68 height 8
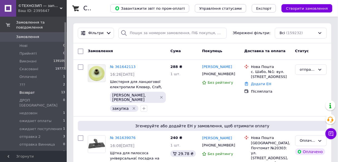
scroll to position [22, 0]
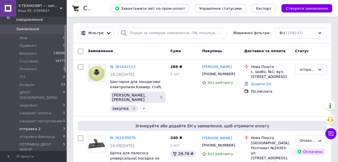
click at [56, 125] on li "отправка 2 3" at bounding box center [34, 129] width 68 height 8
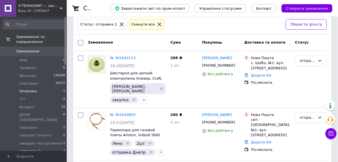
click at [59, 88] on li "Оплачені 1" at bounding box center [34, 92] width 68 height 8
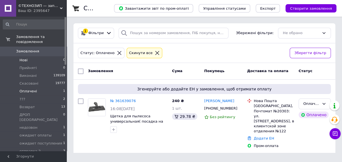
click at [62, 58] on li "Нові 0" at bounding box center [34, 60] width 68 height 8
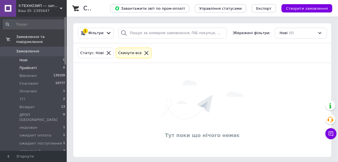
click at [59, 64] on li "Прийняті 0" at bounding box center [34, 68] width 68 height 8
click at [60, 88] on li "Оплачені 1" at bounding box center [34, 92] width 68 height 8
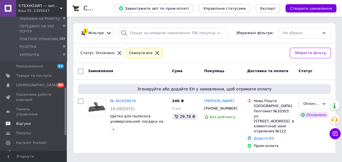
click at [21, 122] on span "Відгуки" at bounding box center [23, 124] width 14 height 5
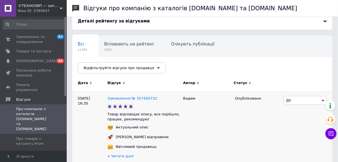
scroll to position [67, 0]
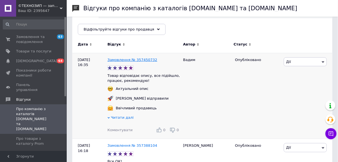
click at [145, 60] on link "Замовлення № 357450732" at bounding box center [133, 60] width 50 height 4
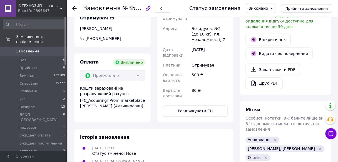
scroll to position [131, 0]
click at [63, 66] on span "0" at bounding box center [64, 68] width 2 height 5
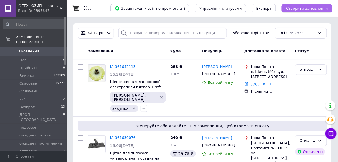
click at [311, 6] on span "Створити замовлення" at bounding box center [307, 8] width 42 height 4
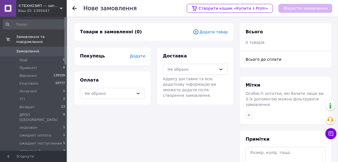
click at [226, 33] on span "Додати товар" at bounding box center [210, 32] width 35 height 6
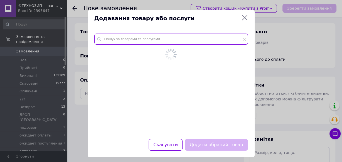
click at [220, 40] on input "text" at bounding box center [171, 39] width 154 height 11
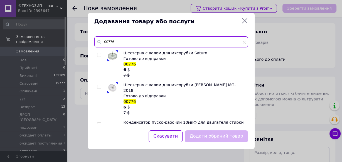
type input "00776"
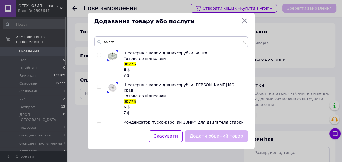
click at [97, 55] on div "Шестерня с валом для мясорубки Saturn Готово до відправки 00776 6 $ 7 $ Шестерн…" at bounding box center [170, 87] width 153 height 74
click at [98, 56] on input "checkbox" at bounding box center [99, 55] width 4 height 4
checkbox input "true"
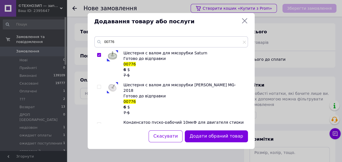
click at [220, 139] on button "Додати обраний товар" at bounding box center [216, 137] width 63 height 12
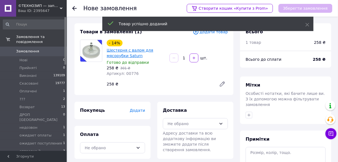
click at [135, 57] on link "Шестерня с валом для мясорубки Saturn" at bounding box center [130, 53] width 47 height 10
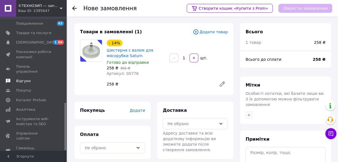
click at [24, 79] on span "Відгуки" at bounding box center [23, 81] width 14 height 5
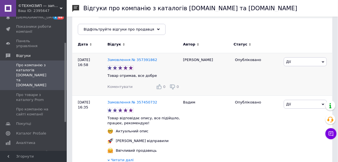
scroll to position [45, 0]
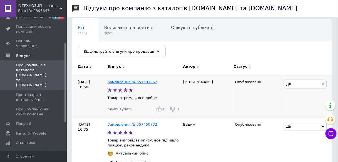
click at [138, 80] on link "Замовлення № 357391862" at bounding box center [133, 82] width 50 height 4
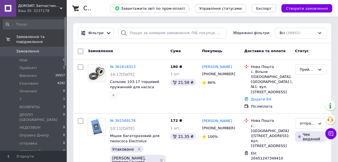
click at [46, 11] on div "Ваш ID: 3237178" at bounding box center [42, 10] width 49 height 5
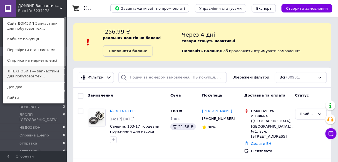
click at [41, 71] on link "©ТЕХНОЗИП — запчастини для побутової тех..." at bounding box center [33, 74] width 61 height 16
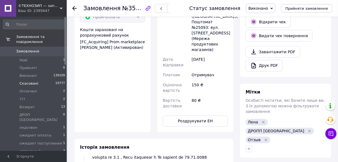
scroll to position [178, 0]
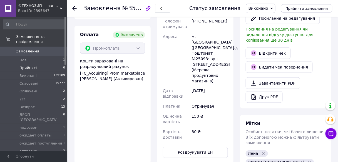
click at [55, 64] on li "Прийняті 0" at bounding box center [34, 68] width 68 height 8
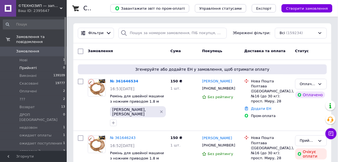
click at [62, 64] on li "Прийняті 0" at bounding box center [34, 68] width 68 height 8
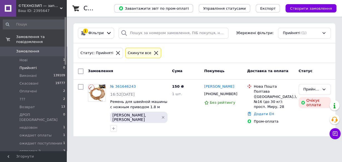
click at [60, 64] on li "Прийняті 0" at bounding box center [34, 68] width 68 height 8
click at [63, 58] on span "1" at bounding box center [64, 60] width 2 height 5
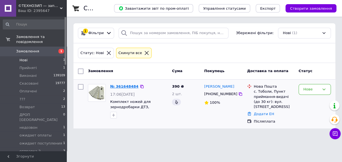
click at [120, 87] on link "№ 361648484" at bounding box center [124, 87] width 28 height 4
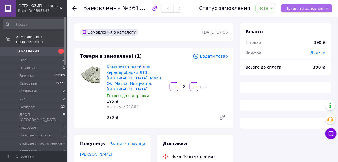
click at [301, 9] on span "Прийняти замовлення" at bounding box center [307, 8] width 43 height 4
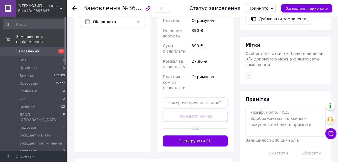
scroll to position [223, 0]
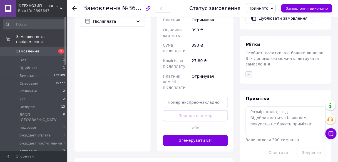
click at [248, 72] on button "button" at bounding box center [249, 75] width 7 height 7
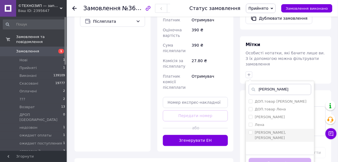
type input "лена"
click at [250, 131] on input "[PERSON_NAME], [PERSON_NAME]" at bounding box center [251, 133] width 4 height 4
checkbox input "true"
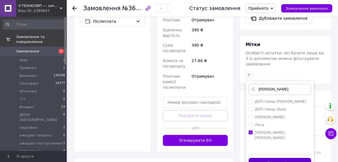
click at [265, 159] on button "Додати мітку" at bounding box center [280, 164] width 63 height 11
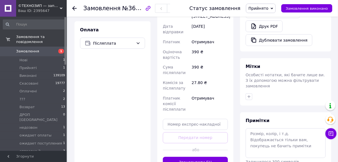
scroll to position [156, 0]
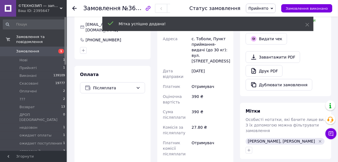
click at [73, 8] on use at bounding box center [74, 8] width 4 height 4
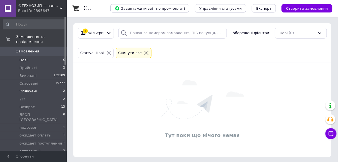
click at [58, 88] on li "Оплачені 2" at bounding box center [34, 92] width 68 height 8
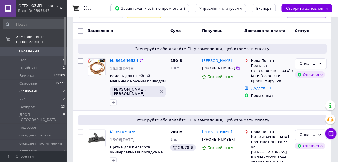
scroll to position [45, 0]
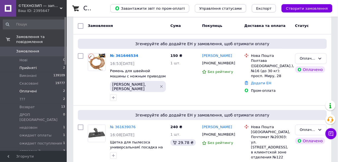
click at [61, 64] on li "Прийняті 2" at bounding box center [34, 68] width 68 height 8
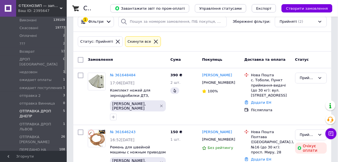
scroll to position [67, 0]
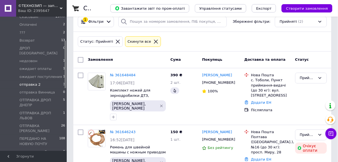
click at [48, 81] on li "отправка 2 3" at bounding box center [34, 85] width 68 height 8
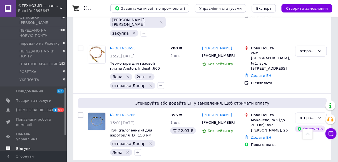
scroll to position [200, 0]
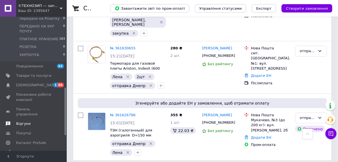
click at [25, 122] on span "Відгуки" at bounding box center [23, 124] width 14 height 5
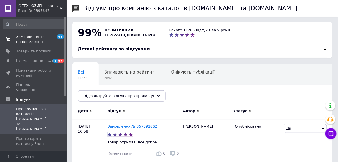
click at [31, 38] on span "Замовлення та повідомлення" at bounding box center [33, 39] width 35 height 10
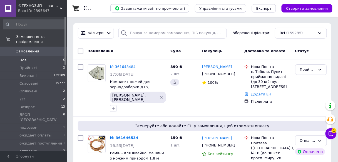
click at [64, 58] on li "Нові 0" at bounding box center [34, 60] width 68 height 8
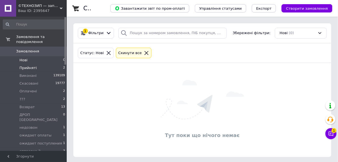
click at [60, 64] on li "Прийняті 2" at bounding box center [34, 68] width 68 height 8
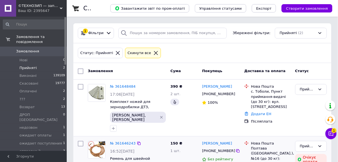
scroll to position [11, 0]
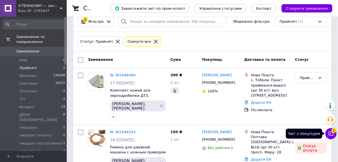
click at [334, 135] on button "Чат з покупцем 1" at bounding box center [331, 134] width 11 height 11
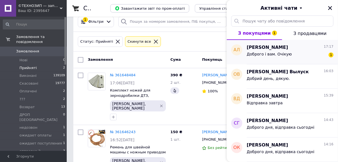
click at [314, 59] on div "Доброго і вам. Очікую 1" at bounding box center [290, 55] width 87 height 9
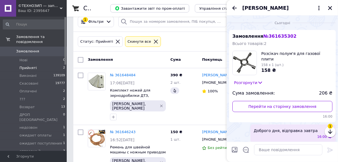
scroll to position [12, 0]
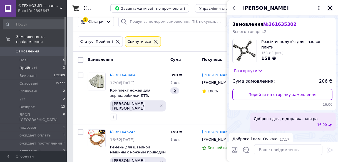
click at [331, 9] on icon "Закрити" at bounding box center [330, 8] width 5 height 5
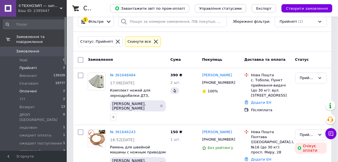
click at [56, 89] on li "Оплачені 2" at bounding box center [34, 92] width 68 height 8
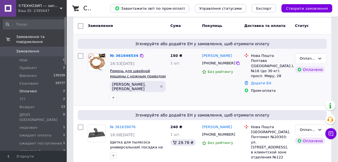
scroll to position [45, 0]
click at [129, 53] on div "№ 361646534" at bounding box center [124, 56] width 29 height 6
click at [129, 55] on link "№ 361646534" at bounding box center [124, 56] width 28 height 4
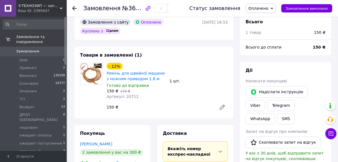
scroll to position [200, 0]
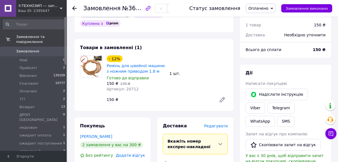
click at [74, 8] on icon at bounding box center [74, 8] width 4 height 4
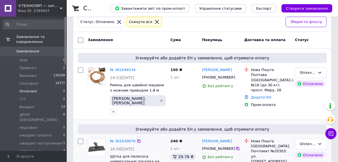
scroll to position [45, 0]
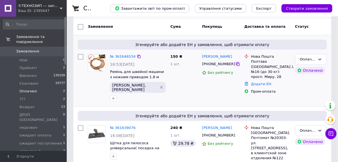
click at [236, 63] on icon at bounding box center [237, 64] width 3 height 3
click at [120, 56] on link "№ 361646534" at bounding box center [123, 57] width 26 height 4
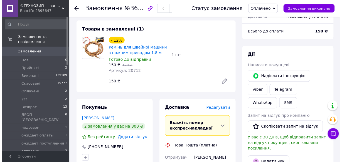
scroll to position [245, 0]
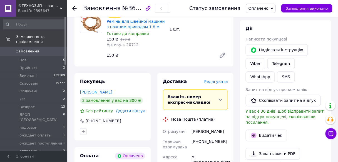
click at [220, 80] on span "Редагувати" at bounding box center [216, 82] width 24 height 4
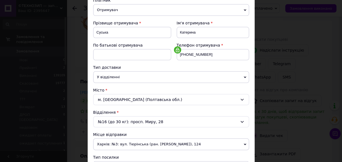
scroll to position [111, 0]
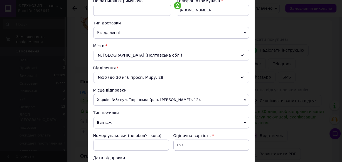
click at [184, 80] on div "№16 (до 30 кг): просп. Миру, 28" at bounding box center [171, 77] width 156 height 11
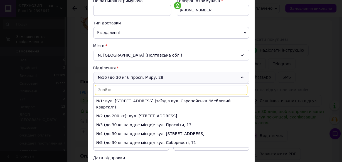
scroll to position [134, 0]
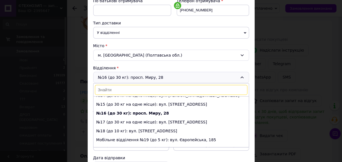
click at [179, 77] on div "№16 (до 30 кг): просп. Миру, 28 №1: вул. Ветеринарна, 22 (заїзд з вул. Європейс…" at bounding box center [171, 77] width 156 height 11
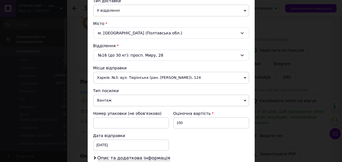
click at [183, 75] on span "Харків: №3: вул. Тюрінська (ран. [PERSON_NAME]), 124" at bounding box center [171, 78] width 156 height 12
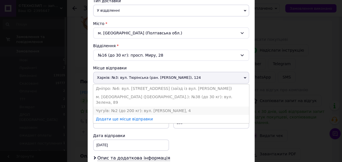
click at [167, 107] on li "Чугуїв: №2 (до 200 кг): вул. [PERSON_NAME], 4" at bounding box center [171, 111] width 156 height 8
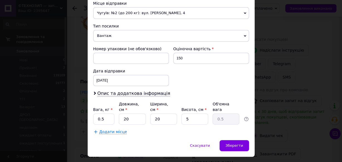
scroll to position [200, 0]
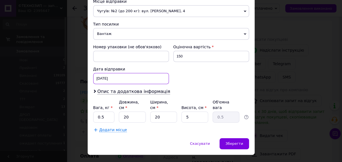
click at [107, 76] on div "[DATE] < 2025 > < Сентябрь > Пн Вт Ср Чт Пт Сб Вс 1 2 3 4 5 6 7 8 9 10 11 12 13…" at bounding box center [131, 78] width 76 height 11
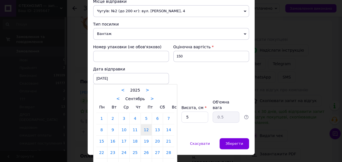
click at [157, 128] on link "13" at bounding box center [157, 130] width 11 height 11
type input "[DATE]"
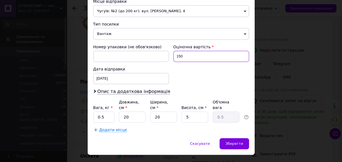
click at [199, 55] on input "150" at bounding box center [211, 56] width 76 height 11
type input "1"
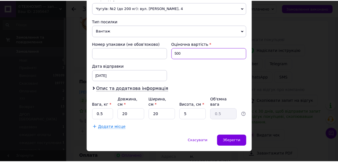
scroll to position [204, 0]
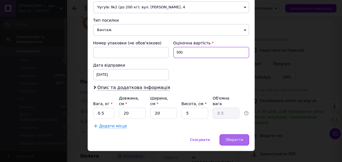
type input "500"
click at [234, 135] on div "Зберегти" at bounding box center [234, 140] width 29 height 11
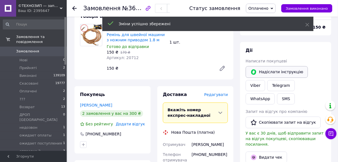
scroll to position [245, 0]
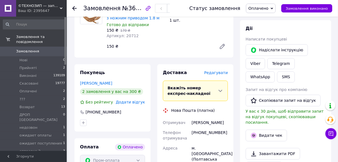
click at [275, 9] on span "Оплачено" at bounding box center [261, 8] width 30 height 9
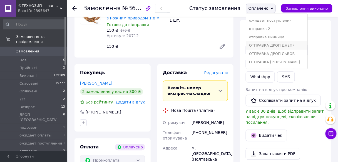
scroll to position [67, 0]
click at [285, 29] on li "отправка 2" at bounding box center [276, 28] width 61 height 8
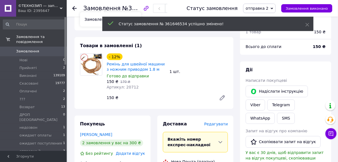
scroll to position [156, 0]
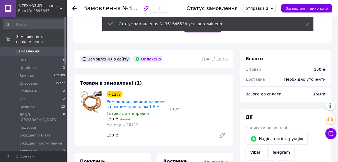
click at [74, 8] on use at bounding box center [74, 8] width 4 height 4
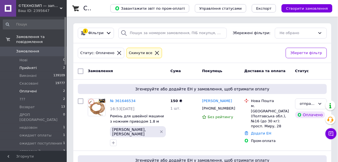
click at [61, 64] on li "Прийняті 2" at bounding box center [34, 68] width 68 height 8
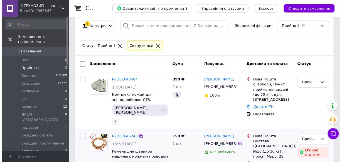
scroll to position [11, 0]
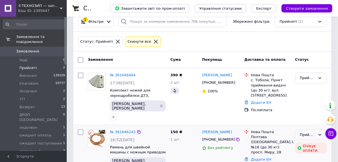
click at [309, 130] on div "Прийнято" at bounding box center [311, 135] width 32 height 11
click at [306, 152] on li "Скасовано" at bounding box center [311, 157] width 31 height 10
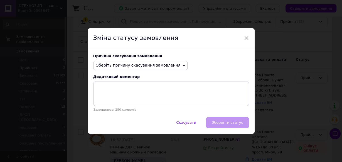
click at [144, 67] on span "Оберіть причину скасування замовлення" at bounding box center [138, 65] width 85 height 4
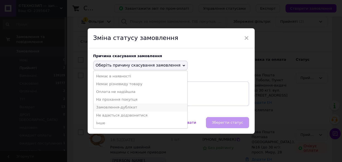
click at [121, 107] on li "Замовлення-дублікат" at bounding box center [140, 108] width 94 height 8
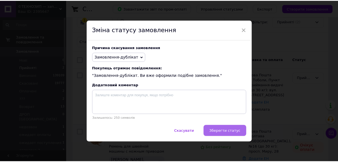
scroll to position [0, 0]
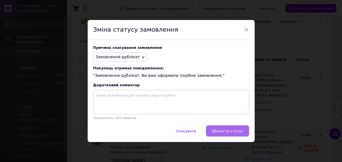
click at [216, 131] on button "Зберегти статус" at bounding box center [227, 131] width 43 height 11
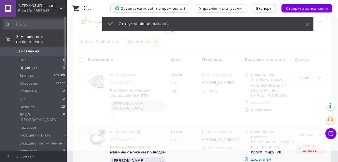
scroll to position [11, 0]
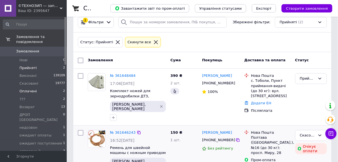
click at [57, 88] on li "Оплачені 2" at bounding box center [34, 92] width 68 height 8
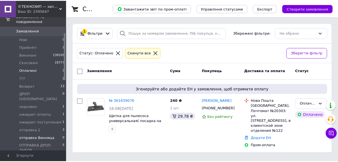
scroll to position [45, 0]
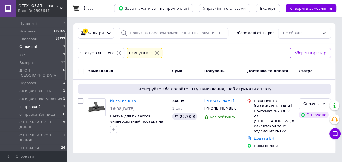
click at [59, 103] on li "отправка 2 3" at bounding box center [34, 107] width 68 height 8
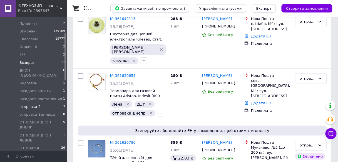
scroll to position [1, 0]
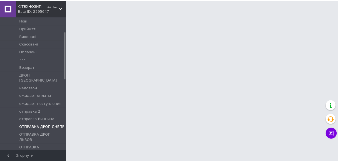
scroll to position [45, 0]
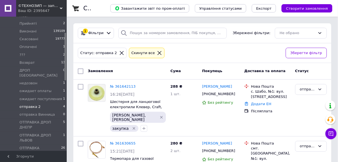
click at [58, 103] on li "отправка 2 4" at bounding box center [34, 107] width 68 height 8
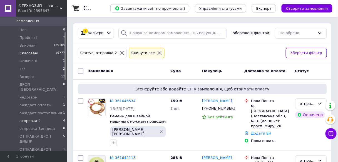
scroll to position [0, 0]
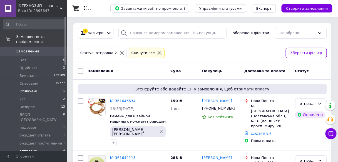
click at [56, 88] on li "Оплачені 1" at bounding box center [34, 92] width 68 height 8
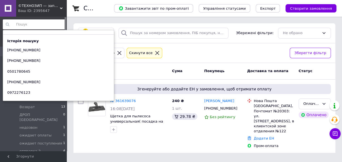
paste input "0957741914"
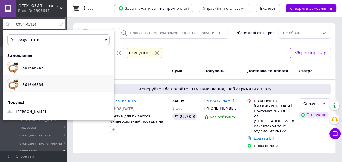
type input "0957741914"
click at [32, 83] on span "361646534" at bounding box center [33, 85] width 21 height 4
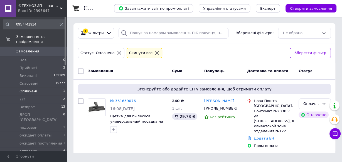
drag, startPoint x: 147, startPoint y: 76, endPoint x: 141, endPoint y: 73, distance: 7.0
click at [147, 76] on div "Замовлення Cума Покупець Доставка та оплата Статус" at bounding box center [204, 71] width 262 height 17
click at [59, 56] on li "Нові 0" at bounding box center [34, 60] width 68 height 8
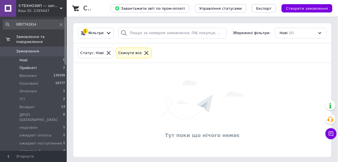
click at [57, 64] on li "Прийняті 2" at bounding box center [34, 68] width 68 height 8
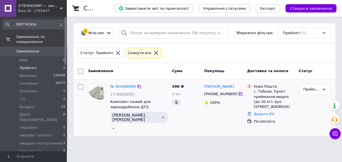
click at [238, 94] on icon at bounding box center [240, 94] width 4 height 4
click at [59, 56] on li "Нові 0" at bounding box center [34, 60] width 68 height 8
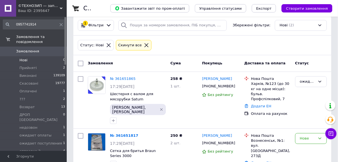
scroll to position [11, 0]
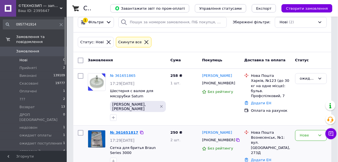
click at [122, 131] on link "№ 361651817" at bounding box center [124, 133] width 28 height 4
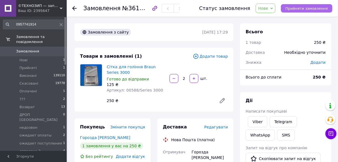
click at [303, 6] on span "Прийняти замовлення" at bounding box center [307, 8] width 43 height 4
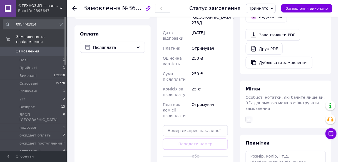
scroll to position [178, 0]
click at [249, 117] on icon "button" at bounding box center [249, 119] width 4 height 4
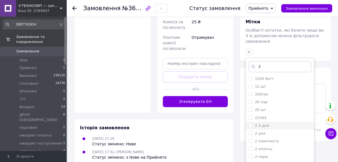
scroll to position [67, 0]
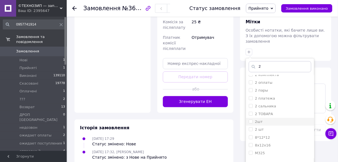
type input "2"
click at [251, 120] on input "2шт" at bounding box center [251, 122] width 4 height 4
checkbox input "true"
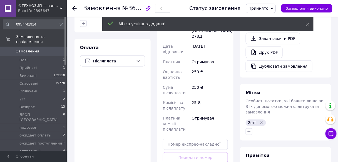
scroll to position [171, 0]
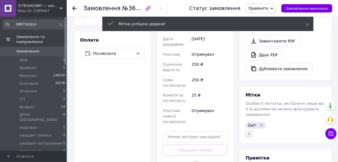
click at [248, 131] on button "button" at bounding box center [249, 134] width 7 height 7
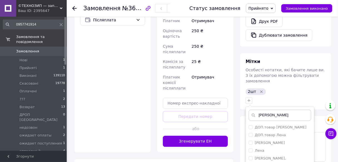
scroll to position [252, 0]
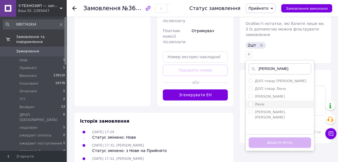
type input "лена"
click at [251, 103] on input "Лена" at bounding box center [251, 105] width 4 height 4
checkbox input "true"
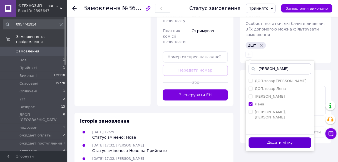
click at [262, 138] on button "Додати мітку" at bounding box center [280, 143] width 63 height 11
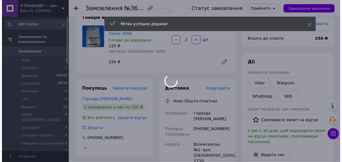
scroll to position [7, 0]
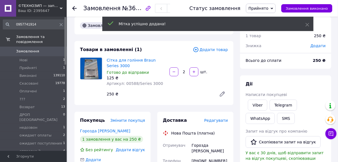
click at [217, 122] on span "Редагувати" at bounding box center [216, 121] width 24 height 4
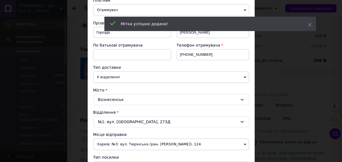
scroll to position [156, 0]
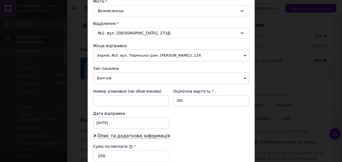
click at [131, 56] on span "Харків: №3: вул. Тюрінська (ран. [PERSON_NAME]), 124" at bounding box center [171, 56] width 156 height 12
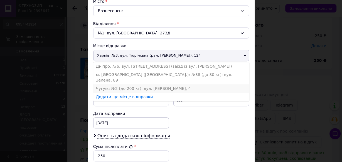
click at [126, 85] on li "Чугуїв: №2 (до 200 кг): вул. [PERSON_NAME], 4" at bounding box center [171, 89] width 156 height 8
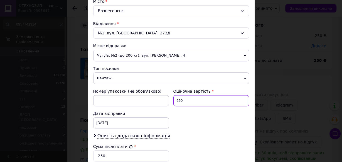
click at [194, 103] on input "250" at bounding box center [211, 100] width 76 height 11
type input "2"
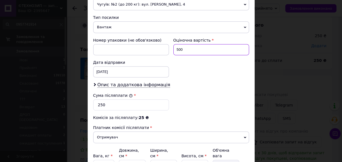
scroll to position [259, 0]
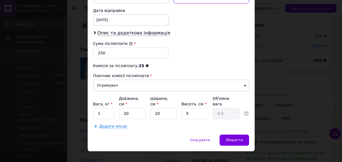
type input "500"
click at [99, 10] on div "Дата відправки" at bounding box center [131, 11] width 76 height 6
click at [98, 14] on div "12.09.2025 < 2025 > < Сентябрь > Пн Вт Ср Чт Пт Сб Вс 1 2 3 4 5 6 7 8 9 10 11 1…" at bounding box center [131, 19] width 76 height 11
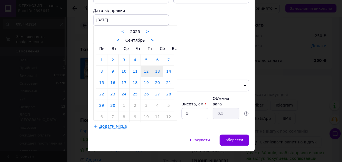
click at [160, 72] on link "13" at bounding box center [157, 71] width 11 height 11
type input "13.09.2025"
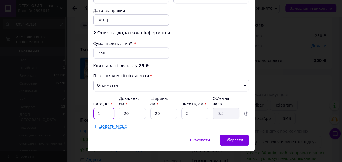
click at [107, 108] on input "1" at bounding box center [103, 113] width 21 height 11
type input "0.5"
click at [226, 135] on div "Зберегти" at bounding box center [234, 140] width 29 height 11
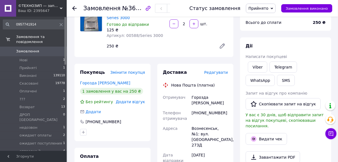
scroll to position [0, 0]
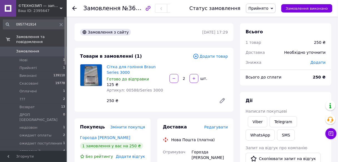
click at [73, 6] on div at bounding box center [74, 9] width 4 height 6
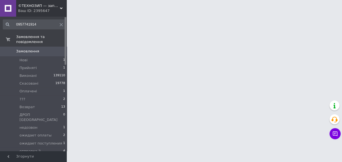
click at [60, 26] on icon at bounding box center [61, 24] width 3 height 3
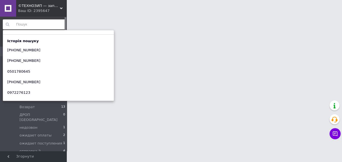
click at [172, 14] on html "©ТЕХНОЗИП — запчастини для побутової техніки з доставкою по всій Україні Ваш ID…" at bounding box center [171, 7] width 342 height 14
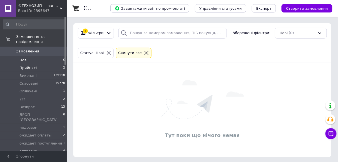
click at [59, 64] on li "Прийняті 2" at bounding box center [34, 68] width 68 height 8
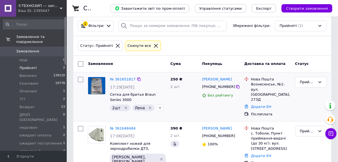
scroll to position [11, 0]
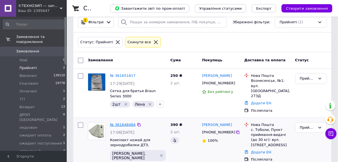
click at [116, 123] on link "№ 361648484" at bounding box center [123, 125] width 26 height 4
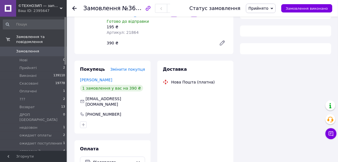
scroll to position [78, 0]
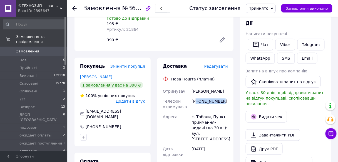
drag, startPoint x: 197, startPoint y: 94, endPoint x: 222, endPoint y: 93, distance: 24.8
click at [224, 97] on div "+380987749942" at bounding box center [210, 105] width 38 height 16
copy div "80987749942"
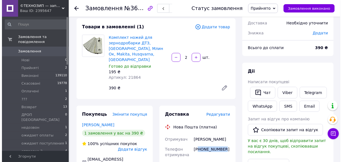
scroll to position [55, 0]
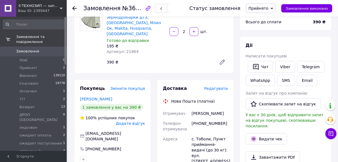
click at [217, 87] on span "Редагувати" at bounding box center [216, 89] width 24 height 4
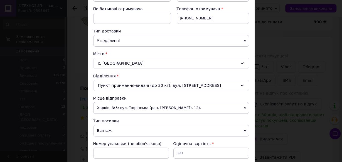
scroll to position [111, 0]
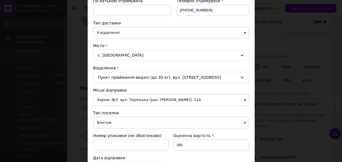
click at [128, 95] on span "Харків: №3: вул. Тюрінська (ран. [PERSON_NAME]), 124" at bounding box center [171, 100] width 156 height 12
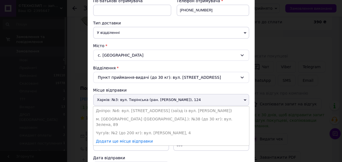
click at [120, 129] on li "Чугуїв: №2 (до 200 кг): вул. [PERSON_NAME], 4" at bounding box center [171, 133] width 156 height 8
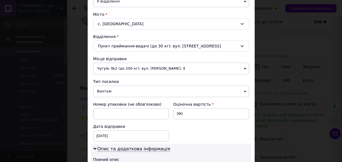
scroll to position [156, 0]
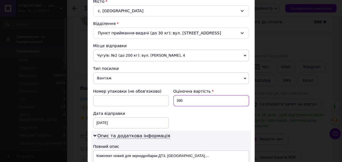
click at [185, 97] on input "390" at bounding box center [211, 100] width 76 height 11
type input "3"
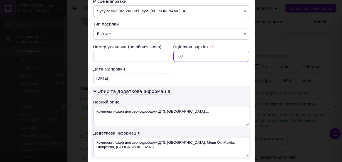
scroll to position [223, 0]
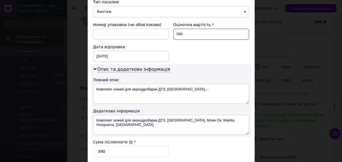
type input "500"
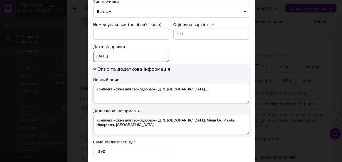
click at [98, 51] on div "12.09.2025 < 2025 > < Сентябрь > Пн Вт Ср Чт Пт Сб Вс 1 2 3 4 5 6 7 8 9 10 11 1…" at bounding box center [131, 56] width 76 height 11
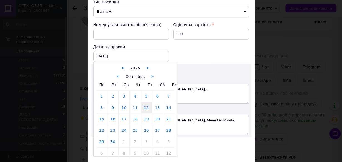
click at [156, 105] on link "13" at bounding box center [157, 107] width 11 height 11
type input "13.09.2025"
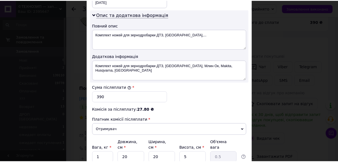
scroll to position [321, 0]
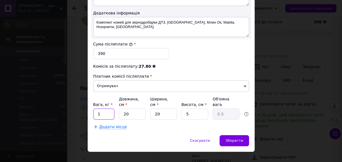
click at [106, 109] on input "1" at bounding box center [103, 114] width 21 height 11
type input "0.5"
click at [235, 139] on span "Зберегти" at bounding box center [234, 141] width 18 height 4
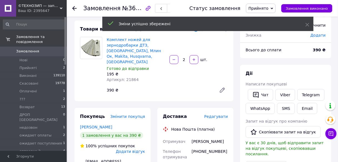
scroll to position [11, 0]
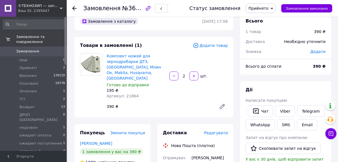
click at [276, 11] on span "Прийнято" at bounding box center [261, 8] width 30 height 9
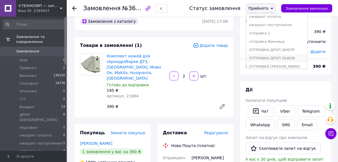
scroll to position [67, 0]
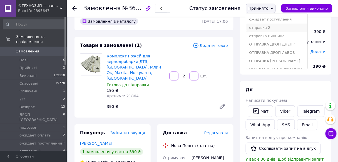
click at [285, 29] on li "отправка 2" at bounding box center [276, 28] width 61 height 8
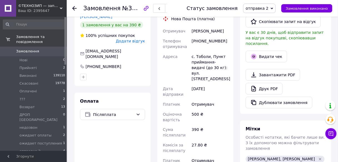
scroll to position [189, 0]
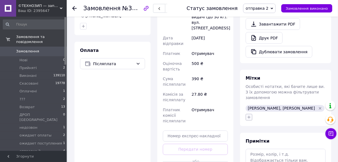
drag, startPoint x: 248, startPoint y: 107, endPoint x: 251, endPoint y: 106, distance: 3.6
click at [248, 114] on button "button" at bounding box center [249, 117] width 7 height 7
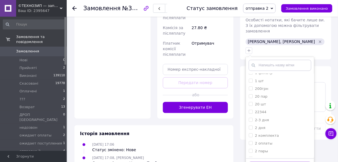
scroll to position [156, 0]
click at [248, 146] on li "2шт" at bounding box center [280, 150] width 68 height 8
checkbox input "true"
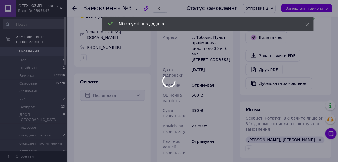
scroll to position [144, 0]
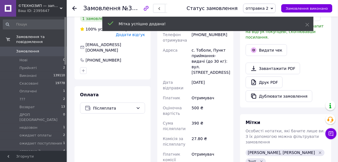
click at [74, 6] on div at bounding box center [77, 8] width 11 height 17
click at [74, 10] on icon at bounding box center [74, 8] width 4 height 4
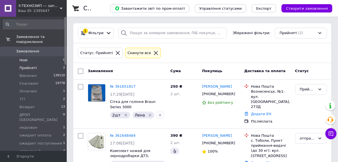
click at [59, 56] on li "Нові 0" at bounding box center [34, 60] width 68 height 8
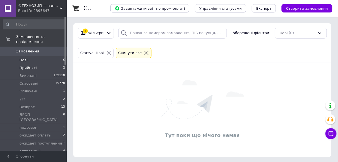
click at [57, 64] on li "Прийняті 2" at bounding box center [34, 68] width 68 height 8
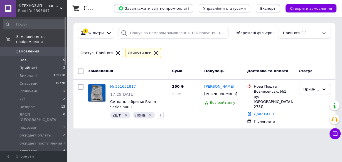
click at [60, 57] on li "Нові 0" at bounding box center [34, 60] width 68 height 8
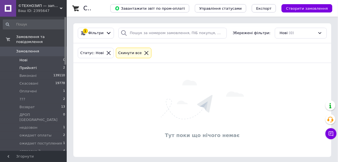
click at [58, 64] on li "Прийняті 2" at bounding box center [34, 68] width 68 height 8
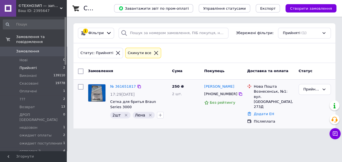
click at [149, 114] on icon "Видалити мітку" at bounding box center [150, 115] width 4 height 4
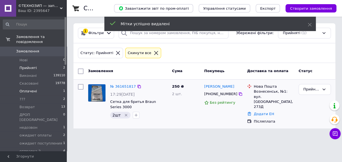
click at [59, 88] on li "Оплачені 1" at bounding box center [34, 92] width 68 height 8
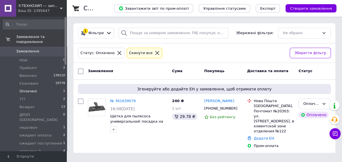
click at [62, 13] on div "Ваш ID: 2395647" at bounding box center [42, 10] width 49 height 5
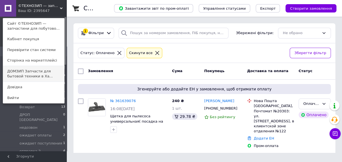
click at [40, 69] on link "ДОМЗИП Запчасти для бытовой техники в Ха..." at bounding box center [33, 74] width 61 height 16
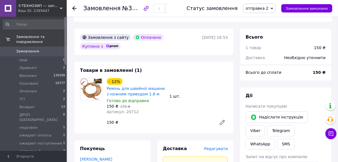
scroll to position [178, 0]
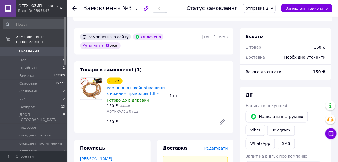
click at [263, 8] on span "отправка 2" at bounding box center [257, 8] width 23 height 4
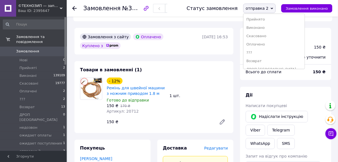
click at [267, 7] on span "отправка 2" at bounding box center [257, 8] width 23 height 4
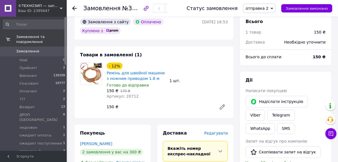
scroll to position [200, 0]
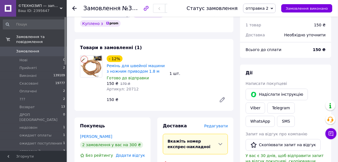
click at [59, 8] on div "Ваш ID: 2395647" at bounding box center [42, 10] width 49 height 5
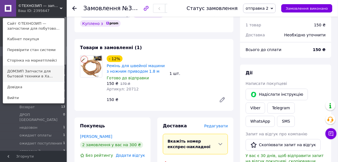
click at [45, 74] on link "ДОМЗИП Запчасти для бытовой техники в Ха..." at bounding box center [33, 74] width 61 height 16
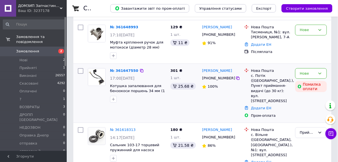
scroll to position [89, 0]
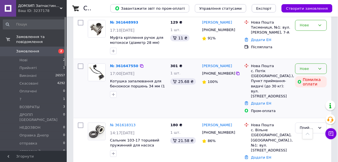
click at [323, 70] on div "Нове" at bounding box center [311, 69] width 32 height 11
click at [315, 79] on li "Прийнято" at bounding box center [311, 80] width 31 height 10
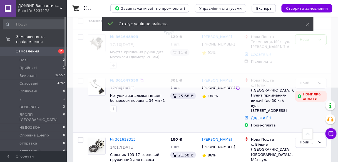
scroll to position [67, 0]
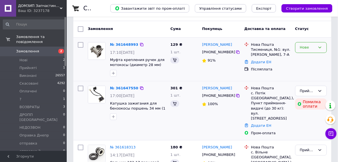
click at [310, 49] on div "Нове" at bounding box center [308, 48] width 16 height 6
click at [305, 58] on li "Прийнято" at bounding box center [311, 59] width 31 height 10
click at [119, 88] on link "№ 361647550" at bounding box center [124, 88] width 28 height 4
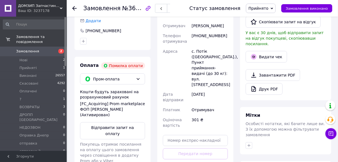
scroll to position [200, 0]
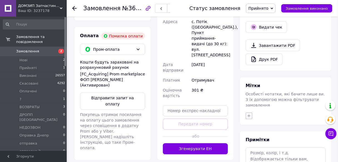
click at [248, 113] on button "button" at bounding box center [249, 116] width 7 height 7
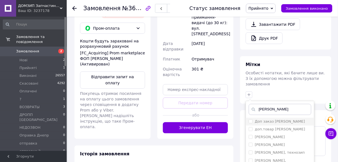
scroll to position [245, 0]
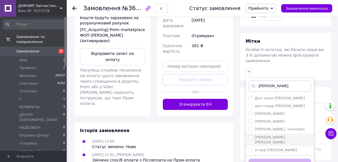
type input "[PERSON_NAME]"
click at [252, 136] on input "[PERSON_NAME], [PERSON_NAME]" at bounding box center [251, 138] width 4 height 4
checkbox input "true"
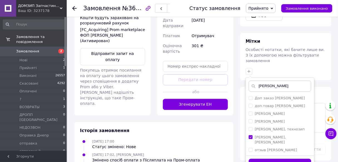
click at [265, 159] on button "Додати мітку" at bounding box center [280, 164] width 63 height 11
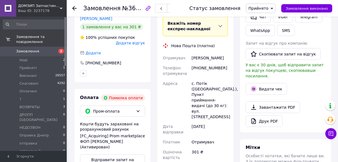
scroll to position [89, 0]
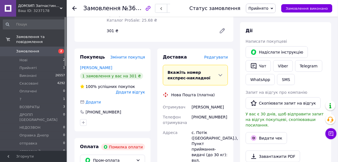
click at [76, 9] on icon at bounding box center [74, 8] width 4 height 4
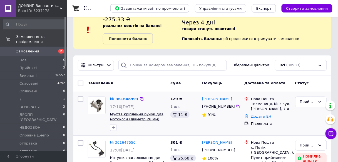
scroll to position [22, 0]
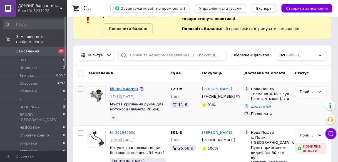
click at [123, 88] on link "№ 361648993" at bounding box center [124, 89] width 28 height 4
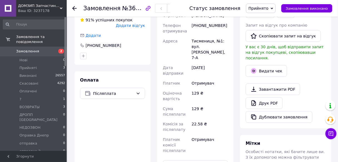
scroll to position [178, 0]
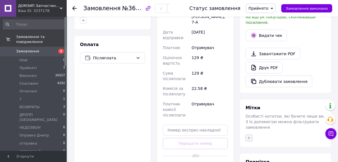
click button "button"
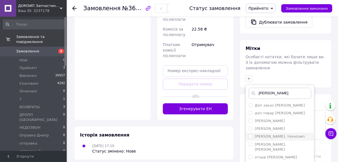
scroll to position [238, 0]
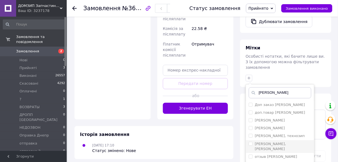
type input "[PERSON_NAME]"
drag, startPoint x: 249, startPoint y: 130, endPoint x: 263, endPoint y: 144, distance: 19.1
click input "[PERSON_NAME], [PERSON_NAME]"
checkbox input "true"
click button "Додати мітку"
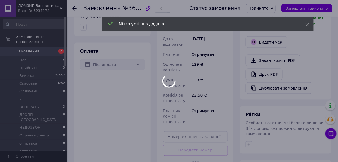
scroll to position [171, 0]
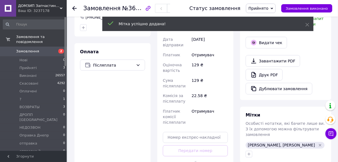
click div "Ваш ID: 3237178"
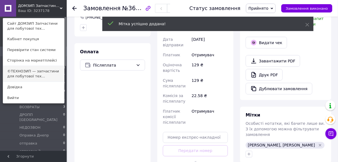
click link "©ТЕХНОЗИП — запчастини для побутової тех..."
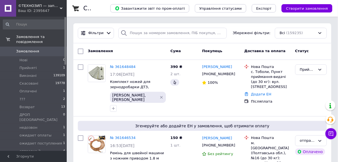
click at [312, 12] on button "Створити замовлення" at bounding box center [307, 8] width 51 height 8
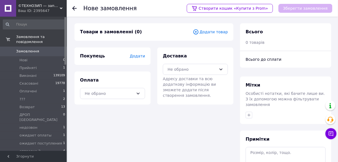
click at [216, 31] on span "Додати товар" at bounding box center [210, 32] width 35 height 6
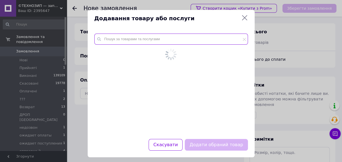
click at [209, 39] on input "text" at bounding box center [171, 39] width 154 height 11
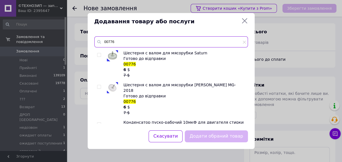
type input "00776"
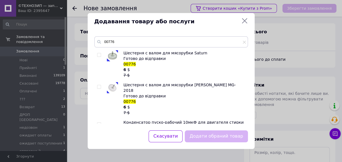
drag, startPoint x: 100, startPoint y: 55, endPoint x: 118, endPoint y: 67, distance: 21.5
click at [100, 56] on input "checkbox" at bounding box center [99, 55] width 4 height 4
checkbox input "true"
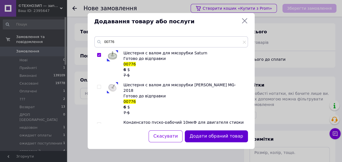
click at [200, 140] on button "Додати обраний товар" at bounding box center [216, 137] width 63 height 12
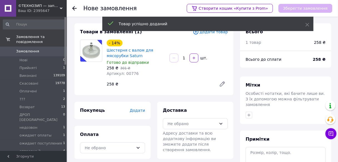
click at [143, 110] on span "Додати" at bounding box center [137, 111] width 15 height 4
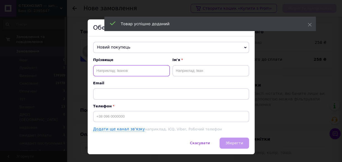
click at [145, 71] on input "text" at bounding box center [131, 70] width 77 height 11
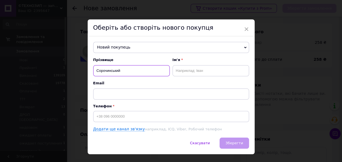
type input "Сорочинський"
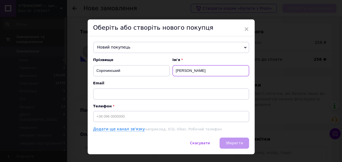
type input "[PERSON_NAME]"
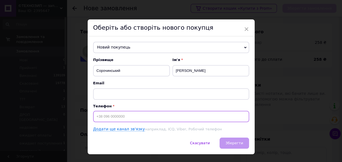
click at [108, 117] on input at bounding box center [171, 116] width 156 height 11
type input "[PHONE_NUMBER]"
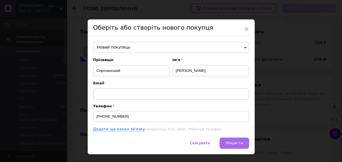
click at [231, 145] on span "Зберегти" at bounding box center [234, 143] width 18 height 4
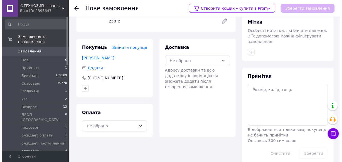
scroll to position [66, 0]
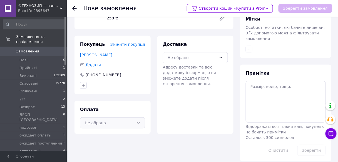
click at [129, 125] on div "Не обрано" at bounding box center [109, 123] width 49 height 6
click at [115, 148] on span "Післяплата" at bounding box center [116, 146] width 47 height 6
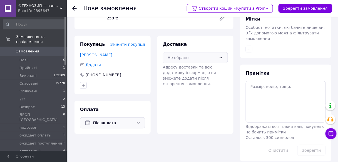
drag, startPoint x: 227, startPoint y: 56, endPoint x: 221, endPoint y: 61, distance: 7.5
click at [226, 56] on div "Не обрано" at bounding box center [195, 57] width 65 height 11
drag, startPoint x: 211, startPoint y: 72, endPoint x: 240, endPoint y: 55, distance: 33.2
click at [211, 72] on span "Нова Пошта (платна)" at bounding box center [199, 70] width 47 height 6
click at [293, 9] on button "Зберегти замовлення" at bounding box center [306, 8] width 54 height 9
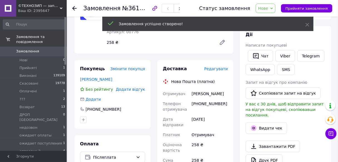
click at [219, 69] on span "Редагувати" at bounding box center [216, 69] width 24 height 4
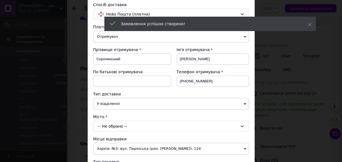
scroll to position [89, 0]
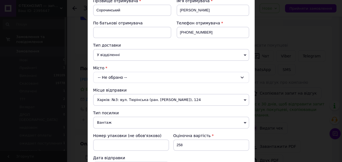
click at [146, 82] on div "Платник Отримувач Відправник Прізвище отримувача [PERSON_NAME] Ім'я отримувача …" at bounding box center [171, 126] width 156 height 302
click at [151, 78] on div "-- Не обрано --" at bounding box center [171, 77] width 156 height 11
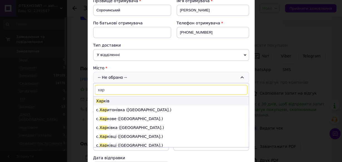
type input "хар"
click at [132, 98] on li "Хар ків" at bounding box center [170, 101] width 155 height 9
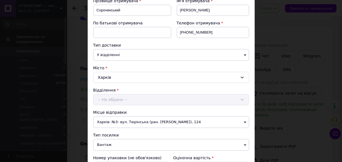
click at [135, 97] on div "Відділення -- Не обрано --" at bounding box center [171, 97] width 156 height 18
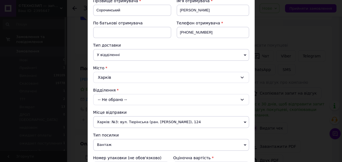
click at [135, 97] on div "-- Не обрано --" at bounding box center [171, 99] width 156 height 11
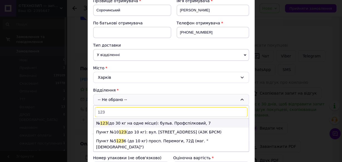
type input "123"
click at [139, 121] on li "№ 123 (до 30 кг на одне місце): бульв. Профспілковий, 7" at bounding box center [170, 123] width 155 height 9
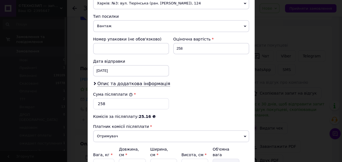
scroll to position [200, 0]
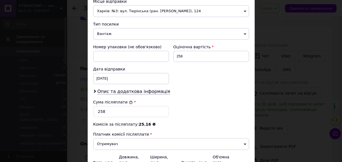
click at [136, 14] on span "Харків: №3: вул. Тюрінська (ран. [PERSON_NAME]), 124" at bounding box center [171, 11] width 156 height 12
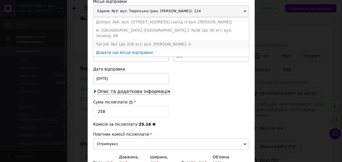
click at [129, 40] on li "Чугуїв: №2 (до 200 кг): вул. [PERSON_NAME], 4" at bounding box center [171, 44] width 156 height 8
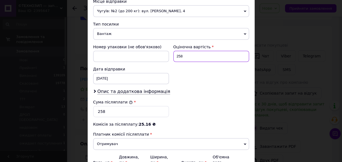
click at [202, 57] on input "258" at bounding box center [211, 56] width 76 height 11
type input "2"
type input "500"
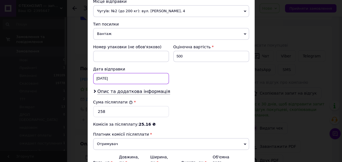
click at [99, 77] on div "[DATE] < 2025 > < Сентябрь > Пн Вт Ср Чт Пт Сб Вс 1 2 3 4 5 6 7 8 9 10 11 12 13…" at bounding box center [131, 78] width 76 height 11
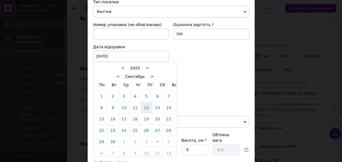
click at [156, 107] on link "13" at bounding box center [157, 107] width 11 height 11
type input "[DATE]"
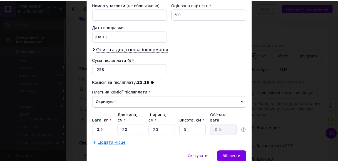
scroll to position [259, 0]
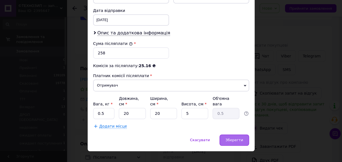
click at [228, 138] on span "Зберегти" at bounding box center [234, 140] width 18 height 4
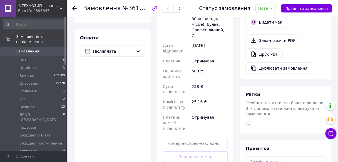
scroll to position [200, 0]
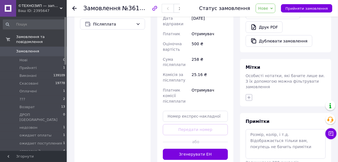
click at [249, 96] on icon "button" at bounding box center [249, 97] width 3 height 3
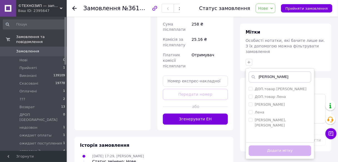
scroll to position [244, 0]
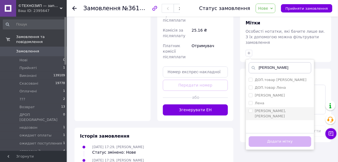
type input "[PERSON_NAME]"
click at [249, 108] on li "[PERSON_NAME], [PERSON_NAME]" at bounding box center [280, 114] width 68 height 13
checkbox input "true"
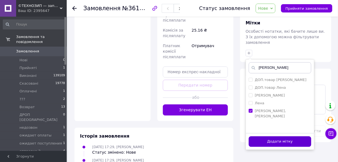
click at [266, 137] on button "Додати мітку" at bounding box center [280, 142] width 63 height 11
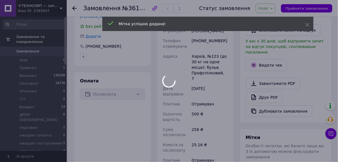
scroll to position [88, 0]
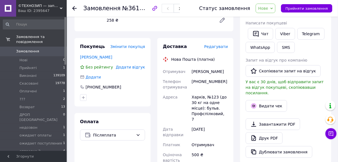
drag, startPoint x: 255, startPoint y: 105, endPoint x: 186, endPoint y: 32, distance: 100.2
click at [186, 31] on div "Мітка успішно додана!" at bounding box center [207, 25] width 211 height 16
click at [268, 9] on span "Нове" at bounding box center [263, 8] width 10 height 4
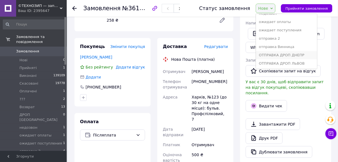
scroll to position [67, 0]
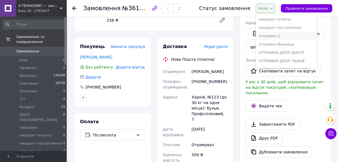
click at [287, 38] on li "отправка 2" at bounding box center [286, 36] width 61 height 8
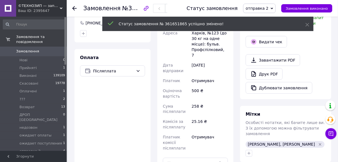
scroll to position [156, 0]
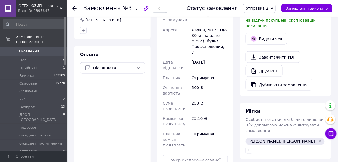
click at [262, 9] on span "отправка 2" at bounding box center [257, 8] width 23 height 4
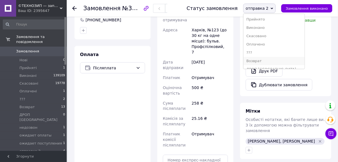
scroll to position [67, 0]
click at [281, 22] on li "ожидает оплаты" at bounding box center [274, 19] width 61 height 8
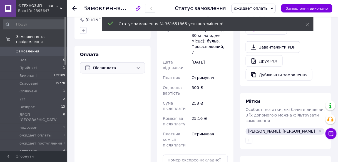
click at [120, 69] on span "Післяплата" at bounding box center [113, 68] width 41 height 6
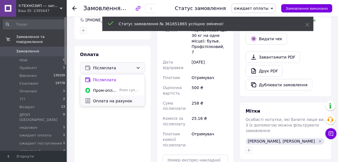
click at [116, 102] on span "Оплата на рахунок" at bounding box center [116, 101] width 47 height 6
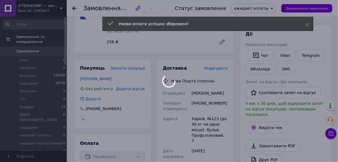
click at [75, 8] on div at bounding box center [169, 81] width 338 height 162
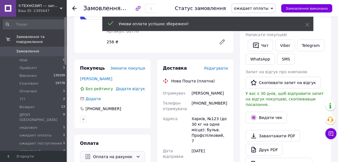
click at [75, 8] on use at bounding box center [74, 8] width 4 height 4
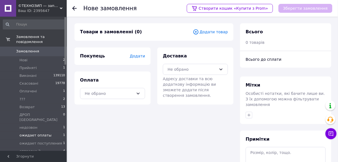
click at [55, 132] on li "ожидает оплаты 1" at bounding box center [34, 136] width 68 height 8
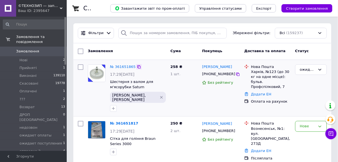
click at [137, 67] on icon at bounding box center [138, 66] width 3 height 3
click at [137, 66] on icon at bounding box center [139, 67] width 4 height 4
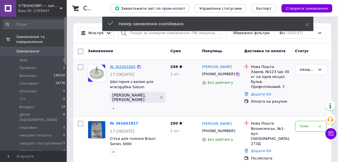
click at [128, 68] on link "№ 361651865" at bounding box center [123, 67] width 26 height 4
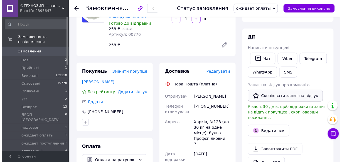
scroll to position [67, 0]
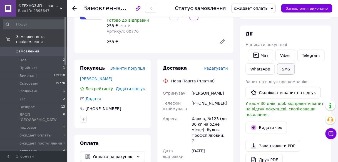
click at [283, 71] on button "SMS" at bounding box center [286, 69] width 18 height 11
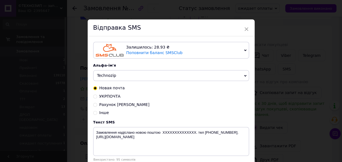
click at [95, 105] on input "Рахунок [PERSON_NAME]" at bounding box center [95, 105] width 4 height 4
radio input "true"
radio input "false"
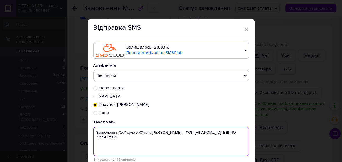
click at [124, 132] on textarea "Замовлення ХХХ сума ХХХ грн. [PERSON_NAME] ФОП [FINANCIAL_ID] ЕДРПО 2299417903" at bounding box center [171, 141] width 156 height 29
paste textarea "361651865"
click at [152, 132] on textarea "Замовлення 361651865 сума ХХХ грн. [PERSON_NAME] ФОП [FINANCIAL_ID] ЕДРПО 22994…" at bounding box center [171, 141] width 156 height 29
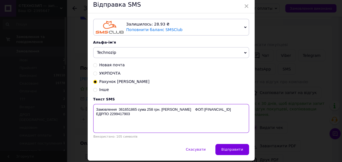
scroll to position [42, 0]
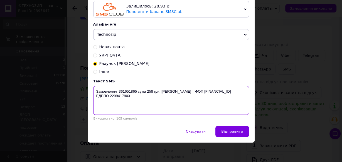
click at [96, 92] on textarea "Замовлення 361651865 сума 258 грн. [PERSON_NAME] ФОП [FINANCIAL_ID] ЕДРПО 22994…" at bounding box center [171, 100] width 156 height 29
drag, startPoint x: 94, startPoint y: 91, endPoint x: 203, endPoint y: 100, distance: 109.7
click at [203, 100] on textarea "Замовлення 361651865 сума 258 грн. [PERSON_NAME] ФОП [FINANCIAL_ID] ЕДРПО 22994…" at bounding box center [171, 100] width 156 height 29
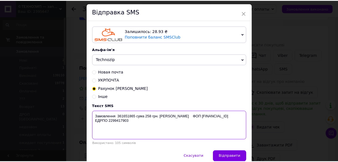
scroll to position [0, 0]
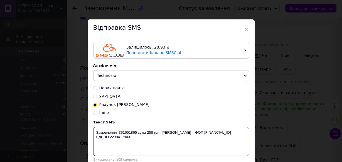
type textarea "Замовлення 361651865 сума 258 грн. [PERSON_NAME] ФОП [FINANCIAL_ID] ЕДРПО 22994…"
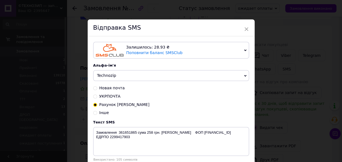
click at [244, 29] on span "×" at bounding box center [246, 28] width 5 height 9
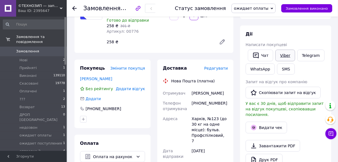
click at [281, 55] on link "Viber" at bounding box center [285, 56] width 19 height 12
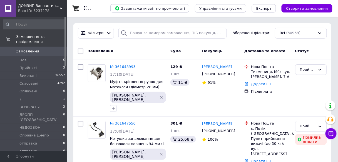
click at [43, 9] on div "Ваш ID: 3237178" at bounding box center [42, 10] width 49 height 5
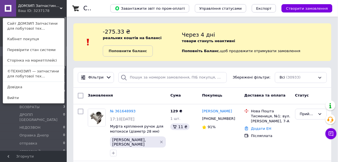
click at [43, 74] on link "©ТЕХНОЗИП — запчастини для побутової тех..." at bounding box center [33, 74] width 61 height 16
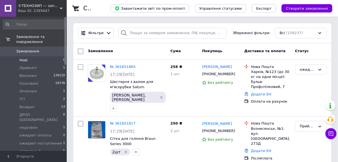
click at [61, 57] on li "Нові 0" at bounding box center [34, 60] width 68 height 8
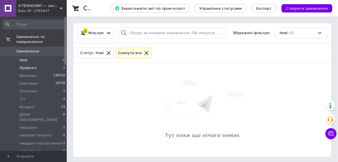
click at [52, 64] on li "Прийняті 1" at bounding box center [34, 68] width 68 height 8
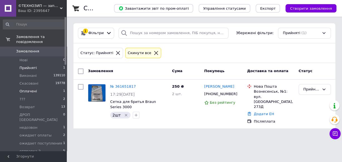
click at [57, 88] on li "Оплачені 1" at bounding box center [34, 92] width 68 height 8
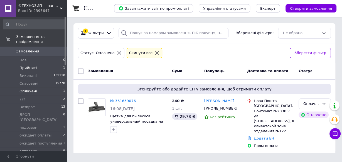
click at [58, 64] on li "Прийняті 1" at bounding box center [34, 68] width 68 height 8
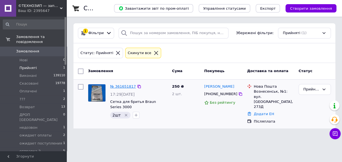
click at [123, 87] on link "№ 361651817" at bounding box center [123, 87] width 26 height 4
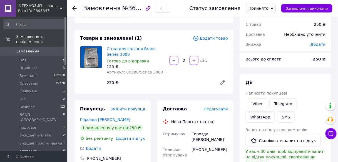
scroll to position [67, 0]
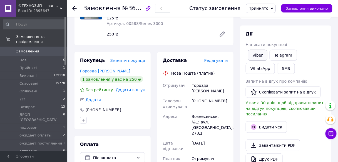
click at [257, 55] on link "Viber" at bounding box center [257, 55] width 19 height 11
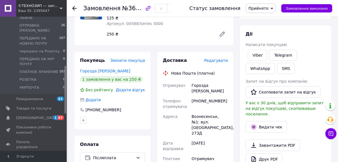
scroll to position [223, 0]
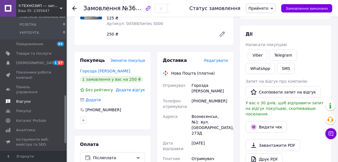
click at [23, 99] on span "Відгуки" at bounding box center [23, 101] width 14 height 5
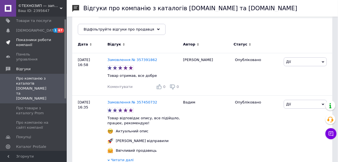
scroll to position [4, 0]
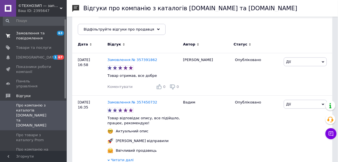
click at [31, 38] on span "Замовлення та повідомлення" at bounding box center [33, 36] width 35 height 10
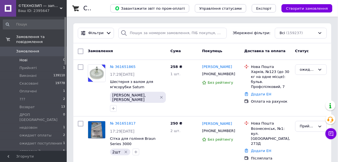
click at [60, 57] on li "Нові 0" at bounding box center [34, 60] width 68 height 8
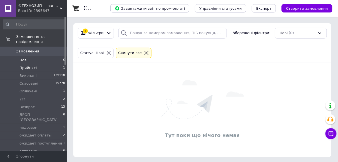
click at [55, 64] on li "Прийняті 1" at bounding box center [34, 68] width 68 height 8
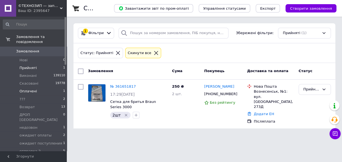
click at [51, 88] on li "Оплачені 1" at bounding box center [34, 92] width 68 height 8
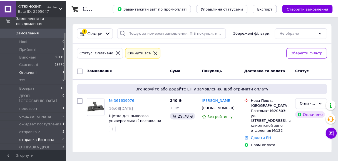
scroll to position [67, 0]
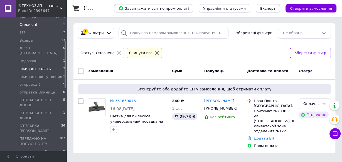
click at [51, 65] on li "ожидает оплаты 2" at bounding box center [34, 69] width 68 height 8
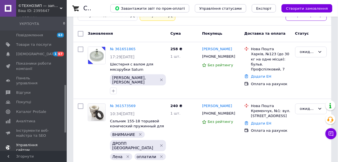
scroll to position [243, 0]
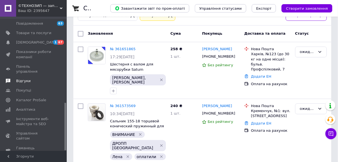
click at [26, 79] on span "Відгуки" at bounding box center [23, 81] width 14 height 5
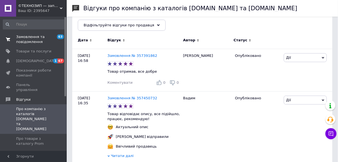
scroll to position [45, 0]
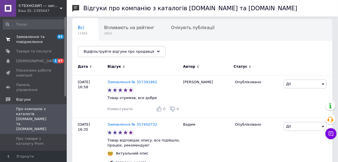
click at [35, 44] on span "Замовлення та повідомлення" at bounding box center [33, 39] width 35 height 10
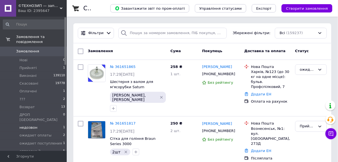
scroll to position [45, 0]
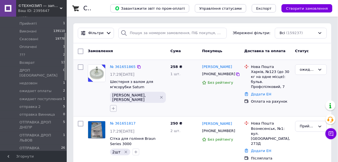
click at [115, 107] on icon "button" at bounding box center [113, 108] width 3 height 3
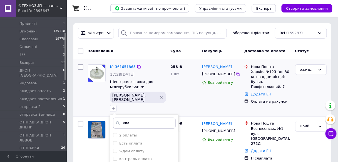
scroll to position [111, 0]
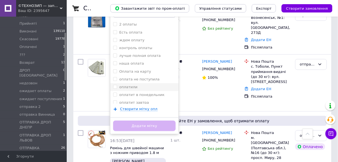
type input "опл"
click at [117, 85] on span at bounding box center [115, 87] width 4 height 4
click at [117, 85] on input "оплатили" at bounding box center [115, 87] width 4 height 4
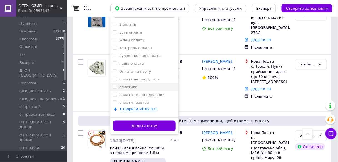
click at [117, 85] on input "оплатили" at bounding box center [115, 87] width 4 height 4
checkbox input "true"
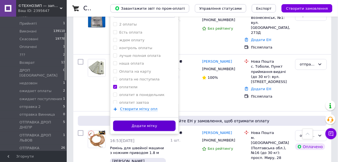
click at [160, 121] on button "Додати мітку" at bounding box center [144, 126] width 63 height 11
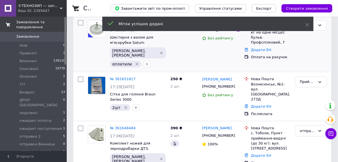
scroll to position [0, 0]
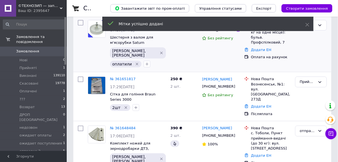
click at [50, 10] on div "Ваш ID: 2395647" at bounding box center [42, 10] width 49 height 5
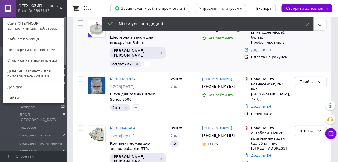
click at [40, 69] on link "ДОМЗИП Запчасти для бытовой техники в Ха..." at bounding box center [33, 74] width 61 height 16
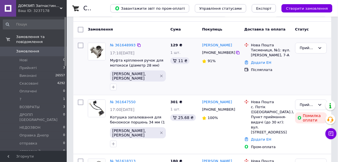
scroll to position [67, 0]
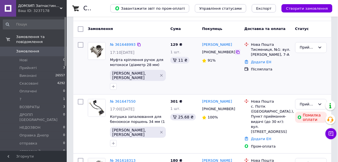
click at [236, 52] on icon at bounding box center [238, 52] width 4 height 4
click at [125, 46] on link "№ 361648993" at bounding box center [123, 45] width 26 height 4
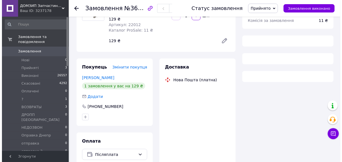
scroll to position [67, 0]
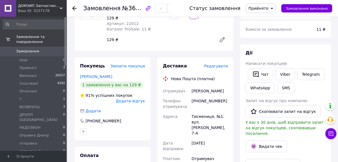
click at [220, 64] on span "Редагувати" at bounding box center [216, 66] width 24 height 4
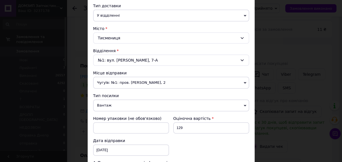
scroll to position [156, 0]
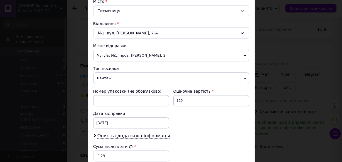
click at [172, 55] on span "Чугуїв: №1: пров. Мічуріна, 2" at bounding box center [171, 56] width 156 height 12
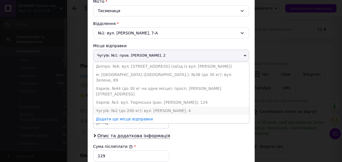
click at [138, 107] on li "Чугуїв: №2 (до 200 кг): вул. Леонова, 4" at bounding box center [171, 111] width 156 height 8
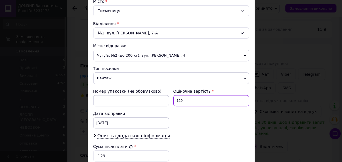
click at [196, 103] on input "129" at bounding box center [211, 100] width 76 height 11
type input "1"
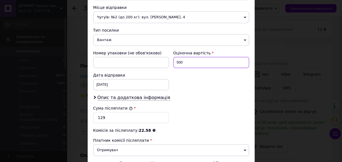
scroll to position [223, 0]
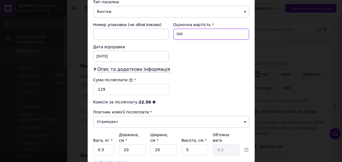
type input "500"
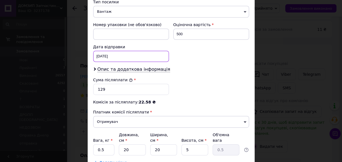
click at [97, 52] on div "12.09.2025 < 2025 > < Сентябрь > Пн Вт Ср Чт Пт Сб Вс 1 2 3 4 5 6 7 8 9 10 11 1…" at bounding box center [131, 56] width 76 height 11
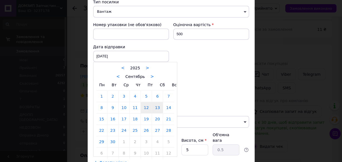
click at [153, 104] on link "13" at bounding box center [157, 107] width 11 height 11
type input "13.09.2025"
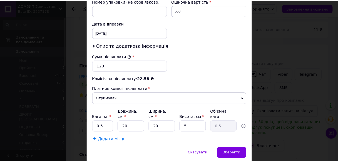
scroll to position [259, 0]
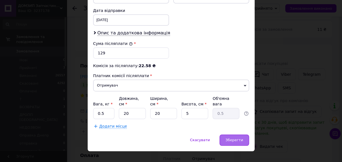
click at [223, 135] on div "Зберегти" at bounding box center [234, 140] width 29 height 11
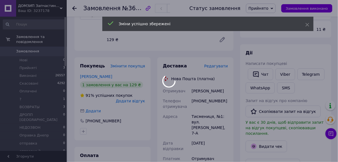
scroll to position [0, 0]
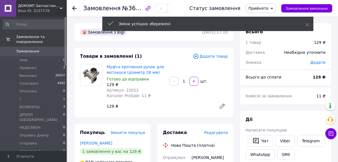
click at [265, 9] on span "Прийнято" at bounding box center [259, 8] width 20 height 4
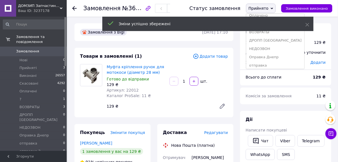
scroll to position [45, 0]
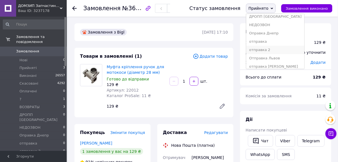
click at [272, 51] on li "отправка 2" at bounding box center [275, 50] width 58 height 8
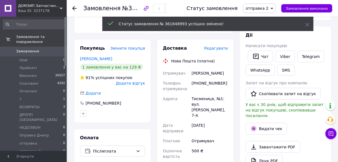
scroll to position [89, 0]
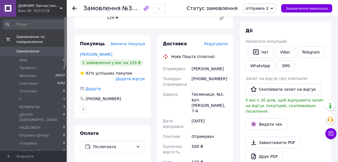
click at [74, 6] on div at bounding box center [74, 9] width 4 height 6
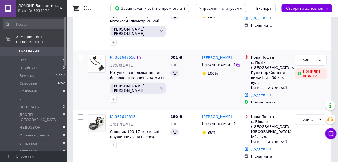
scroll to position [67, 0]
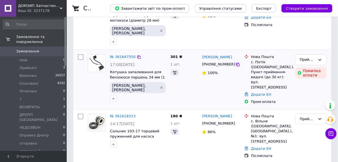
click at [236, 63] on icon at bounding box center [237, 64] width 3 height 3
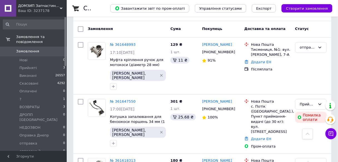
scroll to position [111, 0]
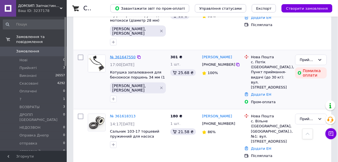
click at [125, 55] on link "№ 361647550" at bounding box center [123, 57] width 26 height 4
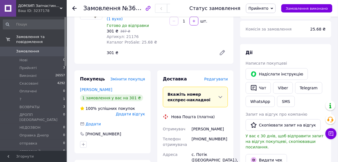
scroll to position [67, 0]
click at [51, 11] on div "Ваш ID: 3237178" at bounding box center [42, 10] width 49 height 5
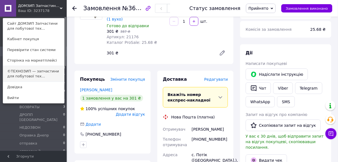
click at [46, 77] on link "©ТЕХНОЗИП — запчастини для побутової тех..." at bounding box center [33, 74] width 61 height 16
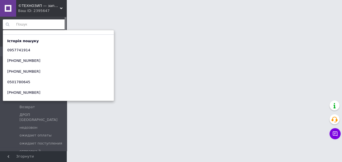
paste input "0933925776"
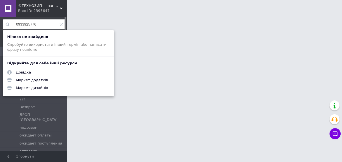
type input "0933925776"
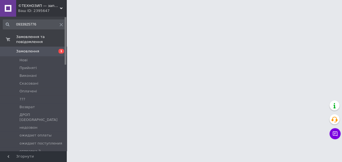
drag, startPoint x: 138, startPoint y: 75, endPoint x: 134, endPoint y: 77, distance: 4.2
click at [137, 14] on html "©ТЕХНОЗИП — запчастини для побутової техніки з доставкою по всій [GEOGRAPHIC_DA…" at bounding box center [171, 7] width 342 height 14
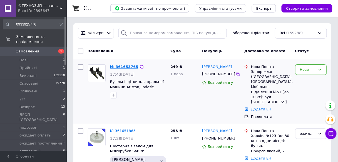
click at [125, 67] on link "№ 361653765" at bounding box center [124, 67] width 28 height 4
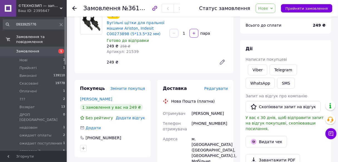
scroll to position [45, 0]
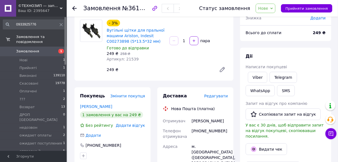
click at [275, 11] on span "Нове" at bounding box center [266, 8] width 20 height 9
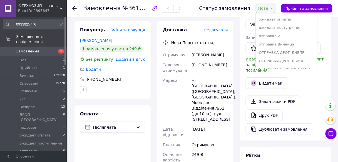
scroll to position [111, 0]
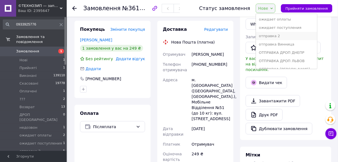
click at [280, 37] on li "отправка 2" at bounding box center [286, 36] width 61 height 8
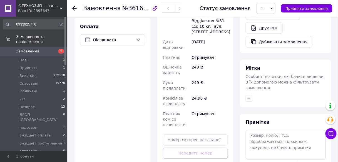
scroll to position [200, 0]
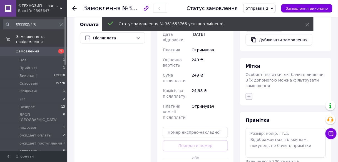
click at [249, 95] on icon "button" at bounding box center [249, 97] width 4 height 4
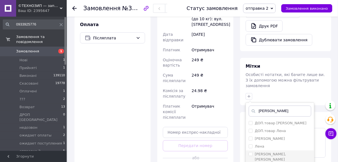
type input "[PERSON_NAME]"
click at [251, 153] on input "[PERSON_NAME], [PERSON_NAME]" at bounding box center [251, 155] width 4 height 4
checkbox input "true"
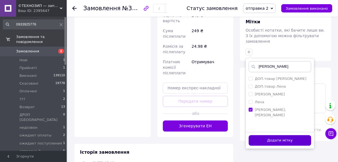
click at [260, 136] on button "Додати мітку" at bounding box center [280, 141] width 63 height 11
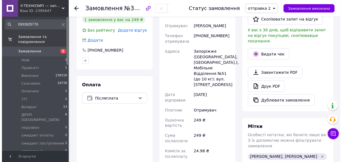
scroll to position [89, 0]
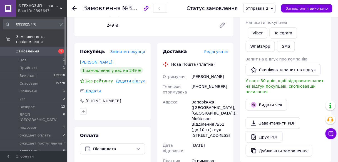
click at [228, 54] on span "Редагувати" at bounding box center [216, 52] width 24 height 4
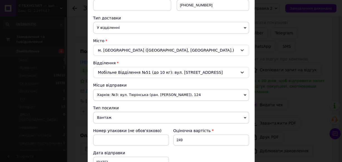
scroll to position [156, 0]
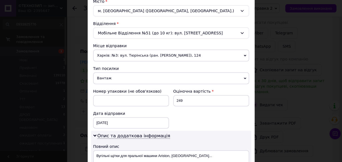
click at [173, 55] on span "Харків: №3: вул. Тюрінська (ран. [PERSON_NAME]), 124" at bounding box center [171, 56] width 156 height 12
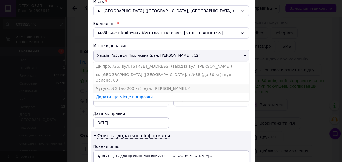
click at [154, 85] on li "Чугуїв: №2 (до 200 кг): вул. [PERSON_NAME], 4" at bounding box center [171, 89] width 156 height 8
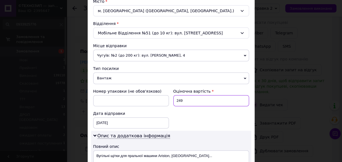
click at [184, 97] on input "249" at bounding box center [211, 100] width 76 height 11
type input "2"
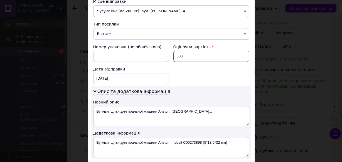
type input "500"
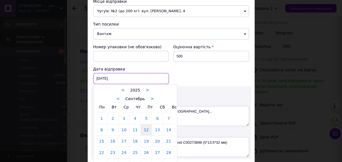
drag, startPoint x: 107, startPoint y: 81, endPoint x: 107, endPoint y: 77, distance: 3.6
click at [107, 80] on div "12.09.2025 < 2025 > < Сентябрь > Пн Вт Ср Чт Пт Сб Вс 1 2 3 4 5 6 7 8 9 10 11 1…" at bounding box center [131, 78] width 76 height 11
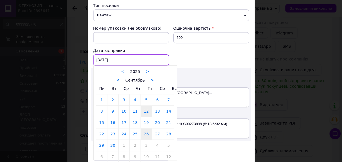
scroll to position [245, 0]
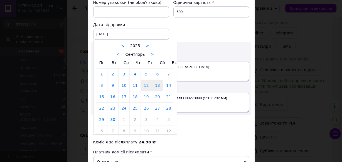
click at [159, 86] on link "13" at bounding box center [157, 85] width 11 height 11
type input "13.09.2025"
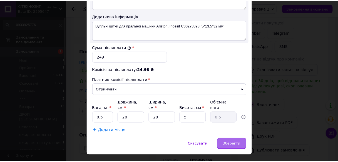
scroll to position [321, 0]
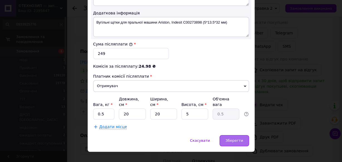
click at [233, 139] on span "Зберегти" at bounding box center [234, 141] width 18 height 4
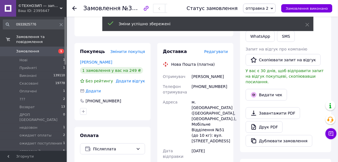
click at [31, 9] on div "Ваш ID: 2395647" at bounding box center [42, 10] width 49 height 5
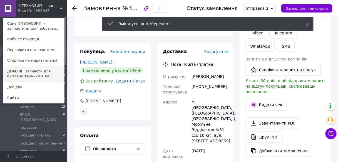
click at [26, 68] on link "ДОМЗИП Запчасти для бытовой техники в Ха..." at bounding box center [33, 74] width 61 height 16
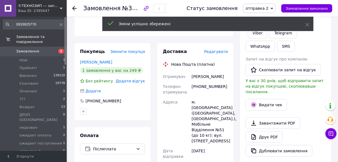
scroll to position [67, 0]
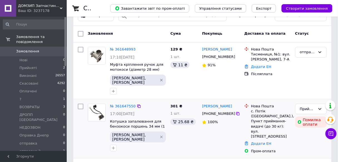
scroll to position [89, 0]
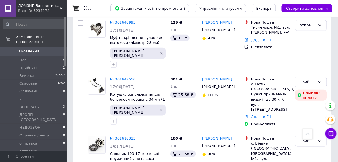
click at [125, 77] on link "№ 361647550" at bounding box center [123, 79] width 26 height 4
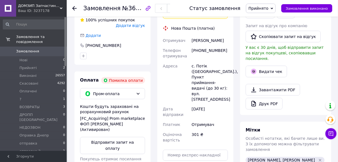
scroll to position [223, 0]
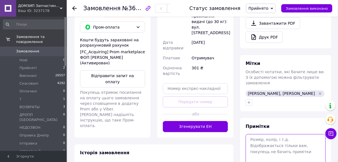
click at [273, 135] on textarea at bounding box center [286, 149] width 80 height 29
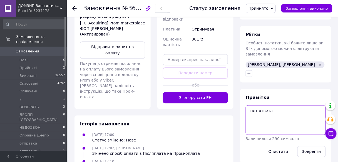
scroll to position [298, 0]
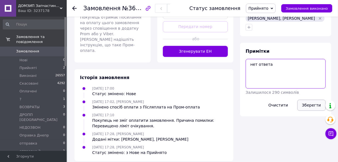
type textarea "нет ответа"
click at [317, 100] on button "Зберегти" at bounding box center [312, 105] width 28 height 11
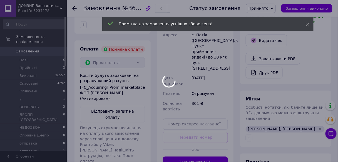
scroll to position [98, 0]
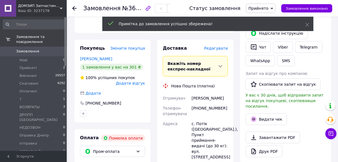
click at [50, 12] on div "Ваш ID: 3237178" at bounding box center [42, 10] width 49 height 5
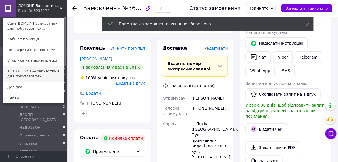
click at [28, 76] on link "©ТЕХНОЗИП — запчастини для побутової тех..." at bounding box center [33, 74] width 61 height 16
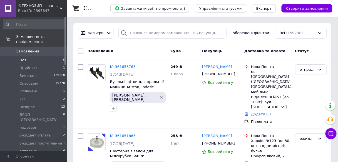
click at [58, 57] on li "Нові 0" at bounding box center [34, 60] width 68 height 8
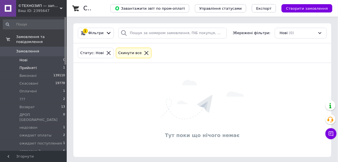
click at [55, 64] on li "Прийняті 1" at bounding box center [34, 68] width 68 height 8
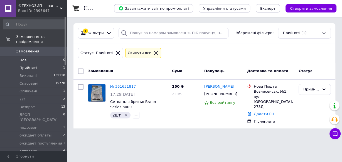
click at [60, 56] on li "Нові 0" at bounding box center [34, 60] width 68 height 8
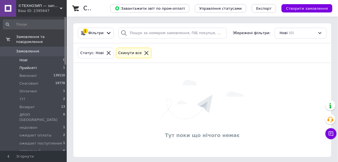
click at [57, 64] on li "Прийняті 1" at bounding box center [34, 68] width 68 height 8
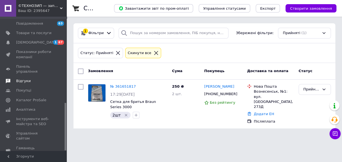
click at [23, 79] on span "Відгуки" at bounding box center [23, 81] width 14 height 5
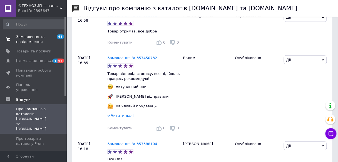
click at [28, 41] on span "Замовлення та повідомлення" at bounding box center [33, 39] width 35 height 10
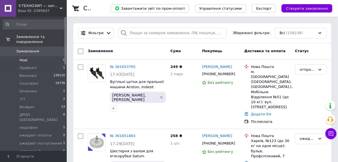
click at [60, 56] on li "Нові 0" at bounding box center [34, 60] width 68 height 8
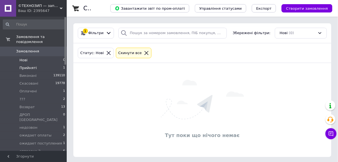
click at [54, 64] on li "Прийняті 1" at bounding box center [34, 68] width 68 height 8
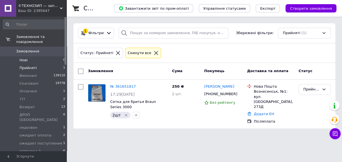
click at [63, 58] on span "0" at bounding box center [64, 60] width 2 height 5
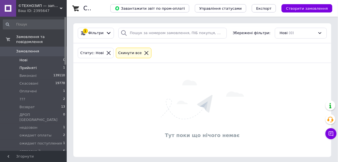
click at [57, 64] on li "Прийняті 1" at bounding box center [34, 68] width 68 height 8
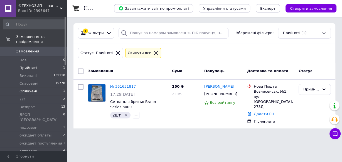
click at [60, 88] on li "Оплачені 1" at bounding box center [34, 92] width 68 height 8
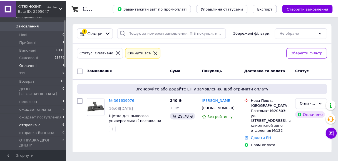
scroll to position [45, 0]
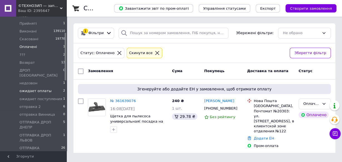
click at [51, 87] on li "ожидает оплаты 2" at bounding box center [34, 91] width 68 height 8
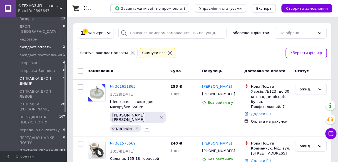
scroll to position [67, 0]
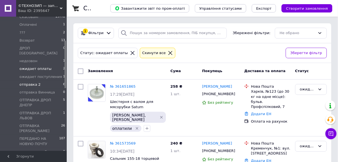
click at [57, 81] on li "отправка 2 6" at bounding box center [34, 85] width 68 height 8
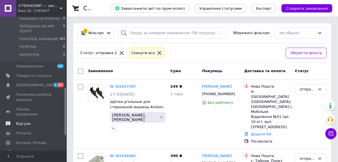
click at [20, 122] on span "Відгуки" at bounding box center [23, 124] width 14 height 5
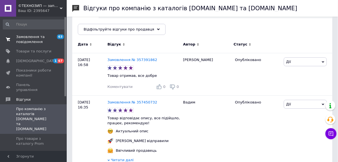
click at [31, 41] on span "Замовлення та повідомлення" at bounding box center [33, 39] width 35 height 10
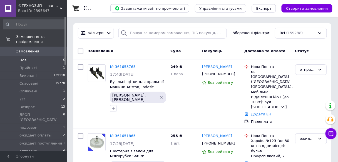
click at [59, 58] on li "Нові 0" at bounding box center [34, 60] width 68 height 8
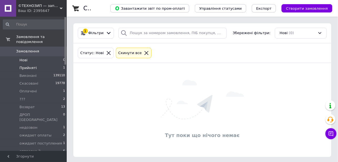
click at [54, 64] on li "Прийняті 1" at bounding box center [34, 68] width 68 height 8
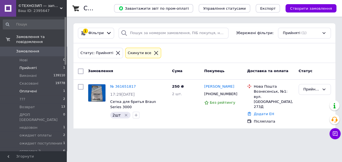
click at [60, 88] on li "Оплачені 1" at bounding box center [34, 92] width 68 height 8
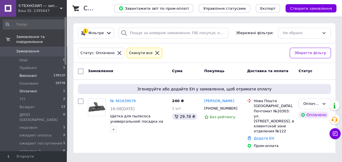
click at [46, 72] on li "Виконані 139110" at bounding box center [34, 76] width 68 height 8
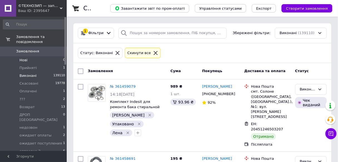
click at [61, 56] on li "Нові 0" at bounding box center [34, 60] width 68 height 8
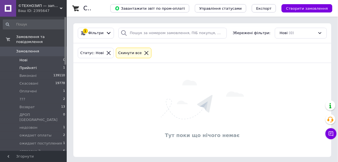
click at [52, 64] on li "Прийняті 1" at bounding box center [34, 68] width 68 height 8
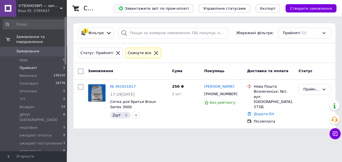
click at [38, 12] on div "Ваш ID: 2395647" at bounding box center [42, 10] width 49 height 5
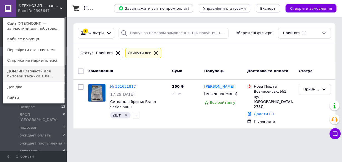
click at [28, 76] on link "ДОМЗИП Запчасти для бытовой техники в Ха..." at bounding box center [33, 74] width 61 height 16
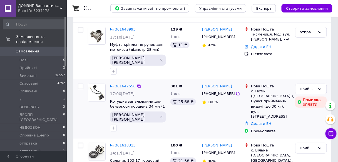
scroll to position [89, 0]
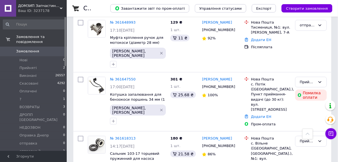
click at [48, 8] on span "ДОМЗИП Запчастини для побутової техніки в [GEOGRAPHIC_DATA] і з доставкою по вс…" at bounding box center [39, 5] width 42 height 5
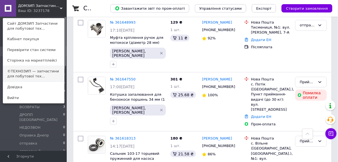
click at [40, 74] on link "©ТЕХНОЗИП — запчастини для побутової тех..." at bounding box center [33, 74] width 61 height 16
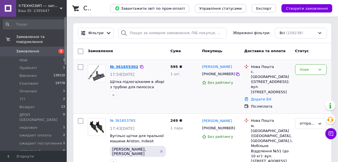
click at [120, 69] on link "№ 361655302" at bounding box center [124, 67] width 28 height 4
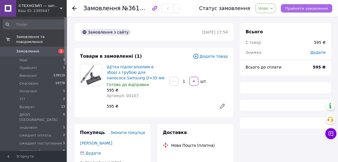
click at [310, 9] on span "Прийняти замовлення" at bounding box center [307, 8] width 43 height 4
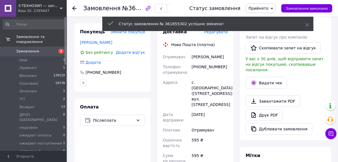
scroll to position [111, 0]
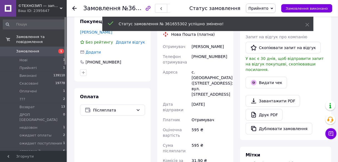
click at [76, 9] on icon at bounding box center [74, 8] width 4 height 4
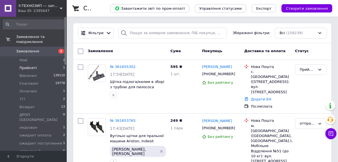
click at [60, 56] on li "Нові 2" at bounding box center [34, 60] width 68 height 8
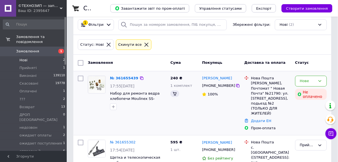
scroll to position [22, 0]
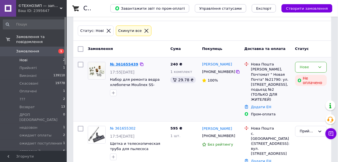
click at [130, 66] on link "№ 361655439" at bounding box center [124, 64] width 28 height 4
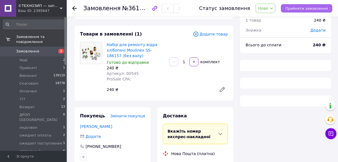
click at [312, 11] on button "Прийняти замовлення" at bounding box center [306, 8] width 51 height 8
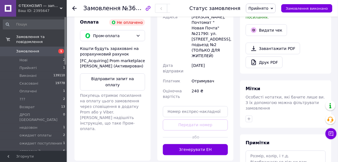
scroll to position [200, 0]
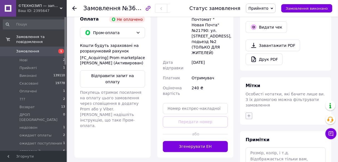
click at [250, 114] on icon "button" at bounding box center [249, 116] width 4 height 4
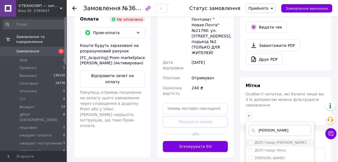
scroll to position [245, 0]
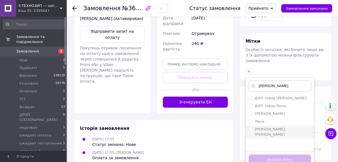
type input "[PERSON_NAME]"
click at [250, 128] on input "[PERSON_NAME], [PERSON_NAME]" at bounding box center [251, 130] width 4 height 4
checkbox input "true"
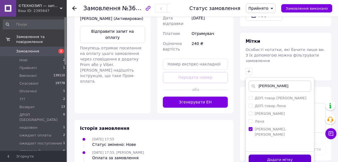
click at [263, 155] on button "Додати мітку" at bounding box center [280, 160] width 63 height 11
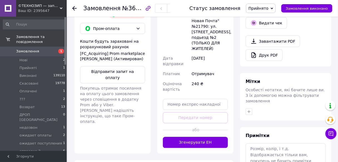
scroll to position [178, 0]
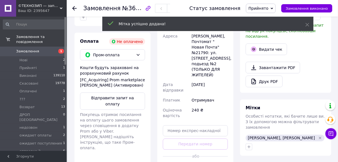
click at [75, 9] on icon at bounding box center [74, 8] width 4 height 4
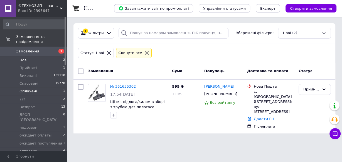
click at [61, 88] on li "Оплачені 1" at bounding box center [34, 92] width 68 height 8
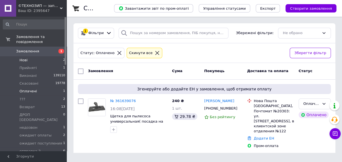
click at [56, 56] on li "Нові 2" at bounding box center [34, 60] width 68 height 8
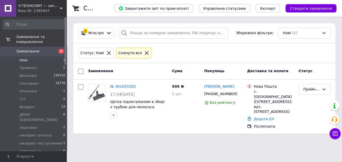
click at [56, 58] on li "Нові 1" at bounding box center [34, 60] width 68 height 8
click at [57, 64] on li "Прийняті 1" at bounding box center [34, 68] width 68 height 8
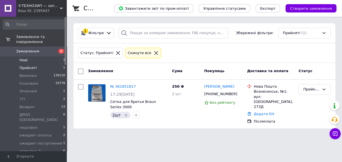
click at [58, 56] on li "Нові 1" at bounding box center [34, 60] width 68 height 8
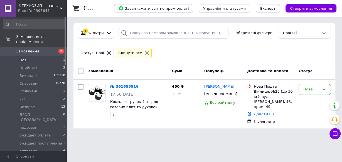
click at [57, 57] on li "Нові 1" at bounding box center [34, 60] width 68 height 8
click at [125, 87] on link "№ 361655516" at bounding box center [124, 87] width 28 height 4
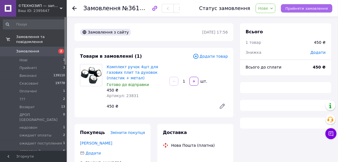
click at [305, 10] on span "Прийняти замовлення" at bounding box center [307, 8] width 43 height 4
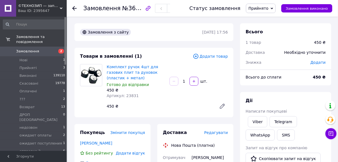
click at [73, 6] on div at bounding box center [74, 9] width 4 height 6
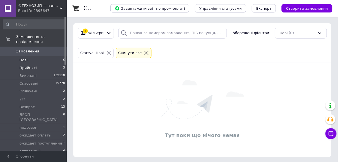
click at [57, 64] on li "Прийняті 3" at bounding box center [34, 68] width 68 height 8
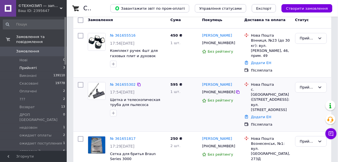
scroll to position [55, 0]
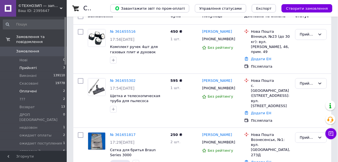
click at [53, 88] on li "Оплачені 2" at bounding box center [34, 92] width 68 height 8
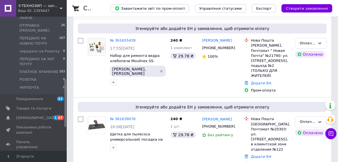
scroll to position [200, 0]
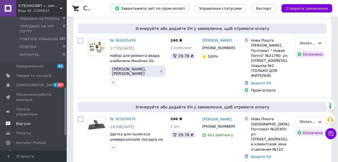
click at [22, 122] on span "Відгуки" at bounding box center [23, 124] width 14 height 5
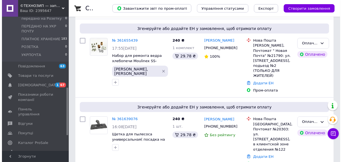
scroll to position [93, 0]
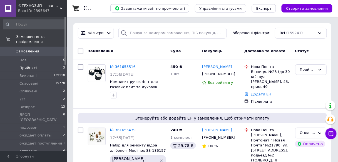
click at [58, 64] on li "Прийняті 3" at bounding box center [34, 68] width 68 height 8
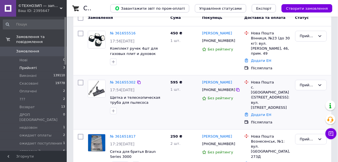
scroll to position [55, 0]
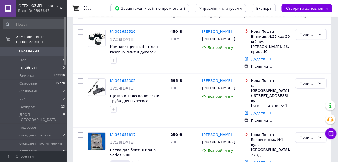
drag, startPoint x: 52, startPoint y: 12, endPoint x: 51, endPoint y: 18, distance: 6.2
click at [52, 12] on div "Ваш ID: 2395647" at bounding box center [42, 10] width 49 height 5
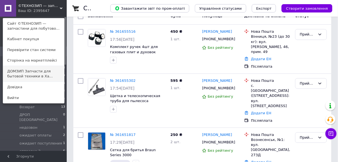
click at [43, 74] on link "ДОМЗИП Запчасти для бытовой техники в Ха..." at bounding box center [33, 74] width 61 height 16
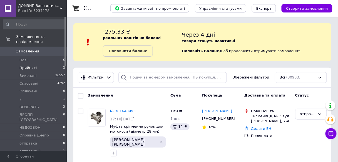
click at [48, 65] on li "Прийняті 2" at bounding box center [34, 68] width 68 height 8
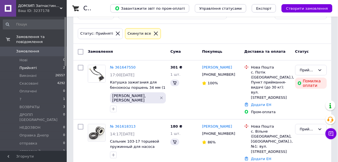
scroll to position [71, 0]
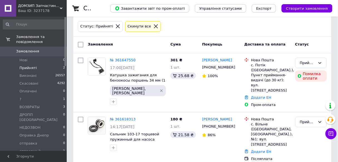
click at [47, 13] on div "Ваш ID: 3237178" at bounding box center [42, 10] width 49 height 5
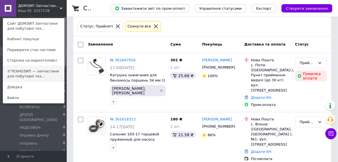
click at [38, 71] on link "©ТЕХНОЗИП — запчастини для побутової тех..." at bounding box center [33, 74] width 61 height 16
